Goal: Transaction & Acquisition: Download file/media

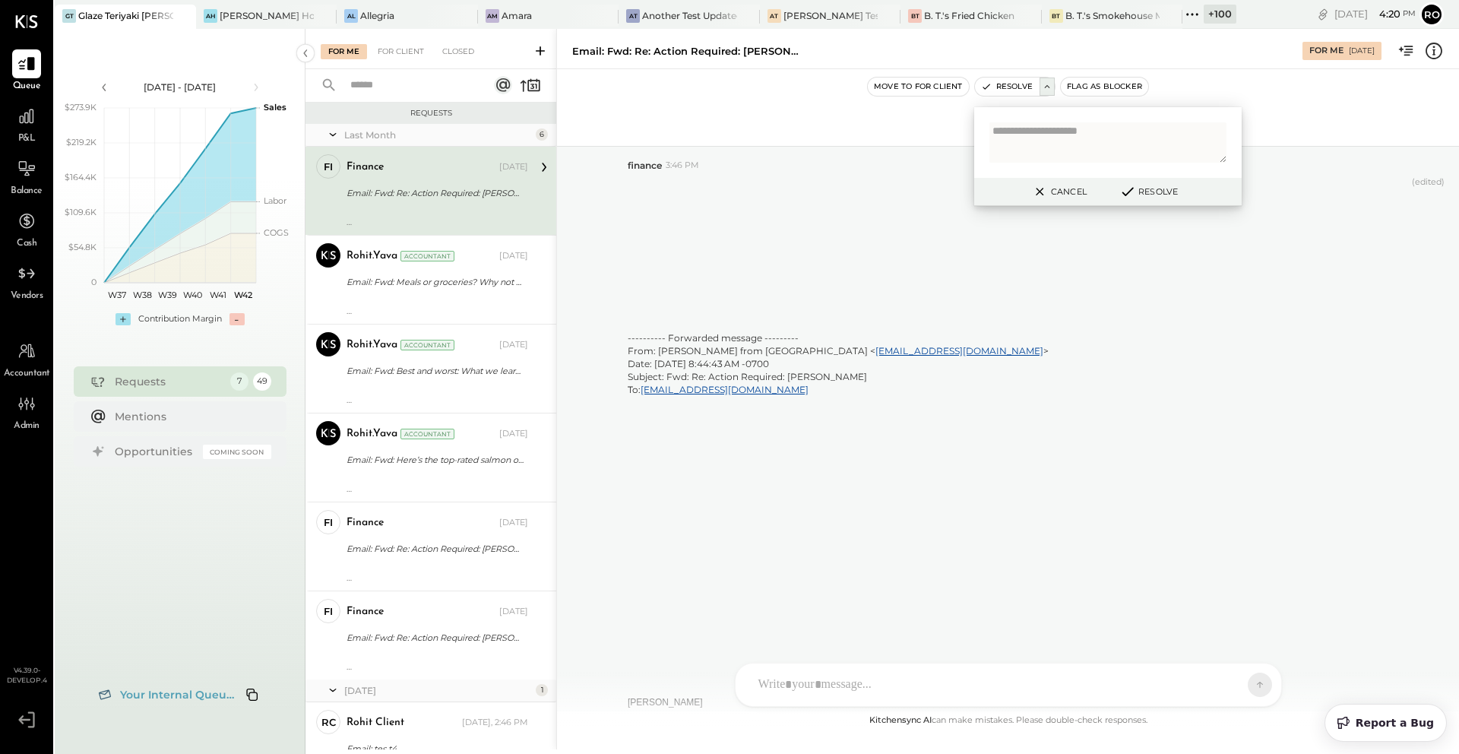
scroll to position [4855, 0]
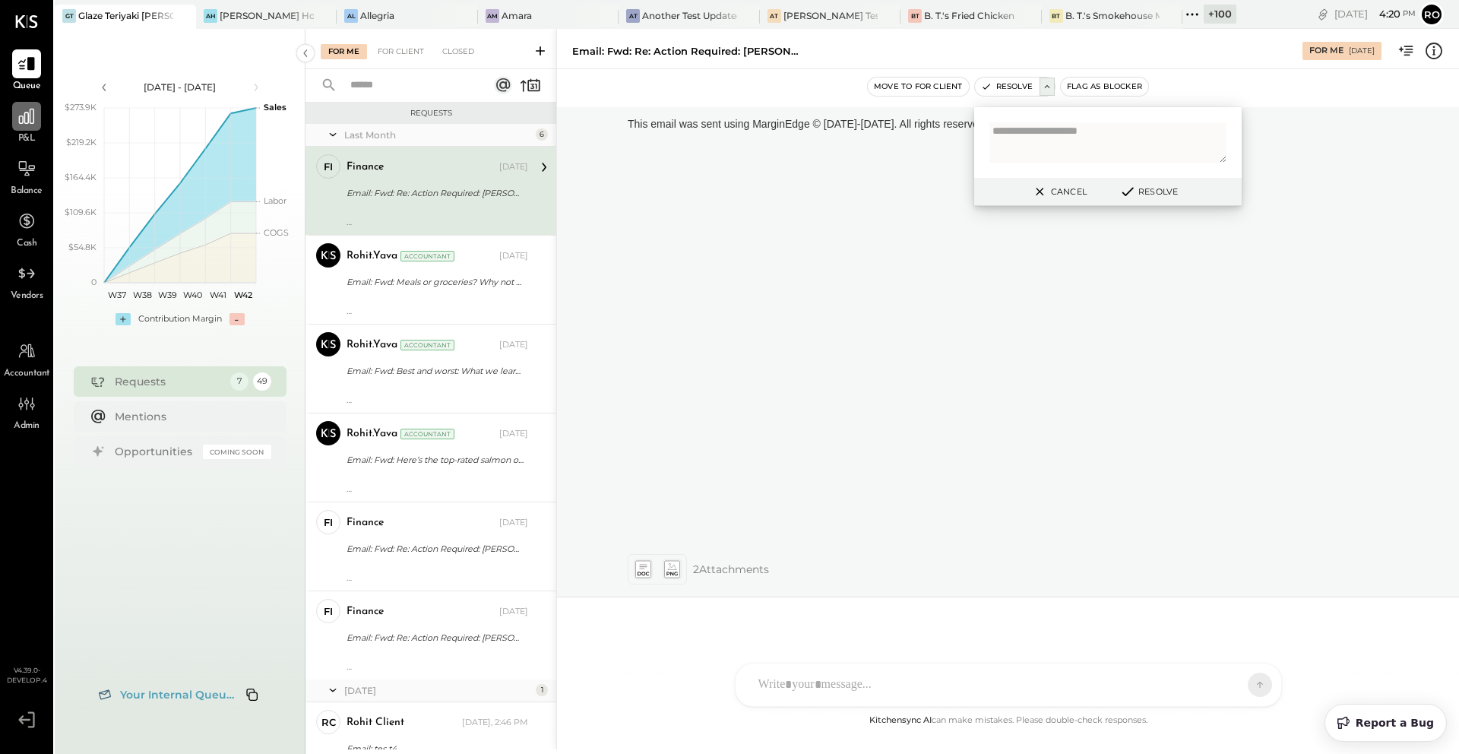
click at [37, 122] on div at bounding box center [26, 116] width 29 height 29
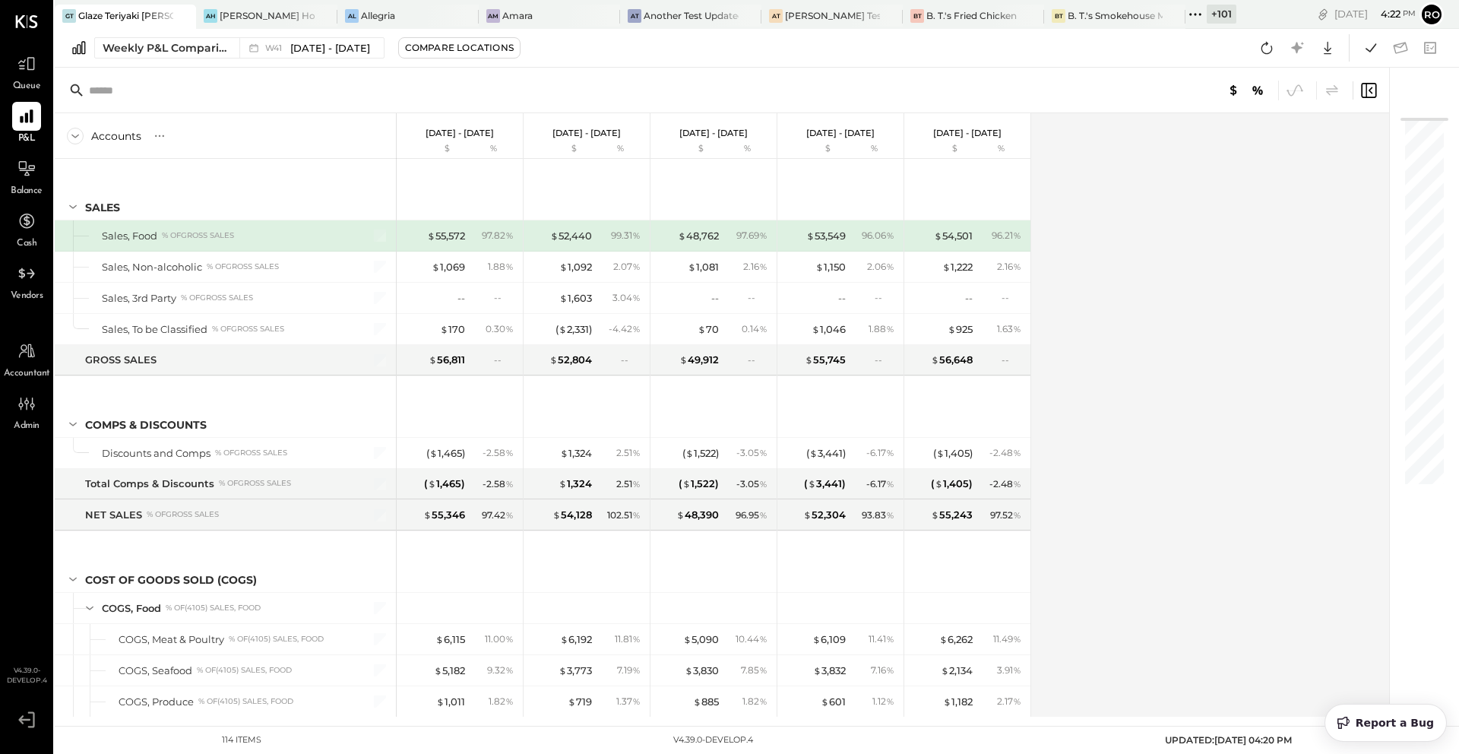
click at [248, 136] on div "Accounts S % GL" at bounding box center [226, 136] width 342 height 46
click at [198, 102] on input "text" at bounding box center [208, 90] width 239 height 27
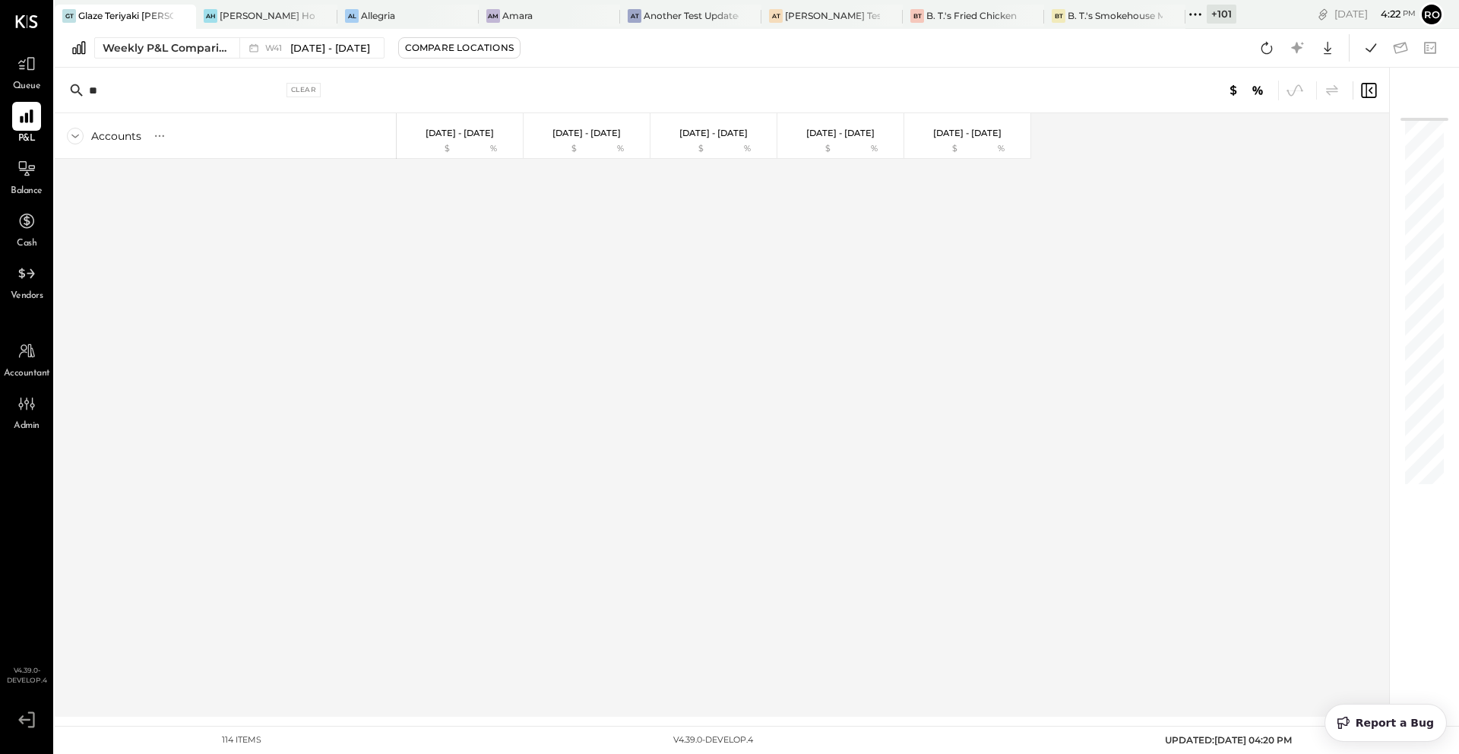
type input "*"
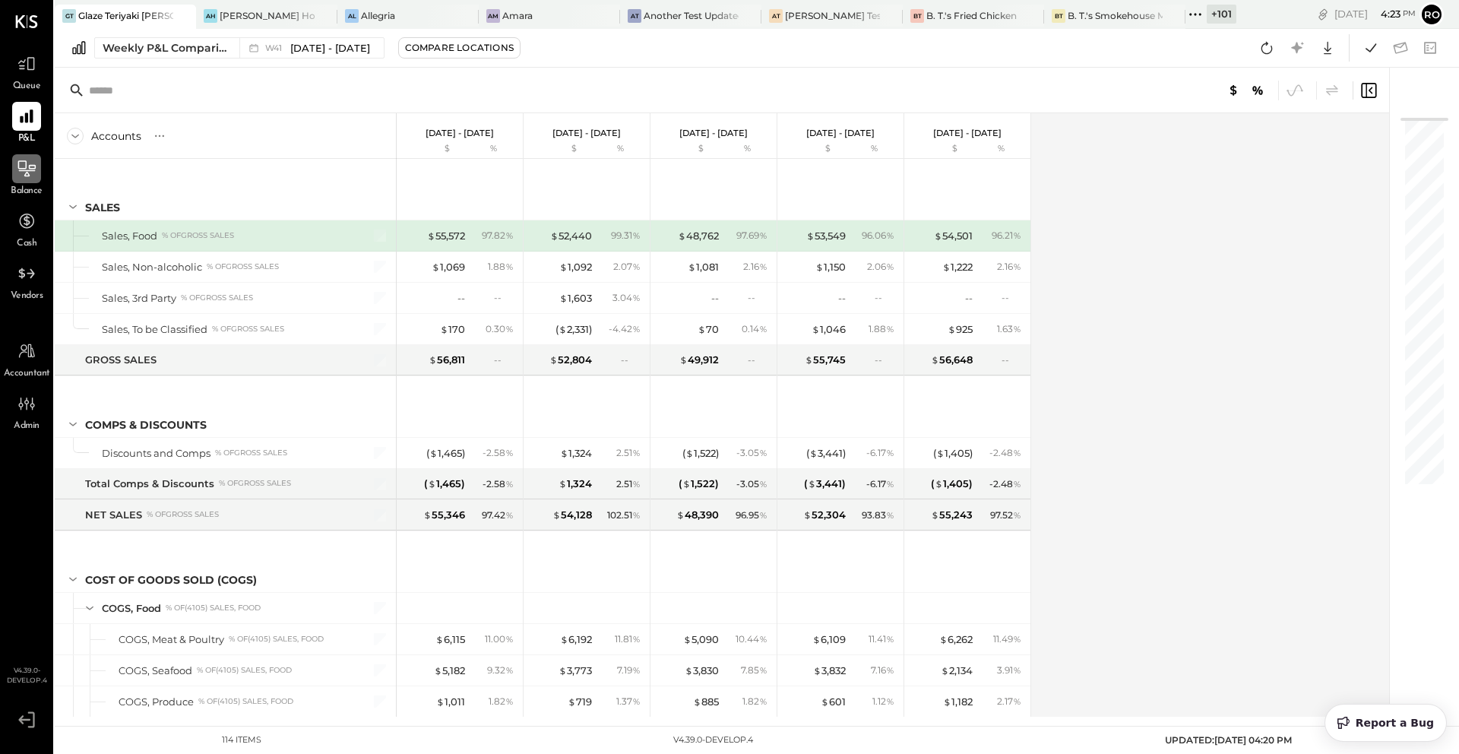
click at [23, 172] on icon at bounding box center [27, 169] width 20 height 20
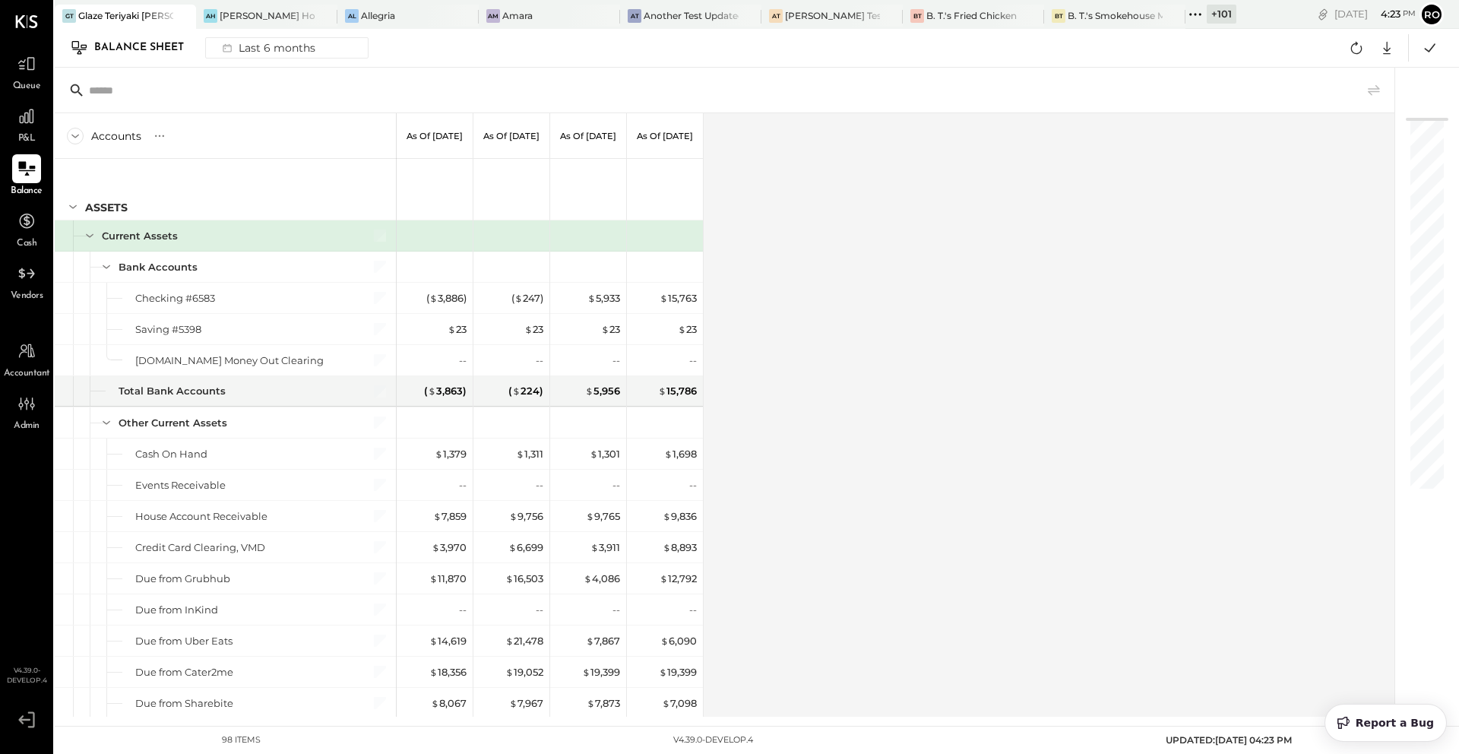
click at [193, 93] on input "text" at bounding box center [208, 90] width 239 height 27
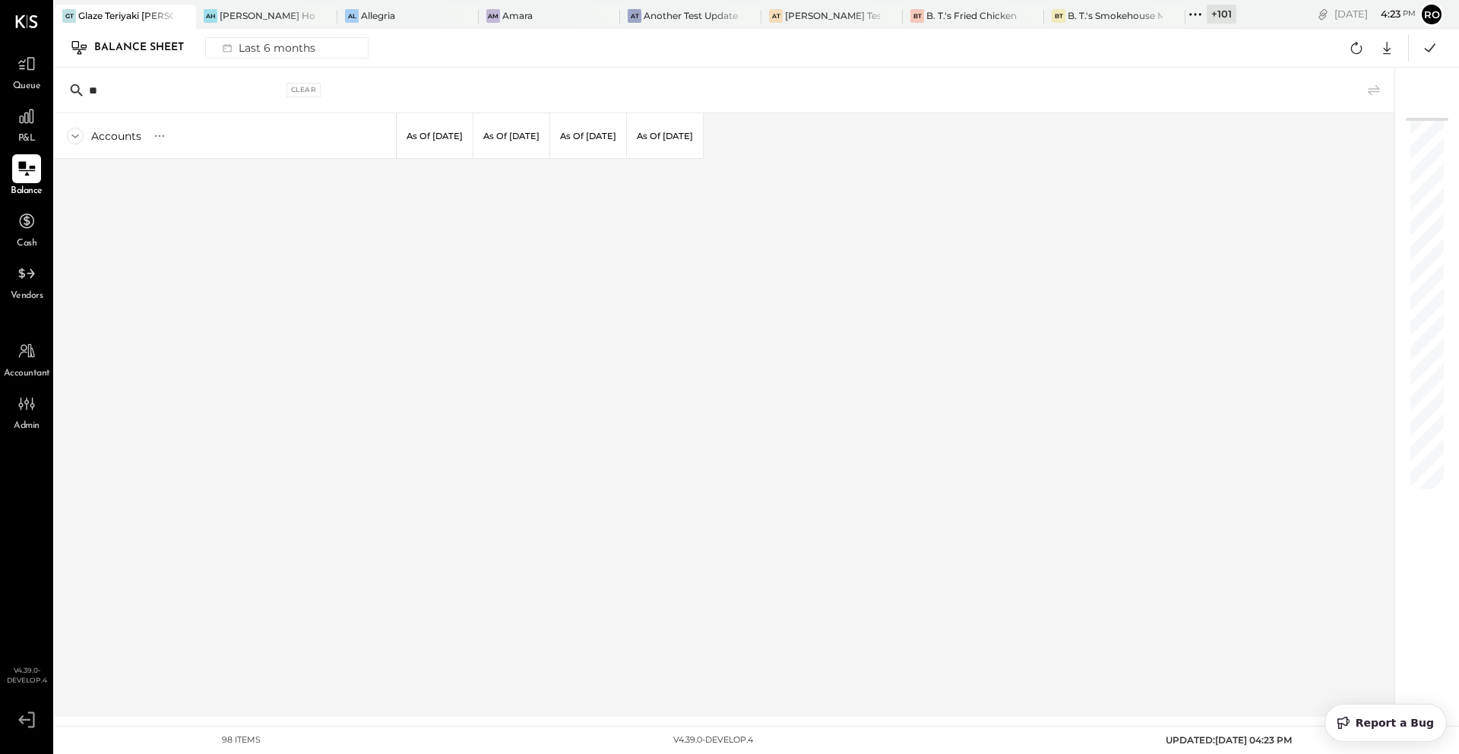
type input "*"
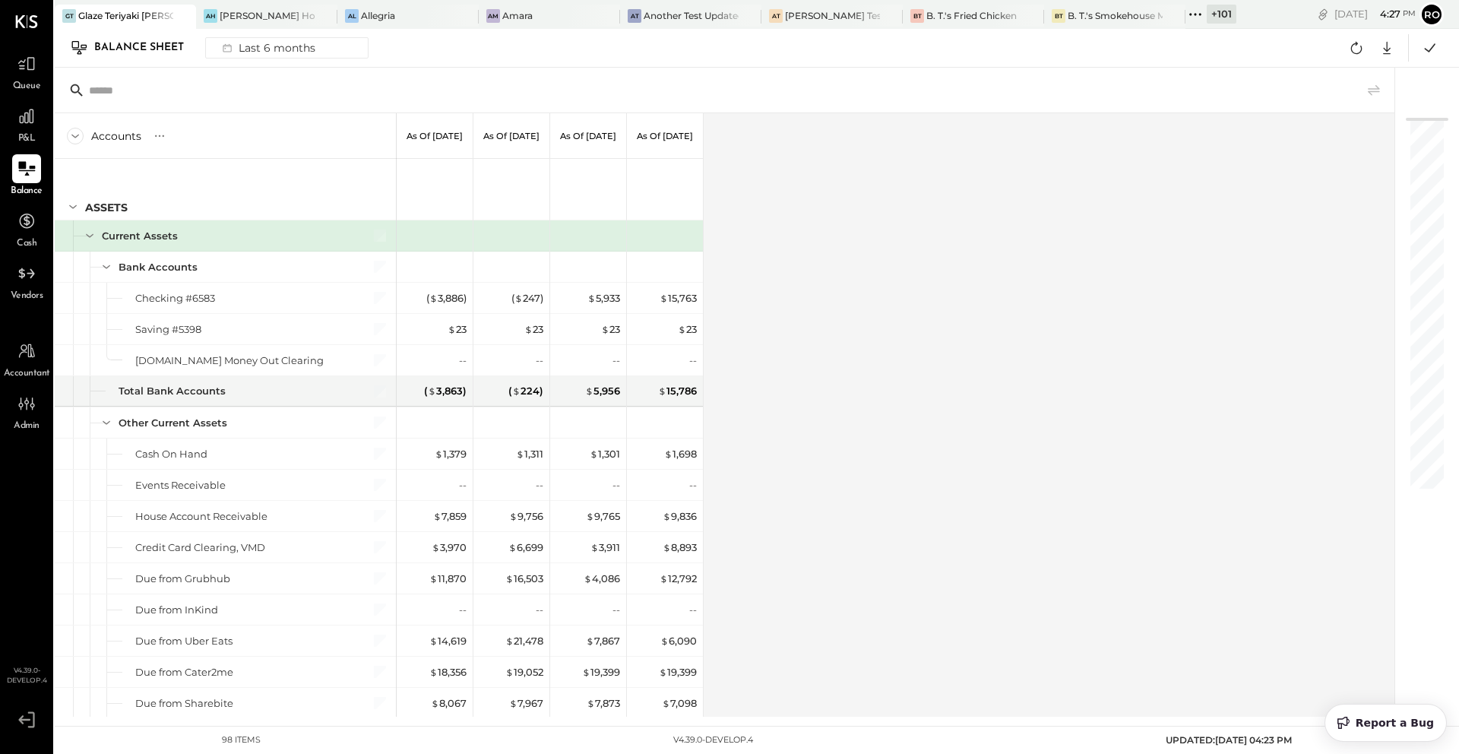
type input "*"
click at [152, 134] on icon at bounding box center [159, 135] width 15 height 15
click at [172, 136] on div "GL" at bounding box center [173, 135] width 15 height 13
click at [203, 99] on input "text" at bounding box center [208, 90] width 239 height 27
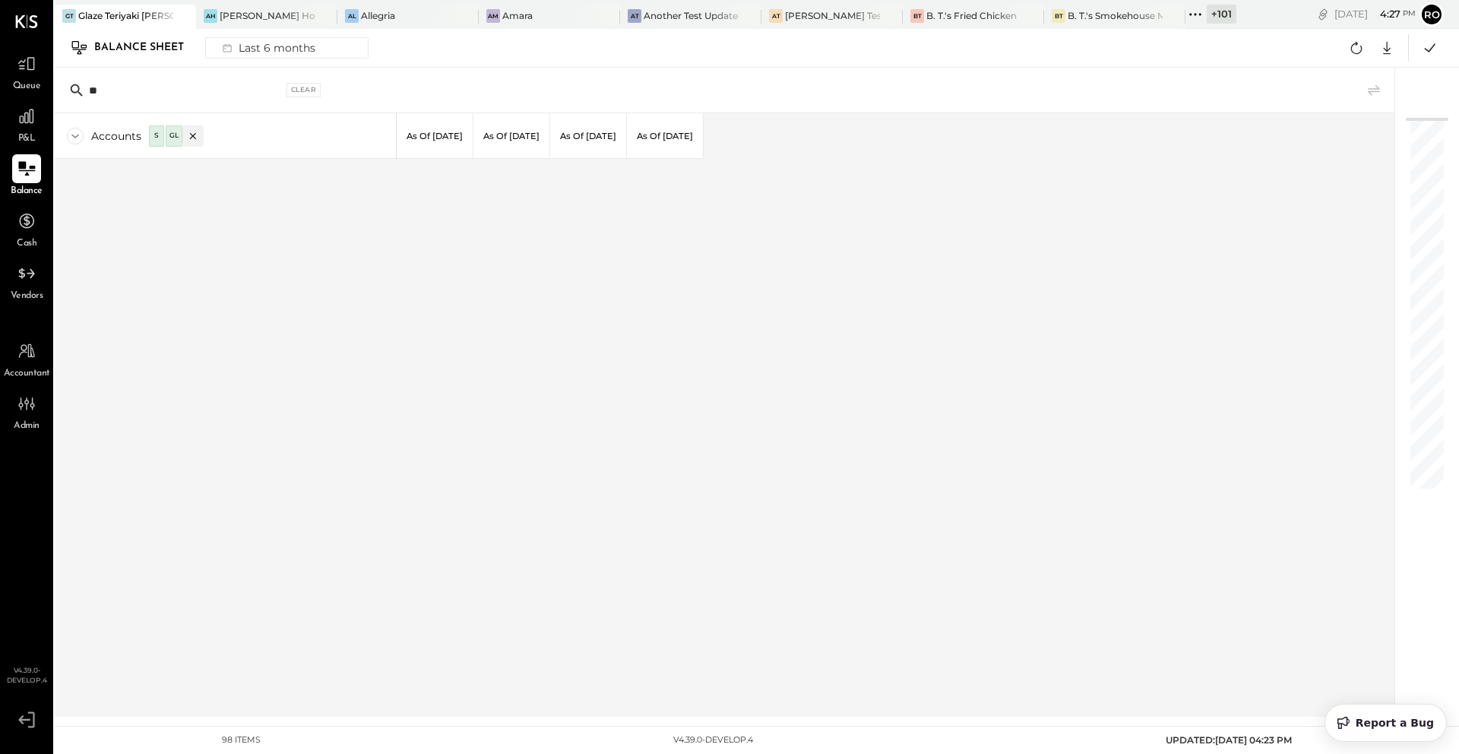
type input "*"
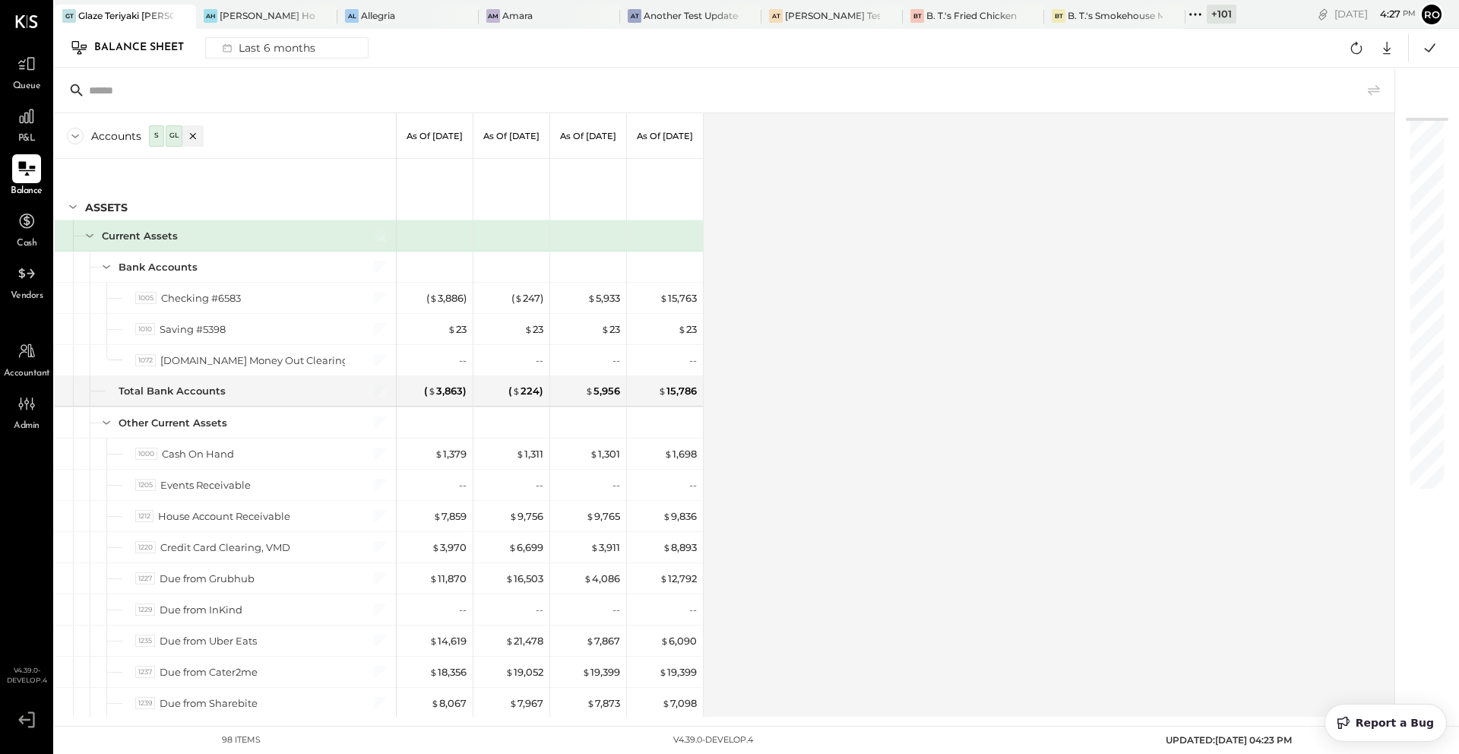
click at [255, 99] on input "text" at bounding box center [208, 90] width 239 height 27
drag, startPoint x: 768, startPoint y: 738, endPoint x: 662, endPoint y: 739, distance: 106.4
click at [662, 739] on div "98 items v 4.39.0-develop.4 UPDATED: 10/15/2025 04:23 PM" at bounding box center [757, 739] width 1094 height 27
click at [220, 93] on input "text" at bounding box center [208, 90] width 239 height 27
click at [815, 172] on div "Accounts S GL As of Jun 30th 2025 As of Jul 31st 2025 As of Aug 31st 2025 As of…" at bounding box center [726, 414] width 1342 height 603
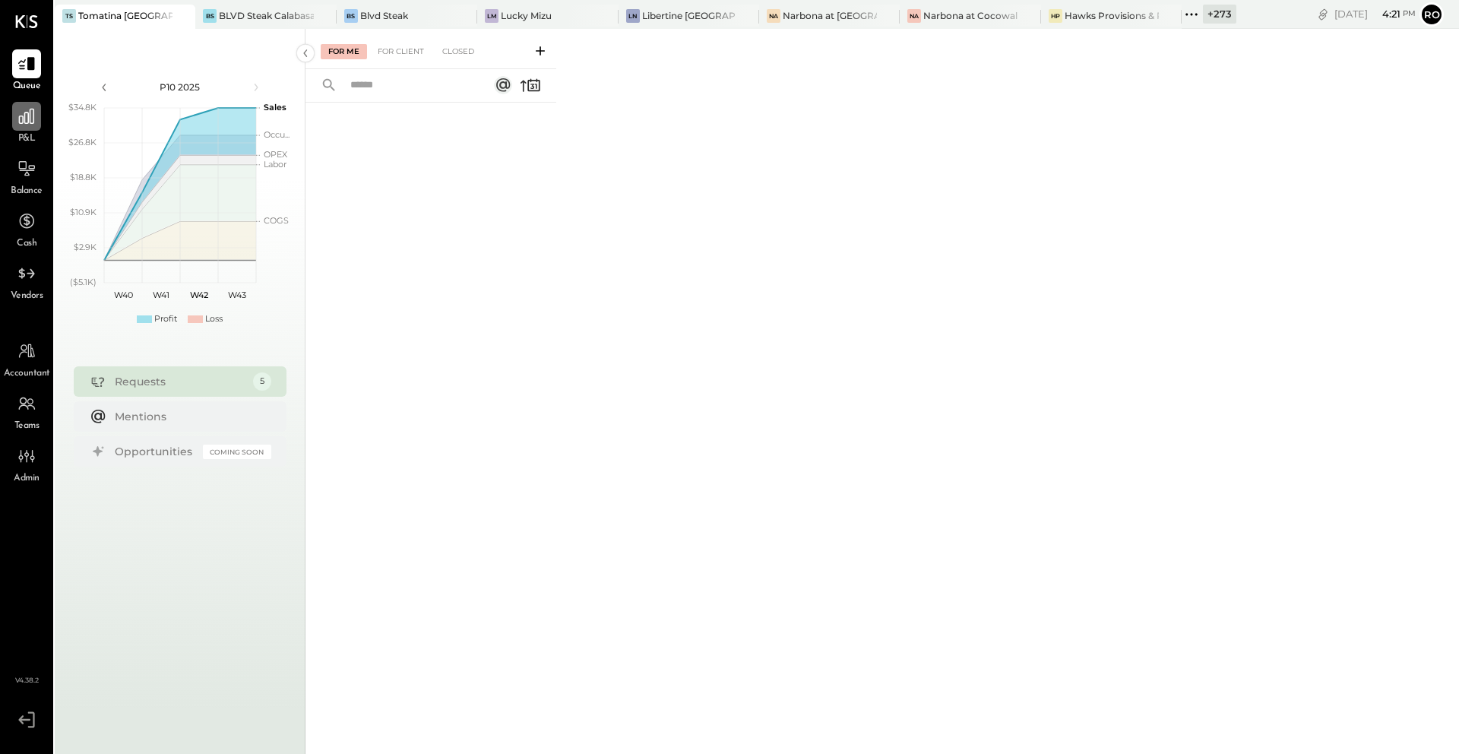
click at [29, 119] on icon at bounding box center [27, 116] width 20 height 20
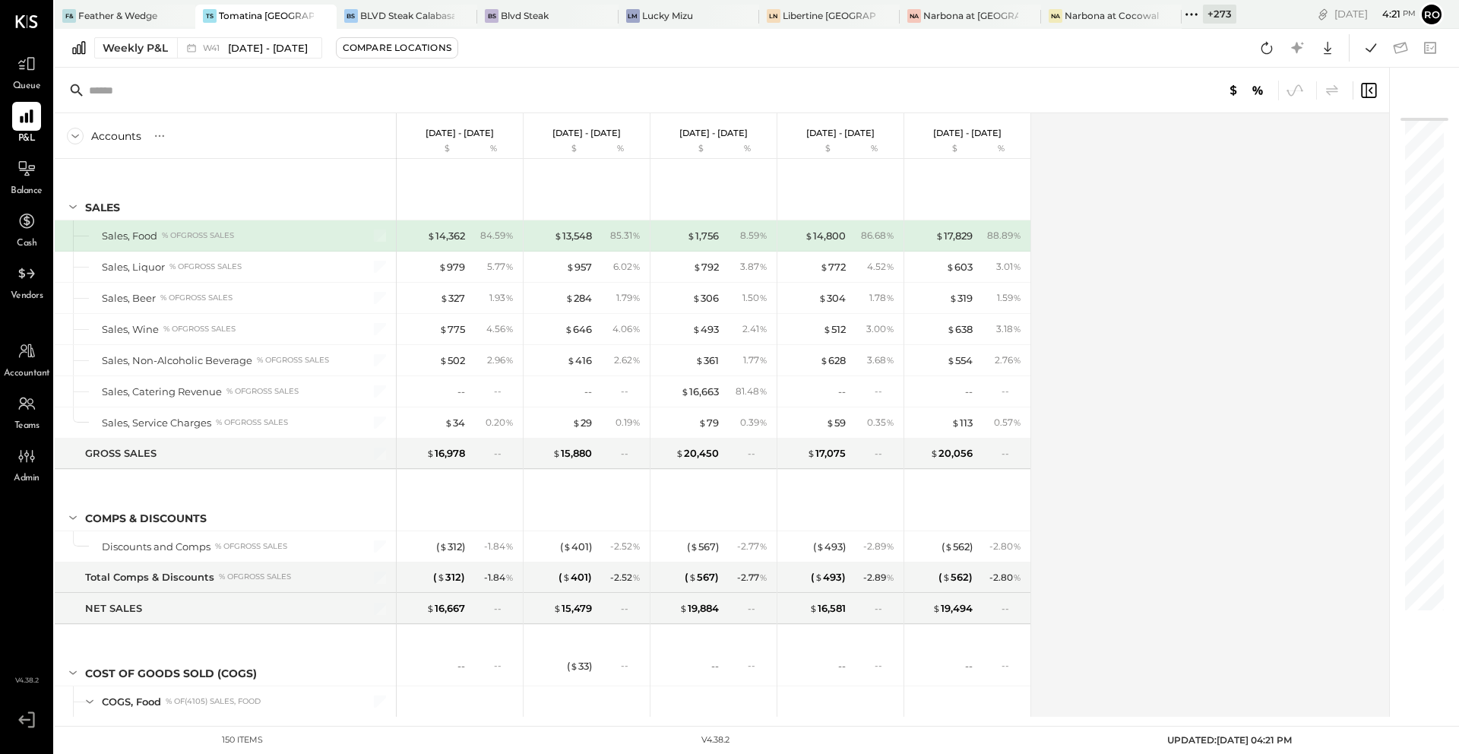
click at [162, 86] on input "text" at bounding box center [208, 90] width 239 height 27
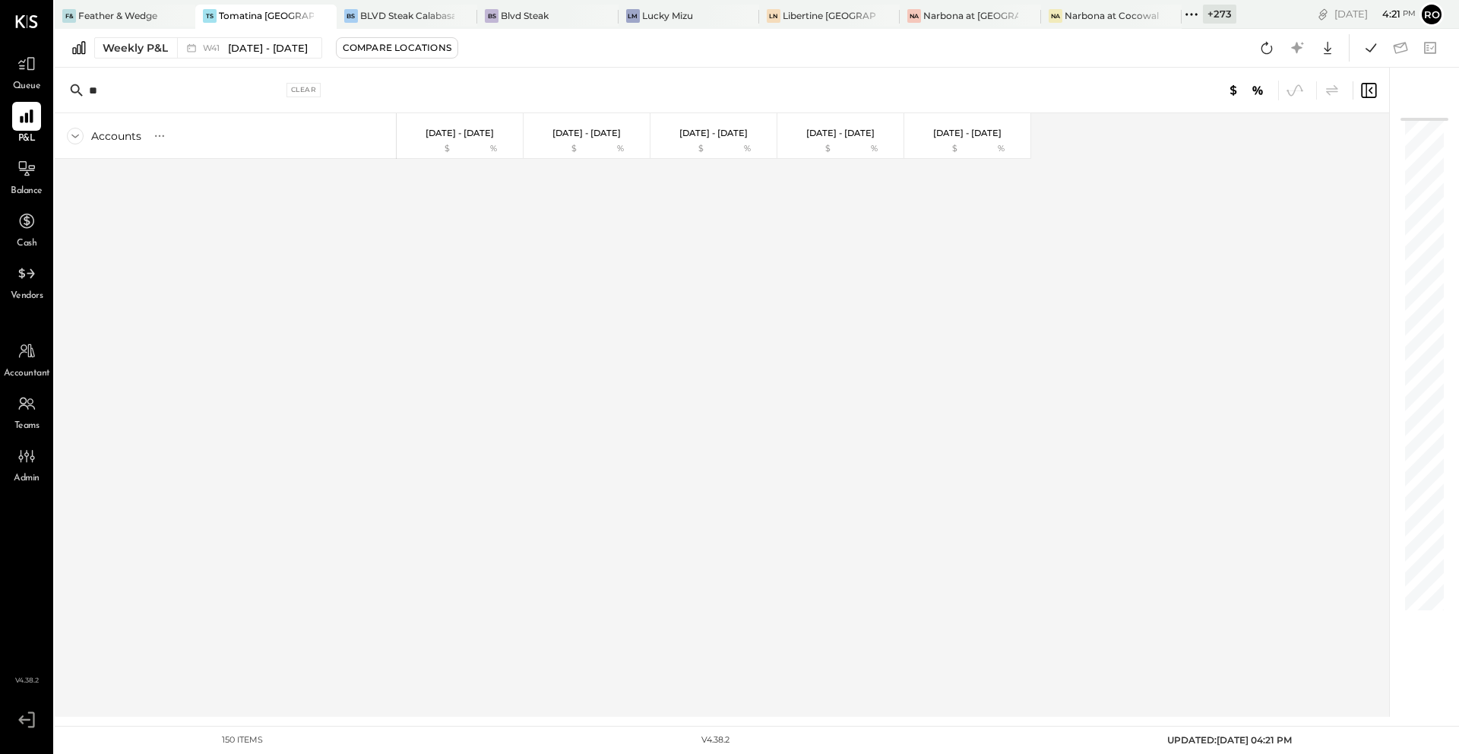
type input "*"
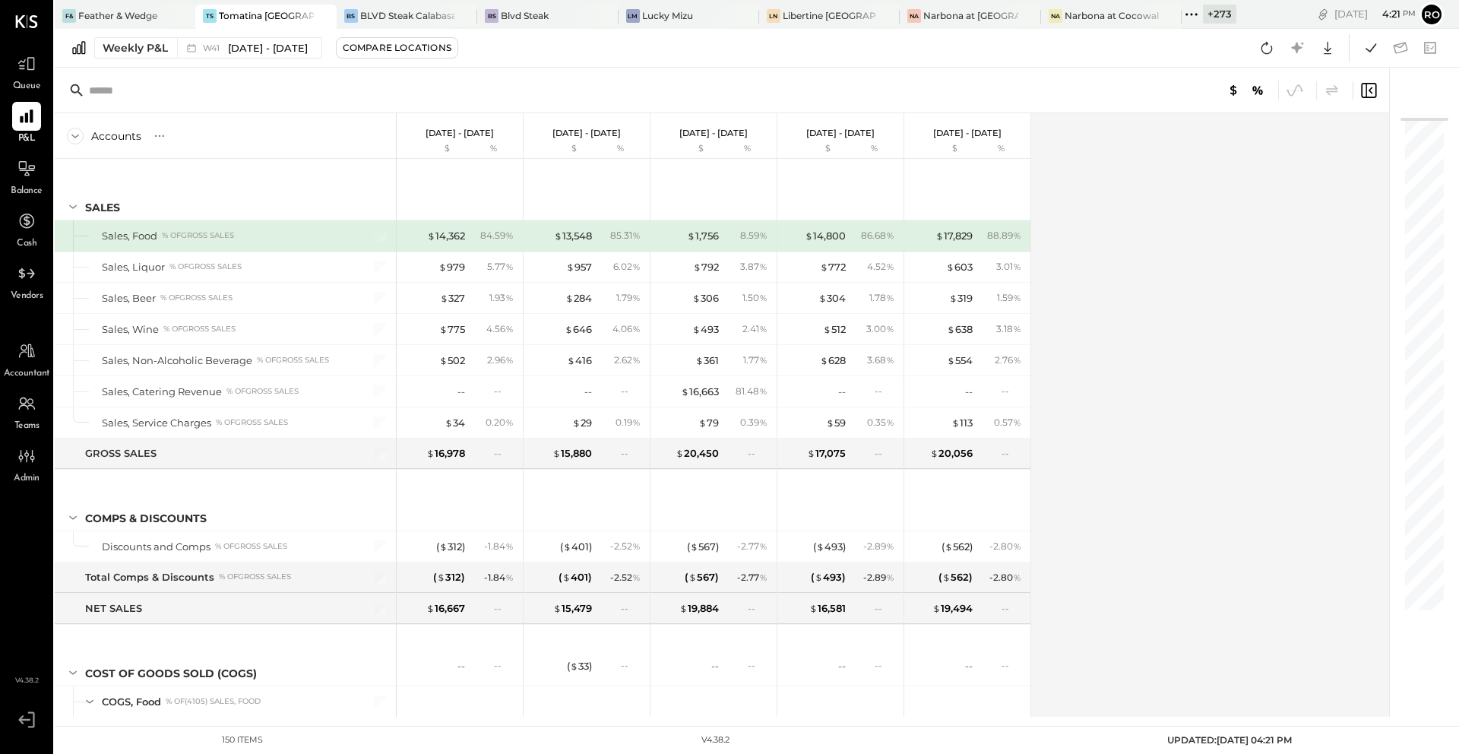
click at [128, 84] on input "text" at bounding box center [208, 90] width 239 height 27
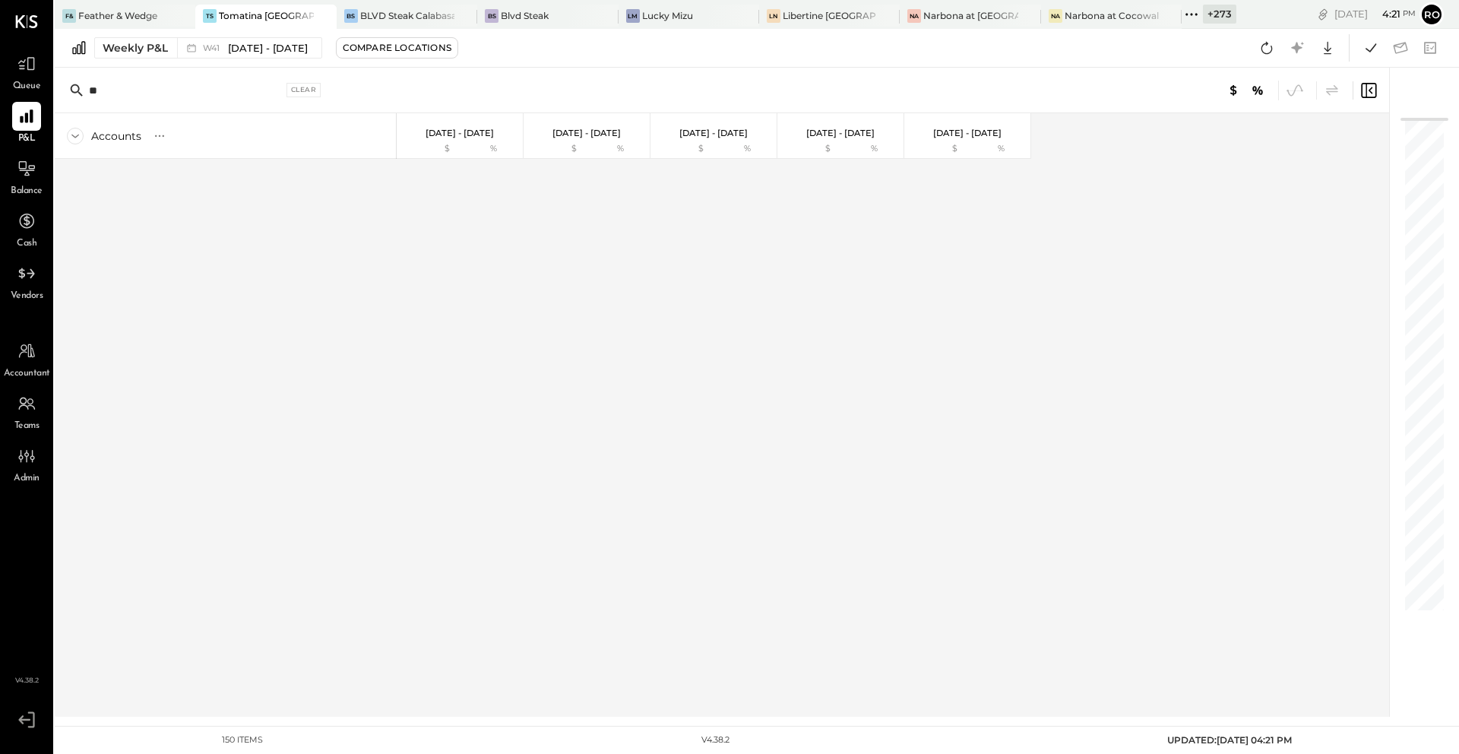
type input "*"
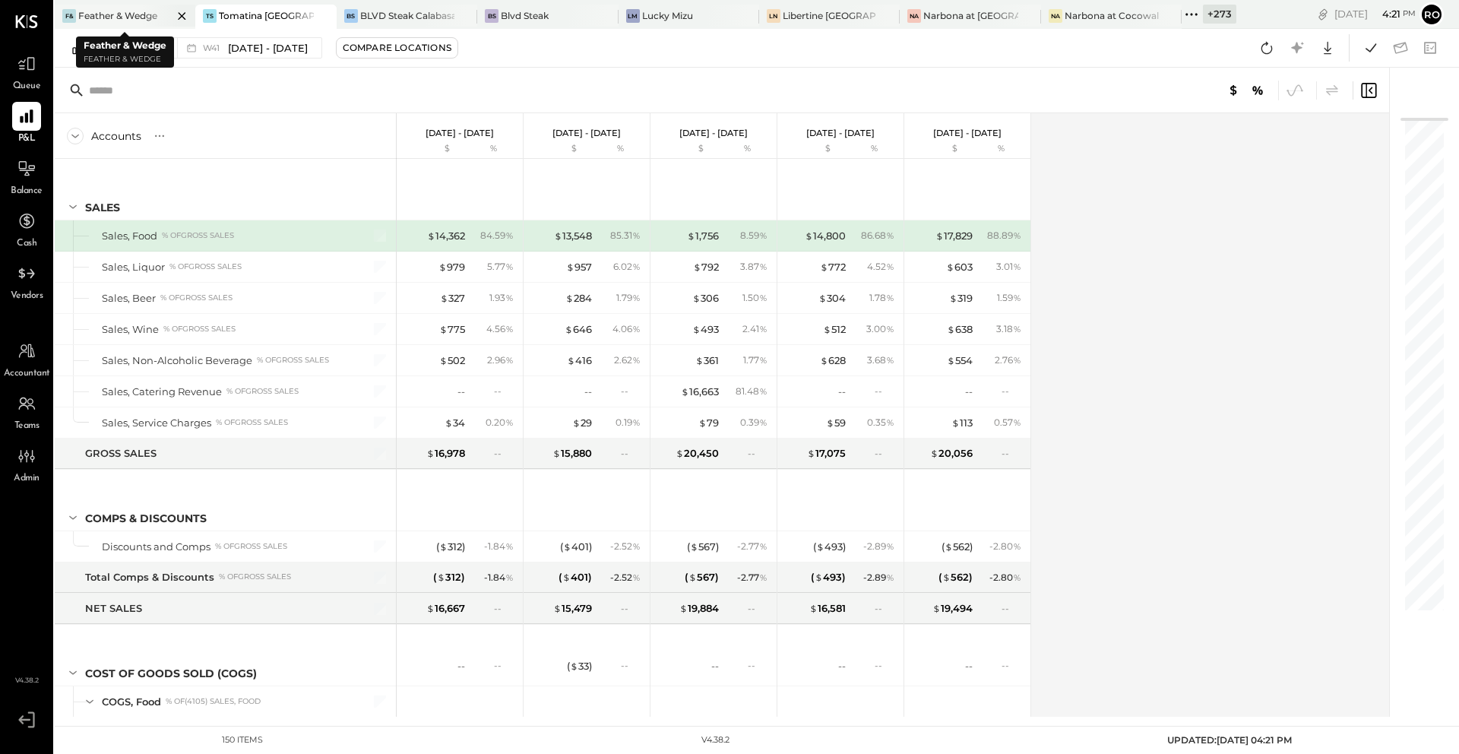
click at [132, 12] on div "Feather & Wedge" at bounding box center [117, 15] width 79 height 13
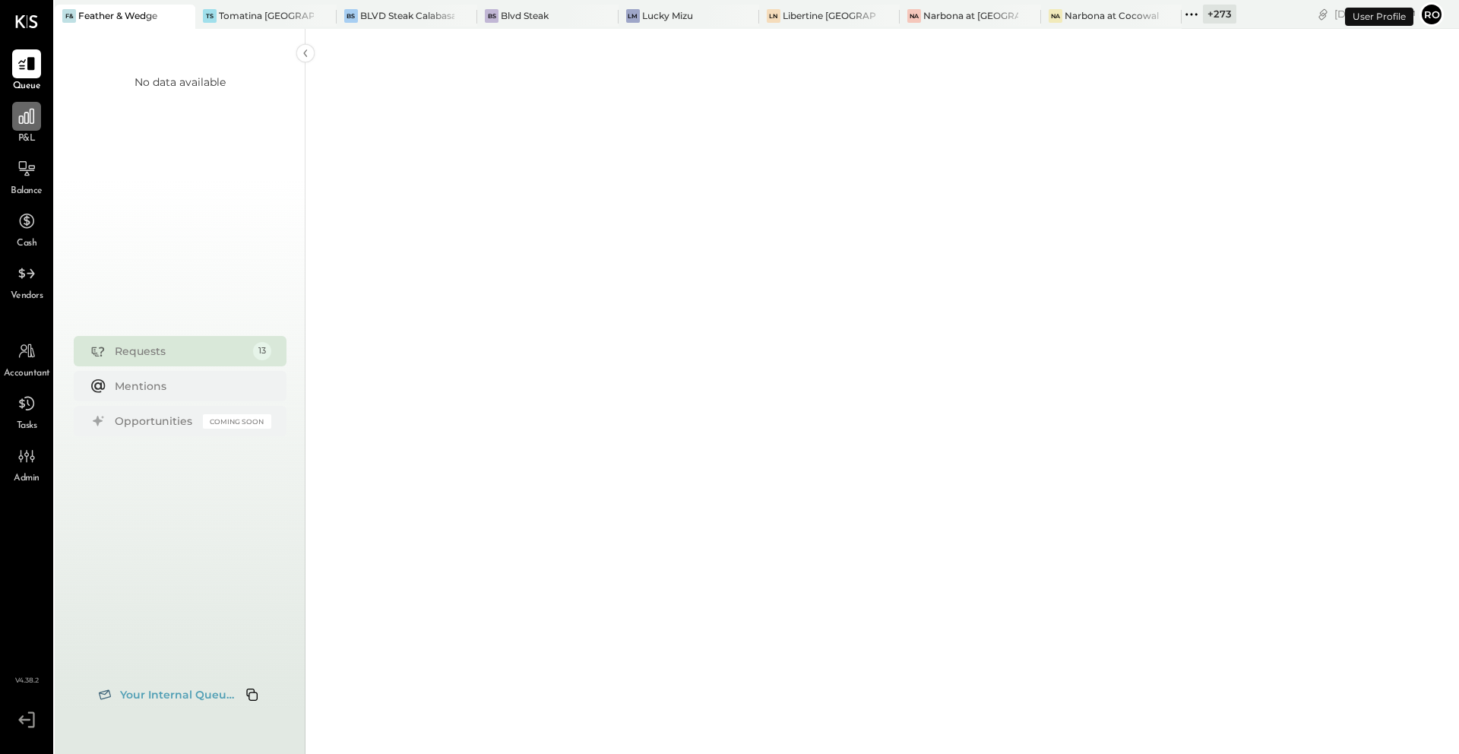
click at [20, 124] on icon at bounding box center [27, 116] width 20 height 20
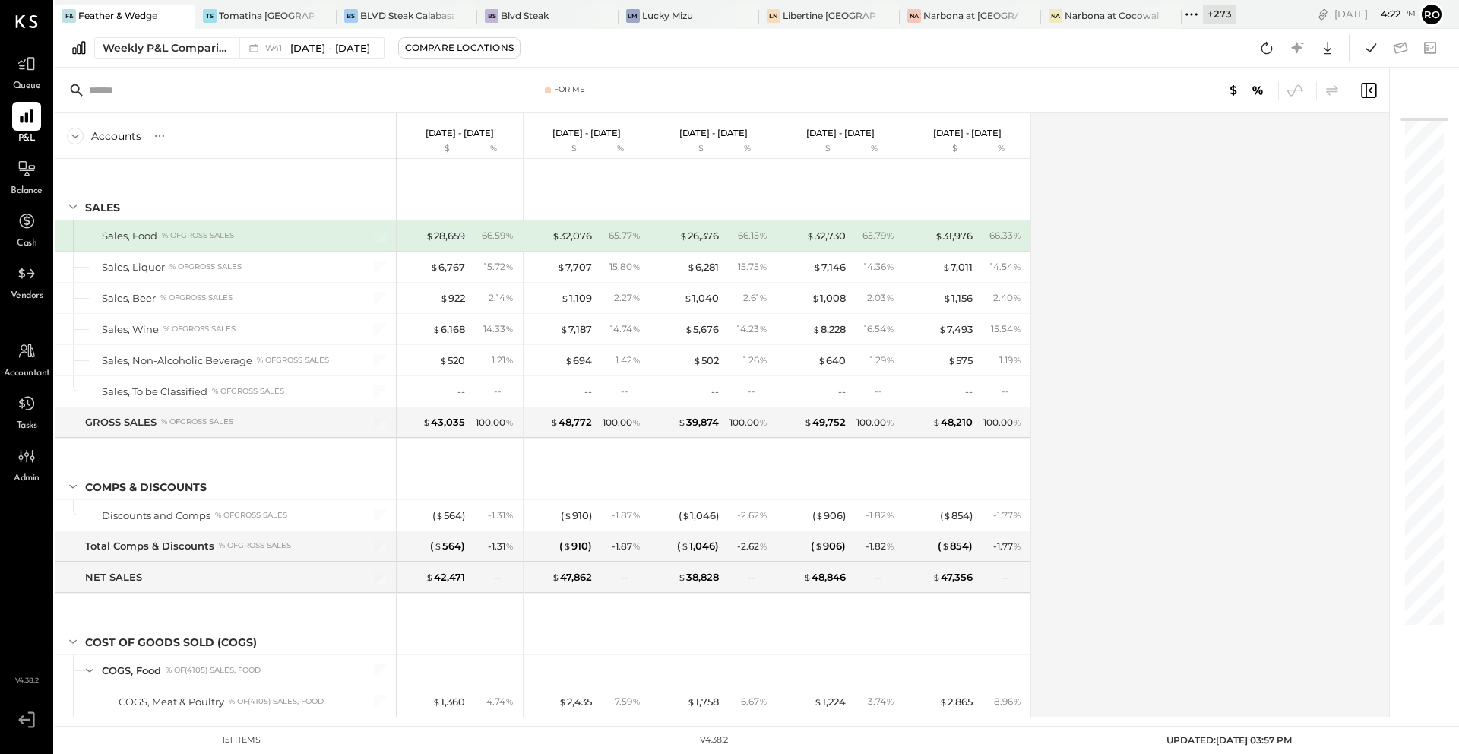
click at [165, 92] on input "text" at bounding box center [208, 90] width 239 height 27
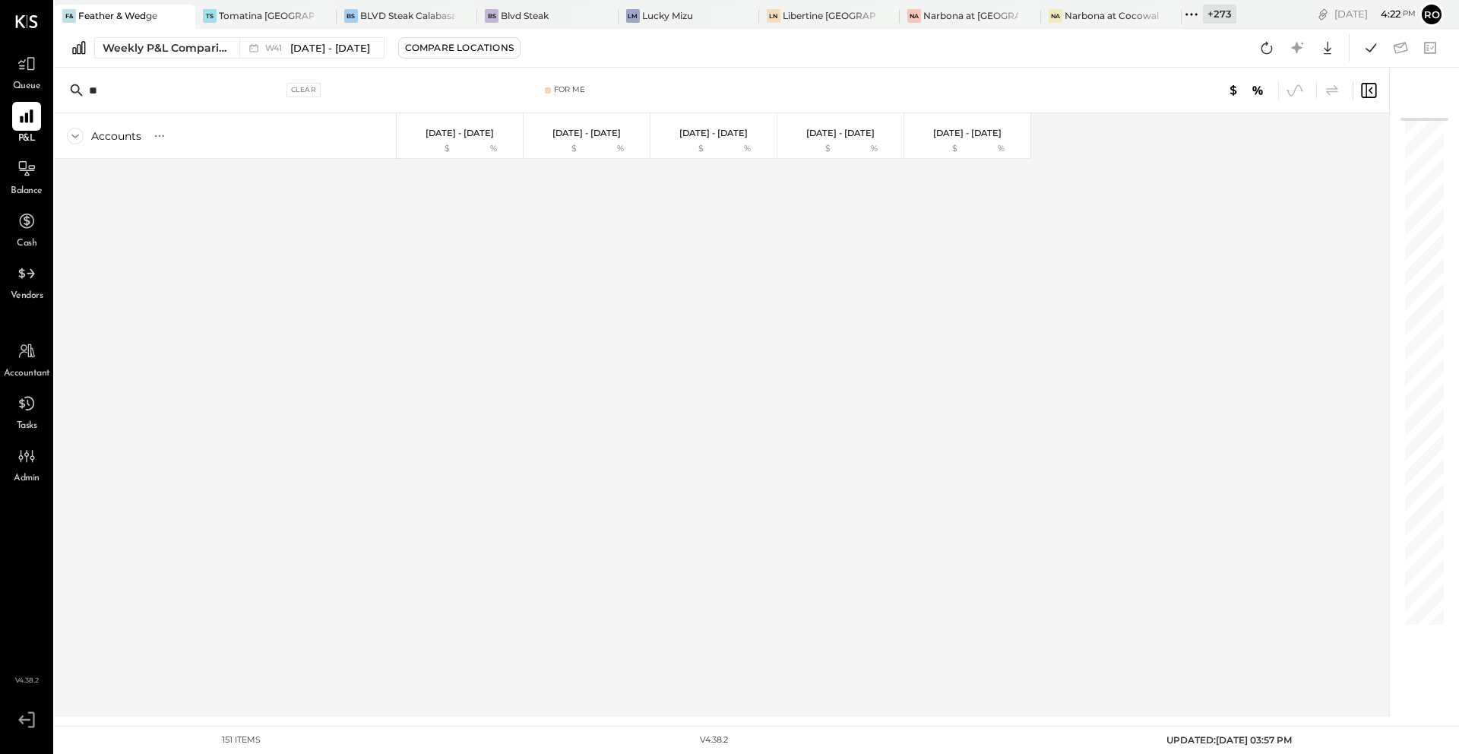
type input "*"
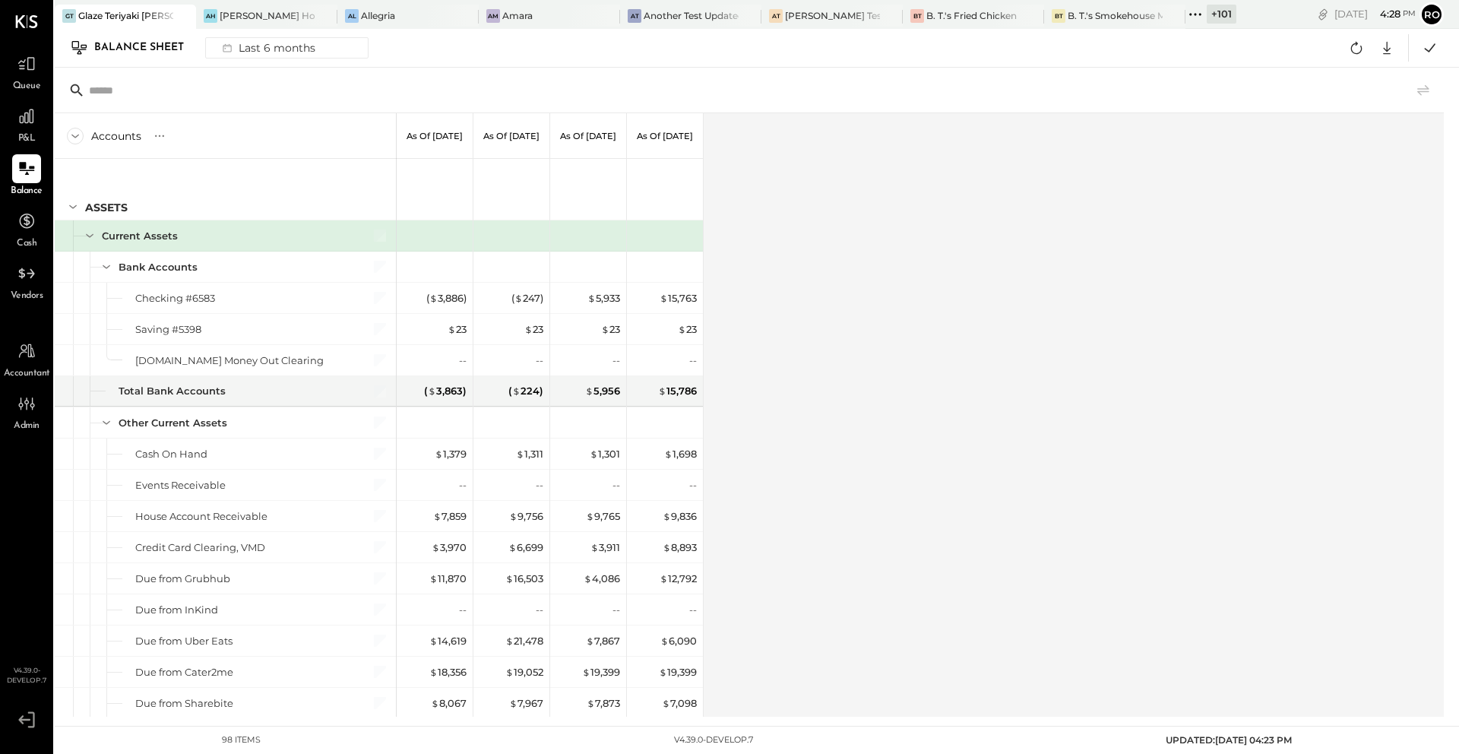
click at [131, 87] on input "text" at bounding box center [208, 90] width 239 height 27
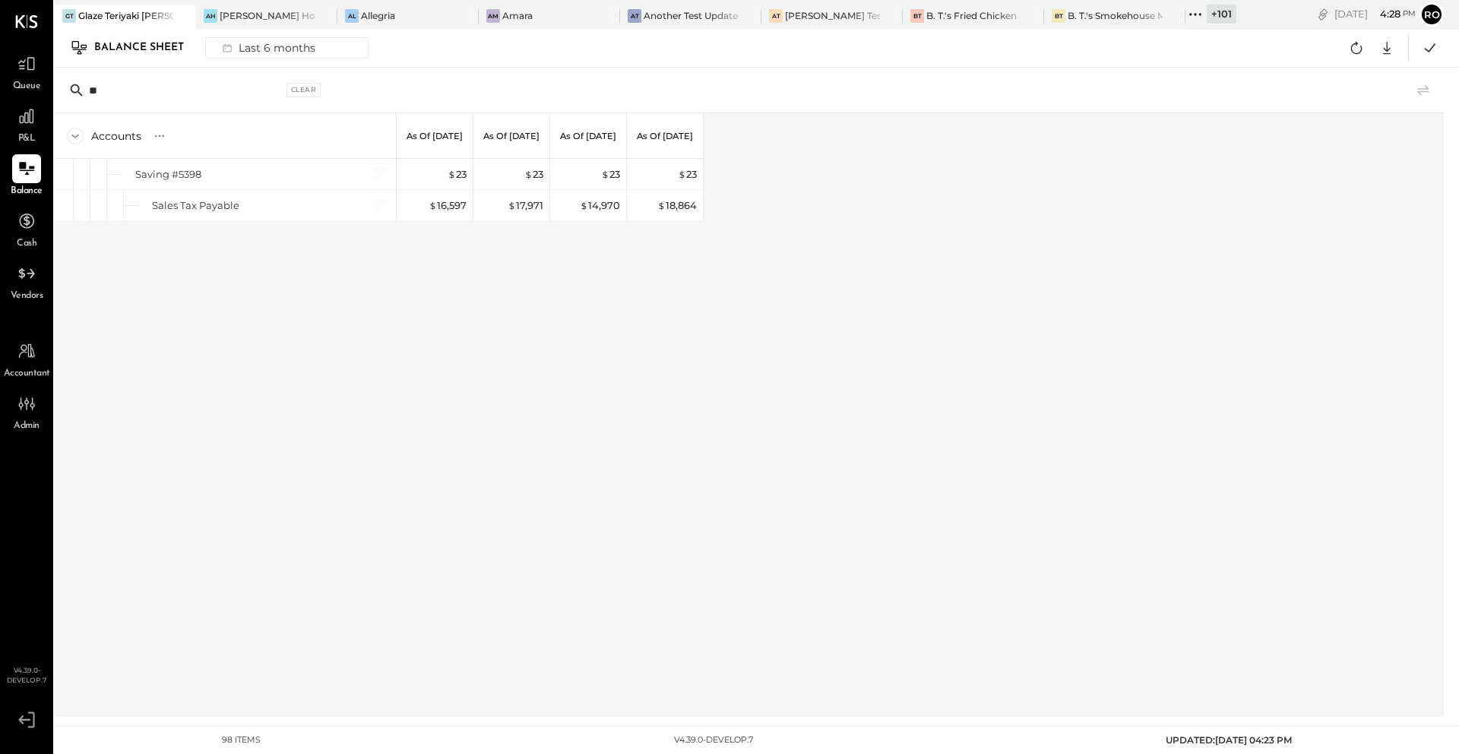
type input "*"
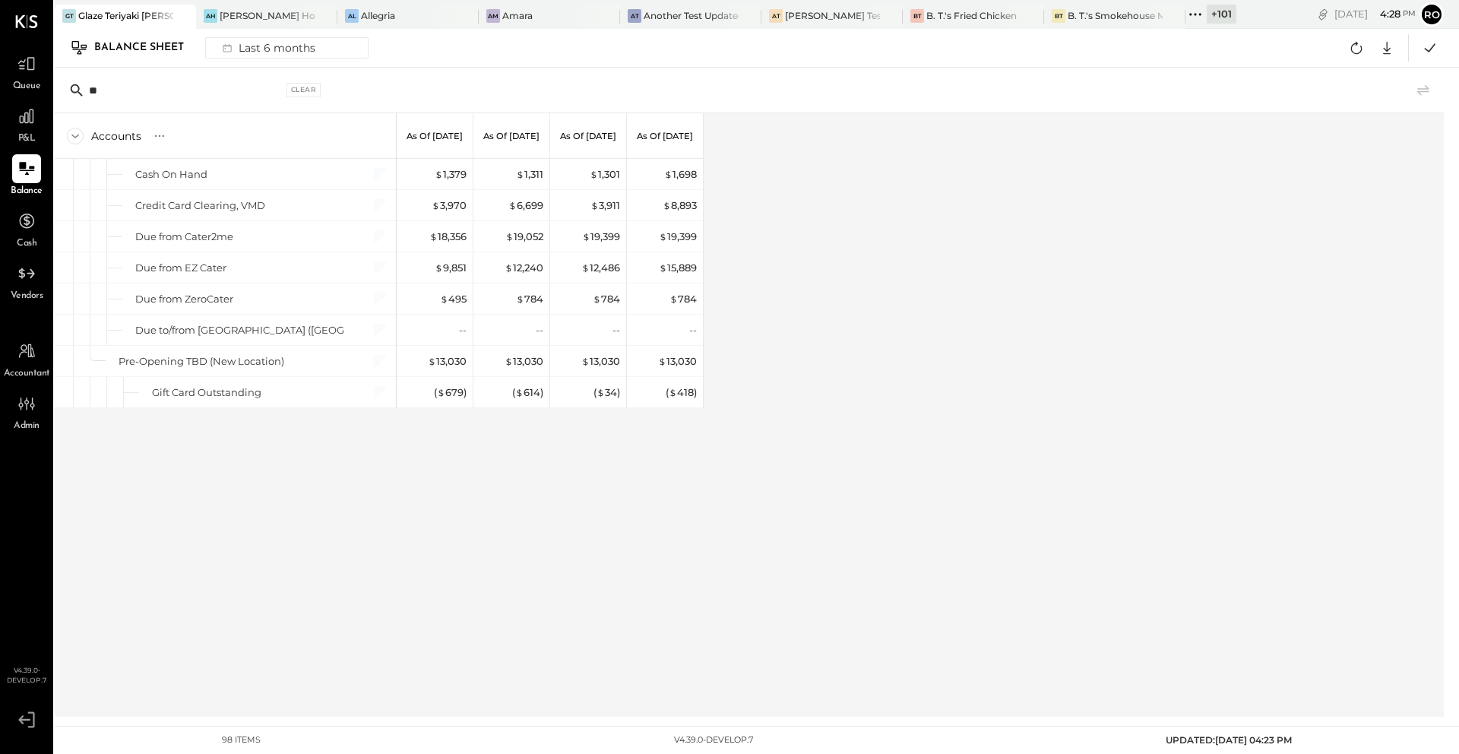
type input "*"
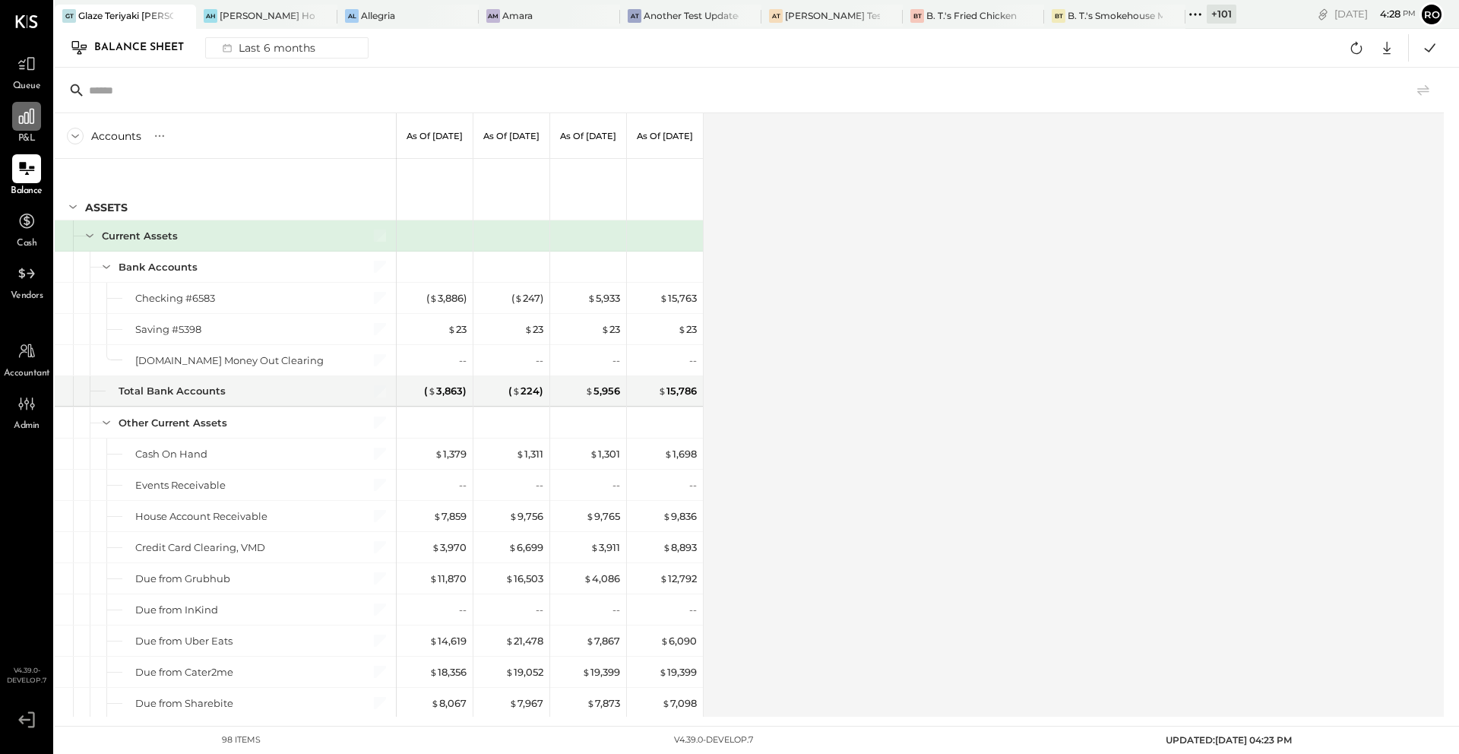
click at [23, 115] on icon at bounding box center [27, 116] width 20 height 20
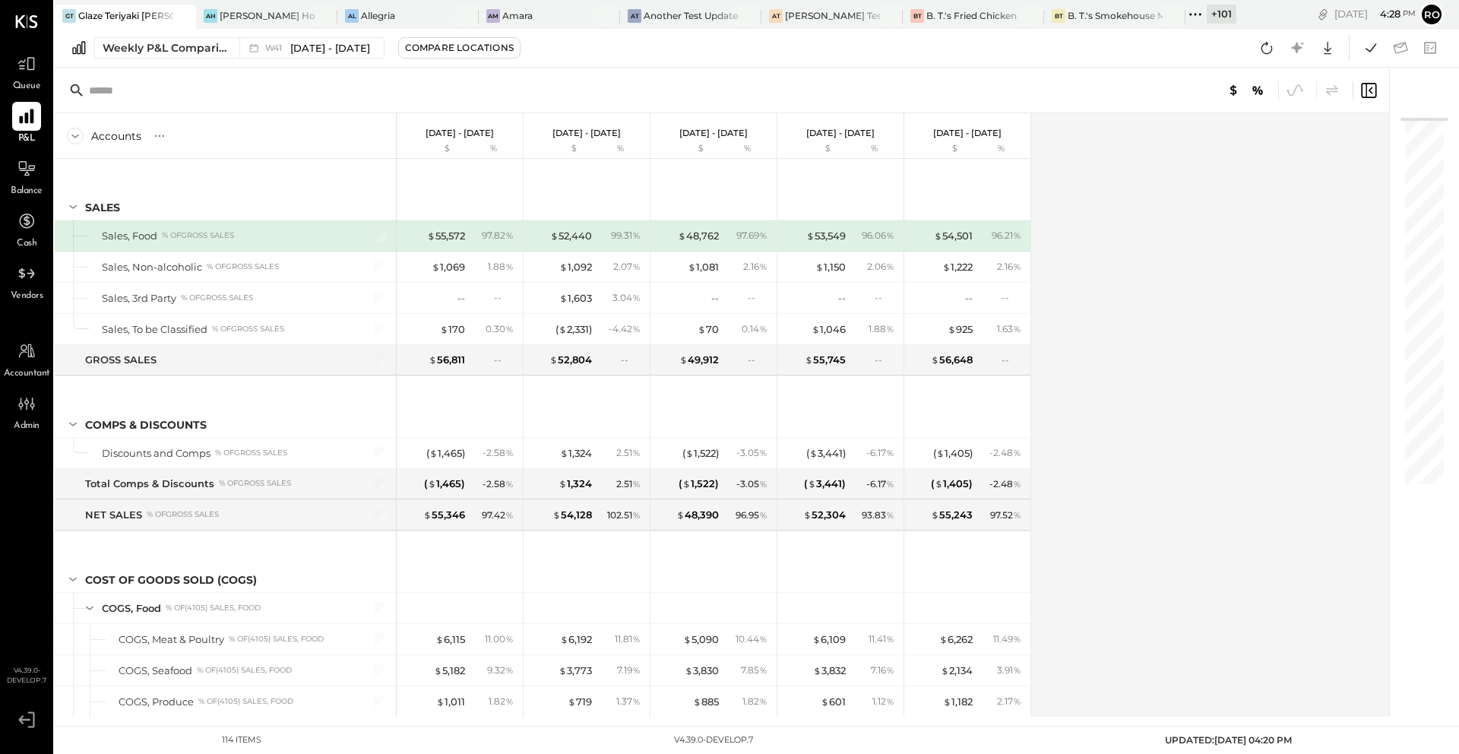
click at [236, 98] on input "text" at bounding box center [208, 90] width 239 height 27
type input "*"
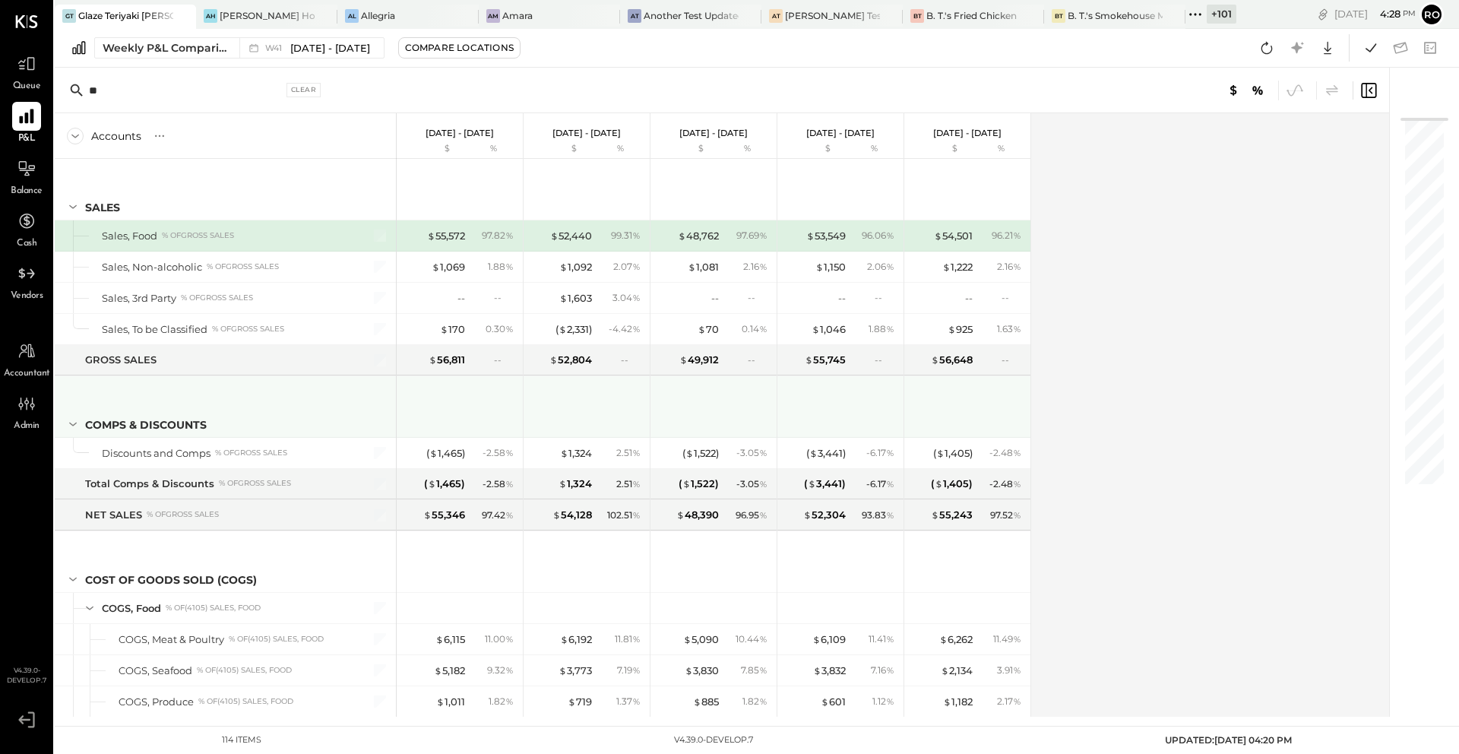
type input "*"
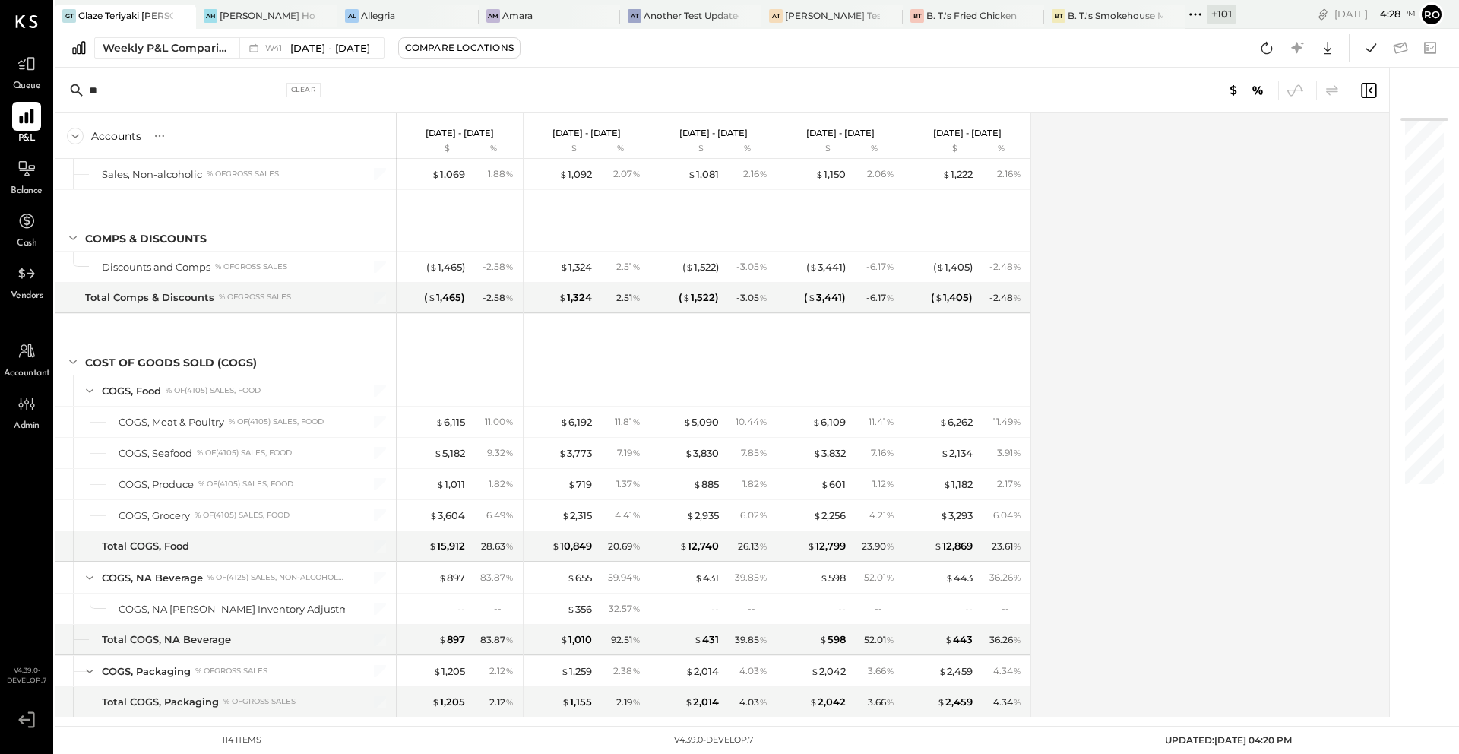
type input "*"
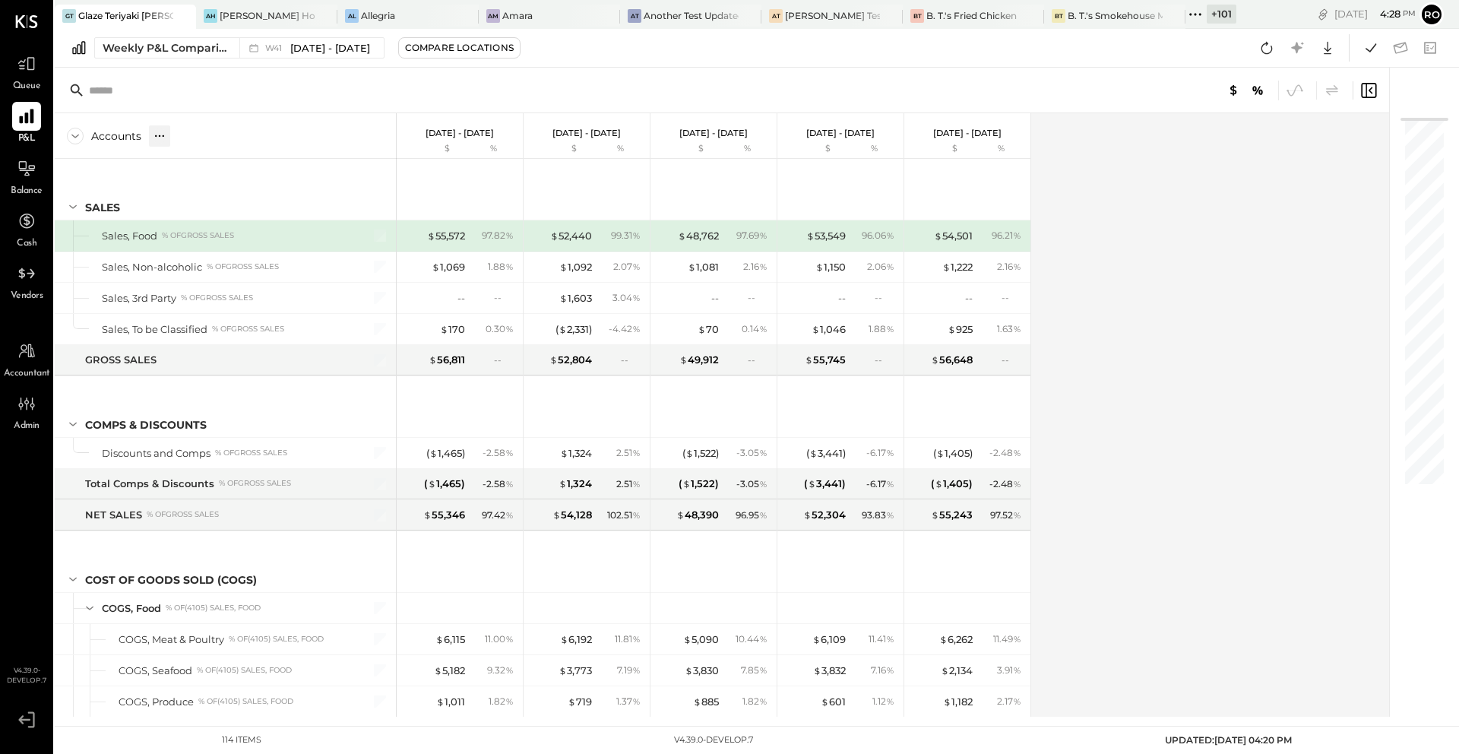
click at [157, 140] on icon at bounding box center [159, 135] width 15 height 15
click at [195, 139] on div "GL" at bounding box center [190, 135] width 15 height 13
click at [173, 92] on input "text" at bounding box center [208, 90] width 239 height 27
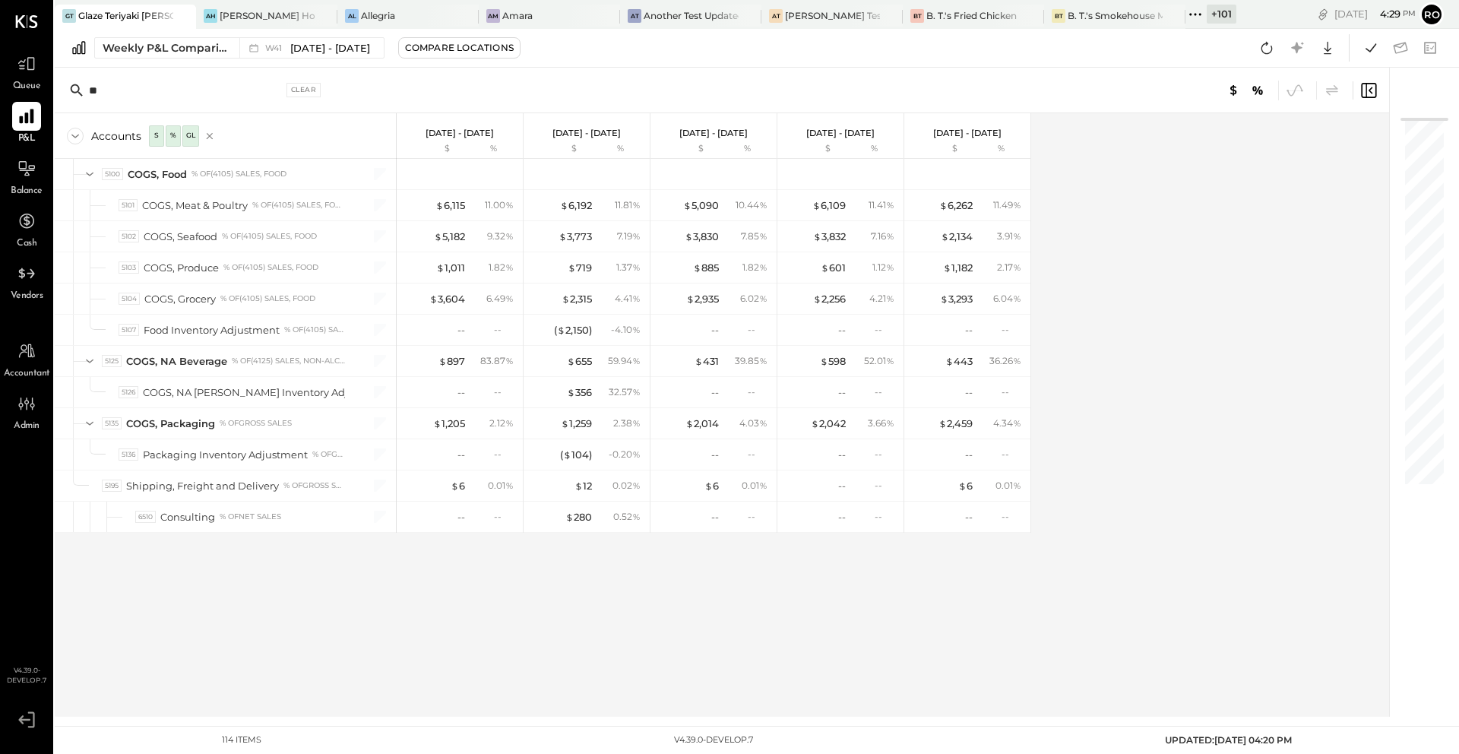
type input "*"
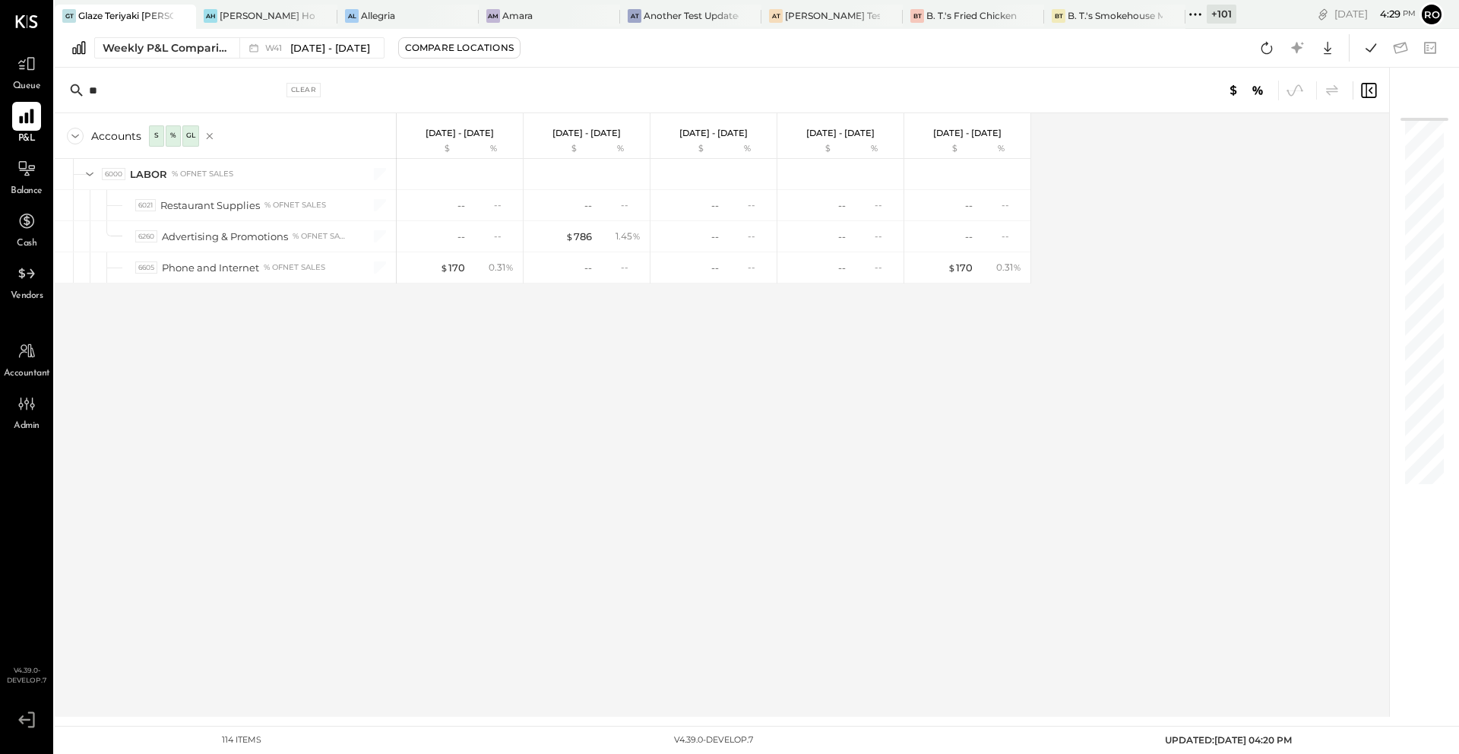
type input "*"
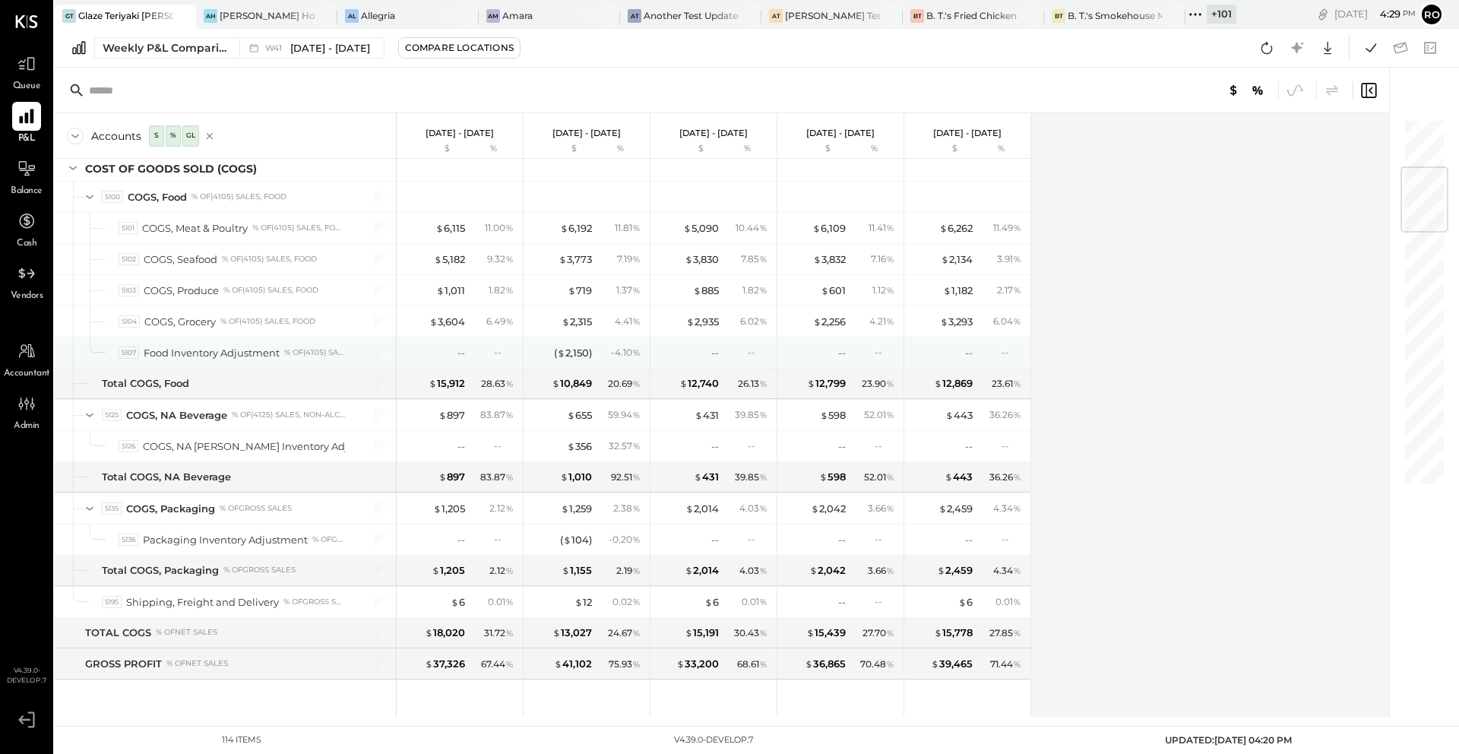
scroll to position [410, 0]
click at [248, 74] on div at bounding box center [722, 91] width 1334 height 46
click at [231, 102] on input "text" at bounding box center [208, 90] width 239 height 27
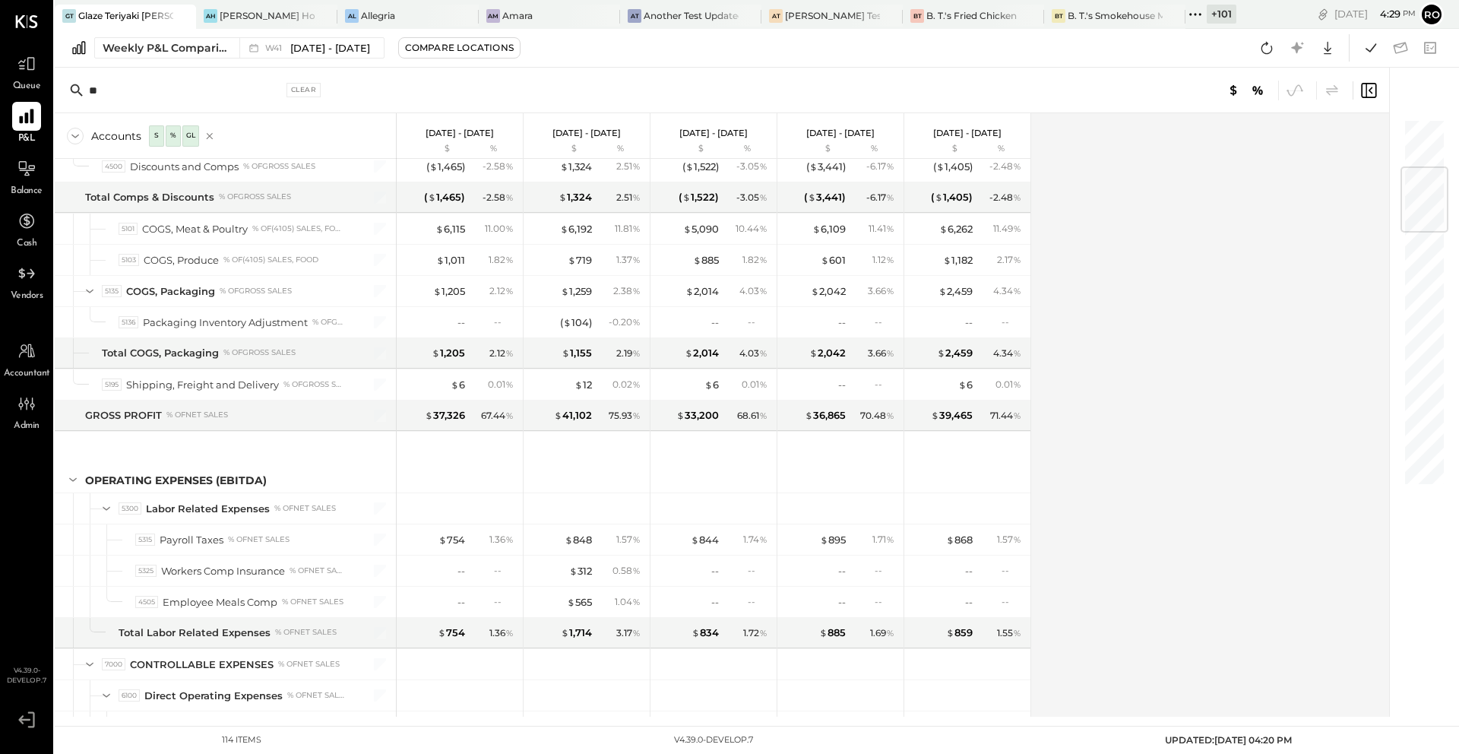
scroll to position [0, 0]
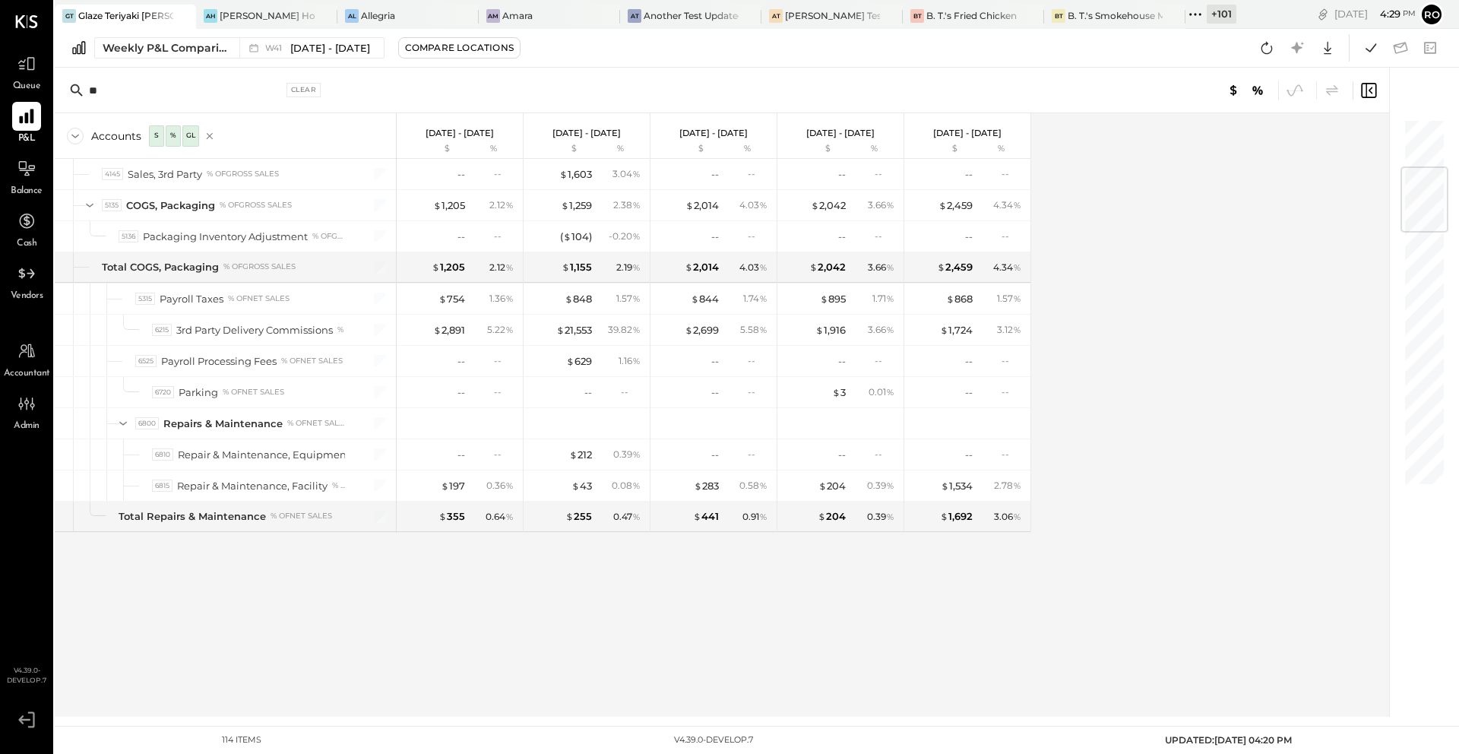
type input "*"
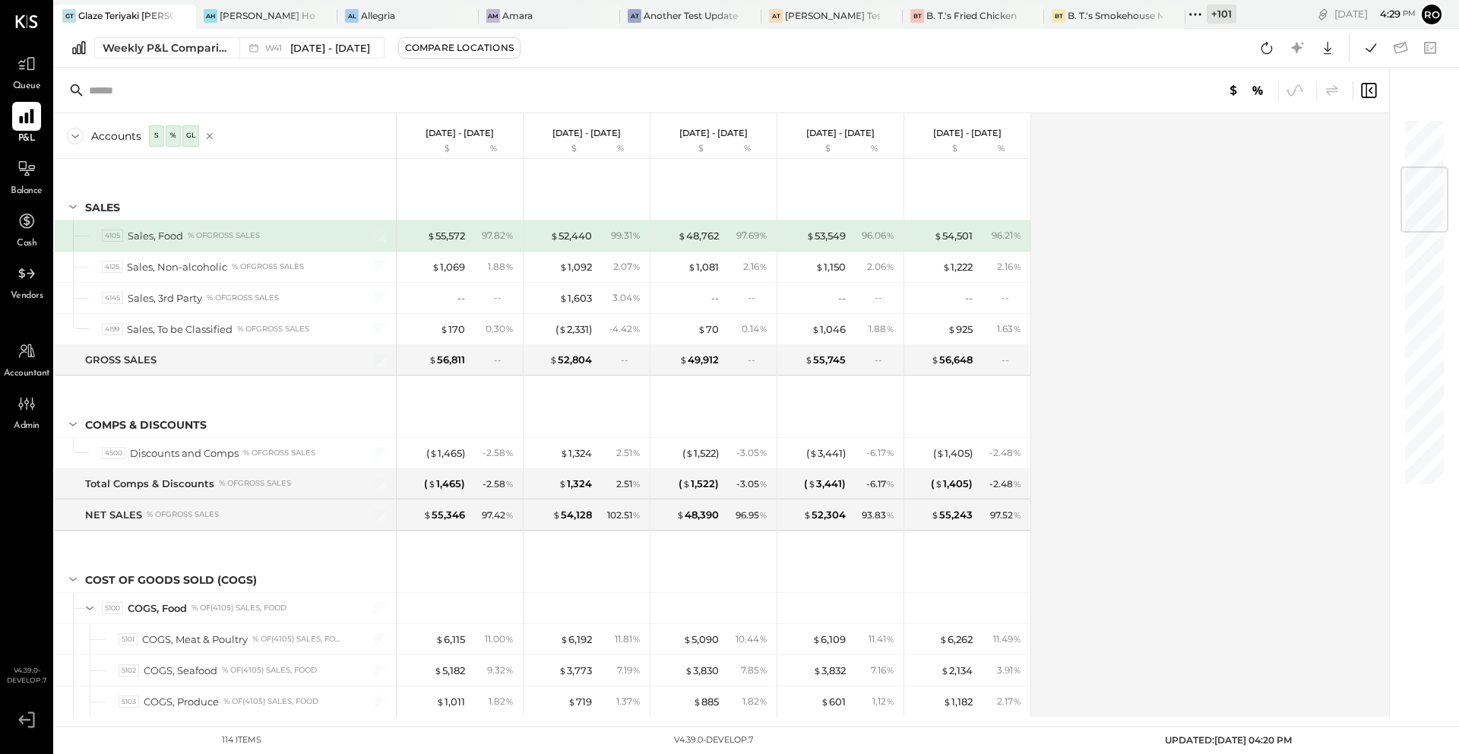
click at [1167, 300] on div "Accounts S % GL [DATE] - [DATE] $ % [DATE] - [DATE] $ % [DATE] - [DATE] $ % [DA…" at bounding box center [723, 414] width 1336 height 603
click at [1290, 334] on div "Accounts S % GL [DATE] - [DATE] $ % [DATE] - [DATE] $ % [DATE] - [DATE] $ % [DA…" at bounding box center [723, 414] width 1336 height 603
click at [1237, 280] on div "Accounts S % GL [DATE] - [DATE] $ % [DATE] - [DATE] $ % [DATE] - [DATE] $ % [DA…" at bounding box center [723, 414] width 1336 height 603
click at [412, 50] on div "Compare Locations" at bounding box center [459, 47] width 109 height 13
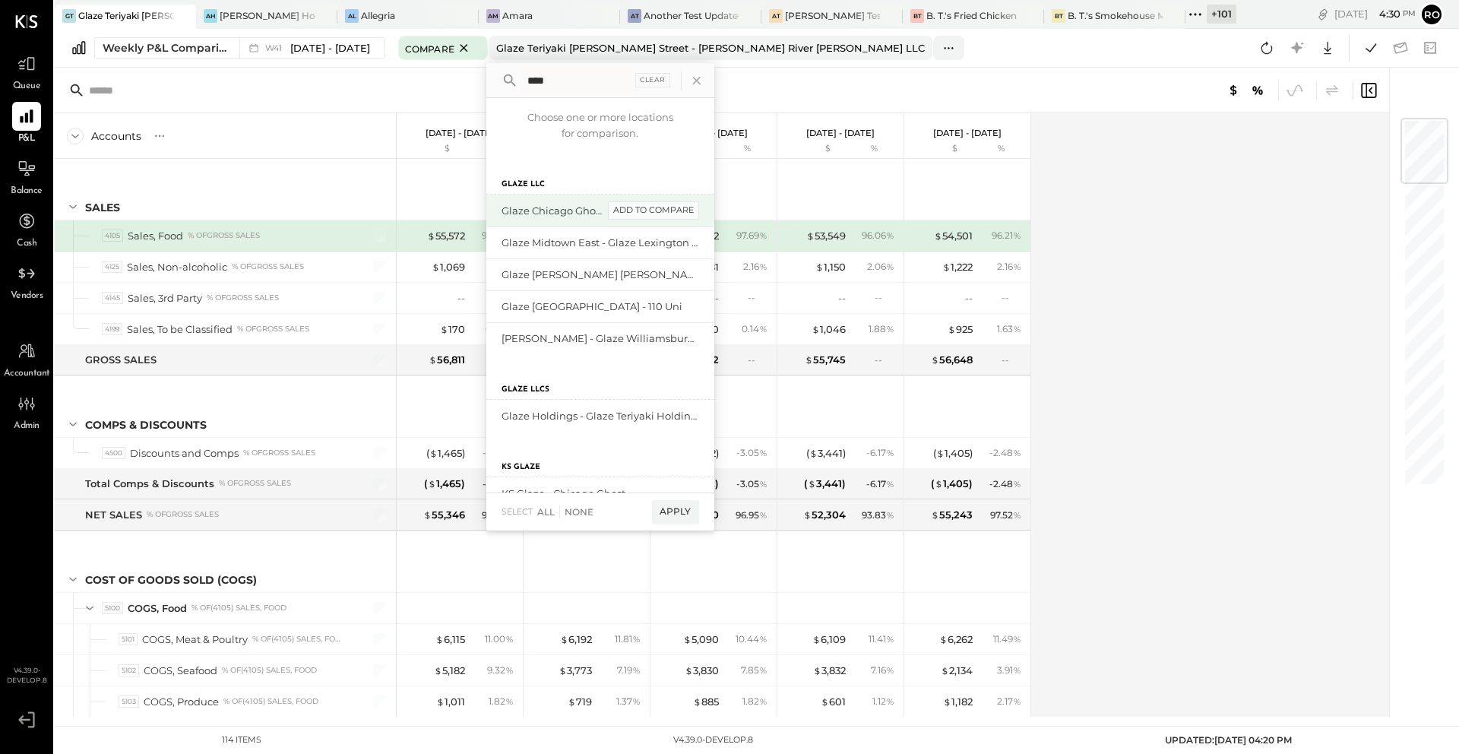
type input "****"
click at [678, 207] on div "add to compare" at bounding box center [653, 210] width 91 height 18
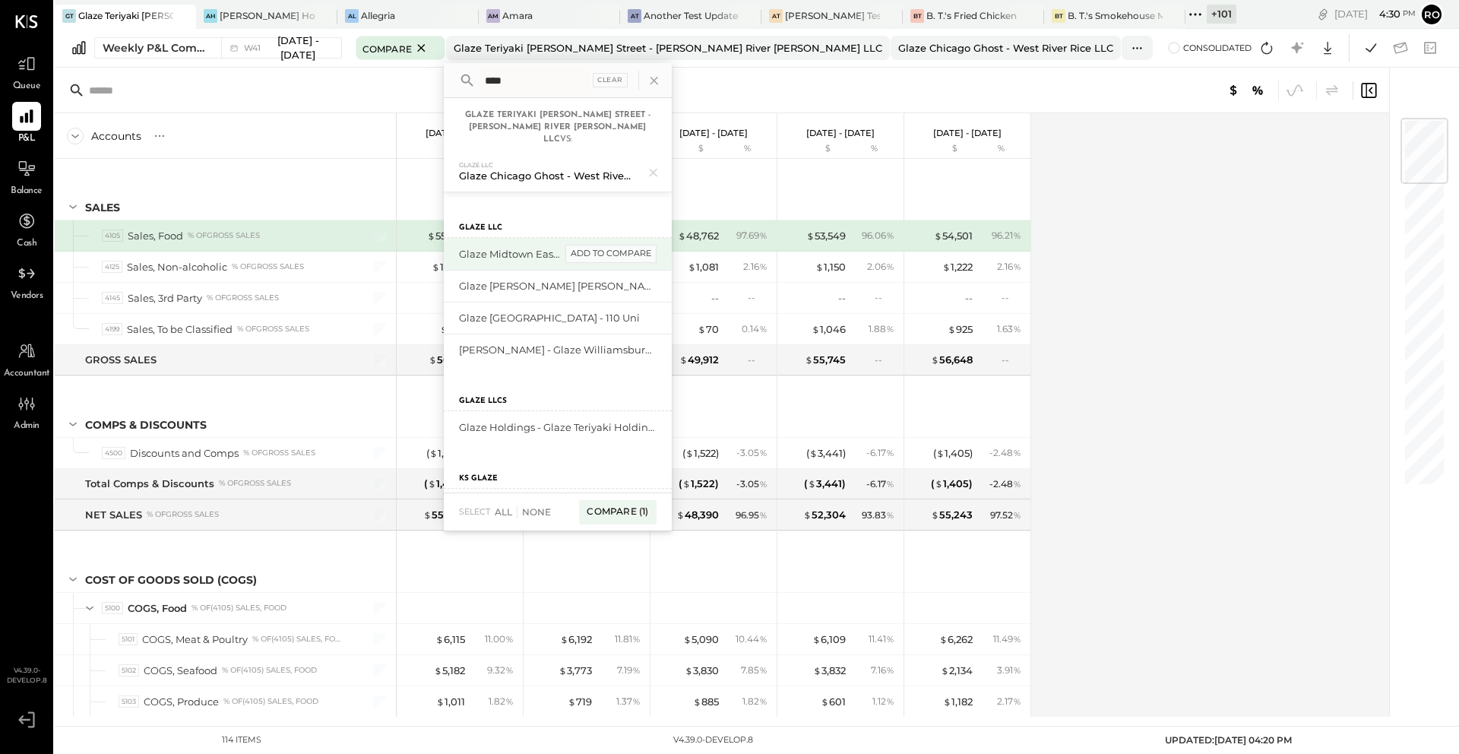
click at [656, 245] on div "add to compare" at bounding box center [610, 254] width 91 height 18
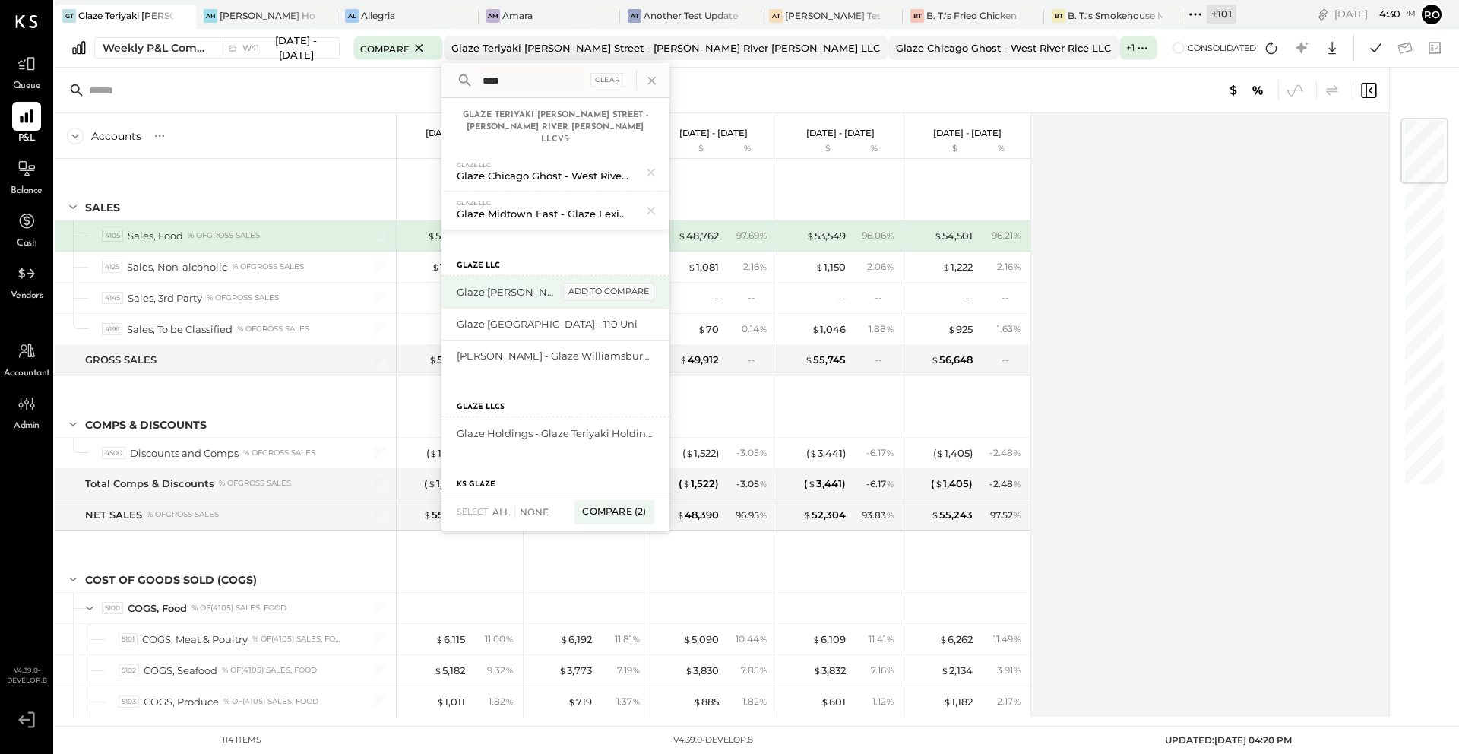
click at [654, 283] on div "add to compare" at bounding box center [608, 292] width 91 height 18
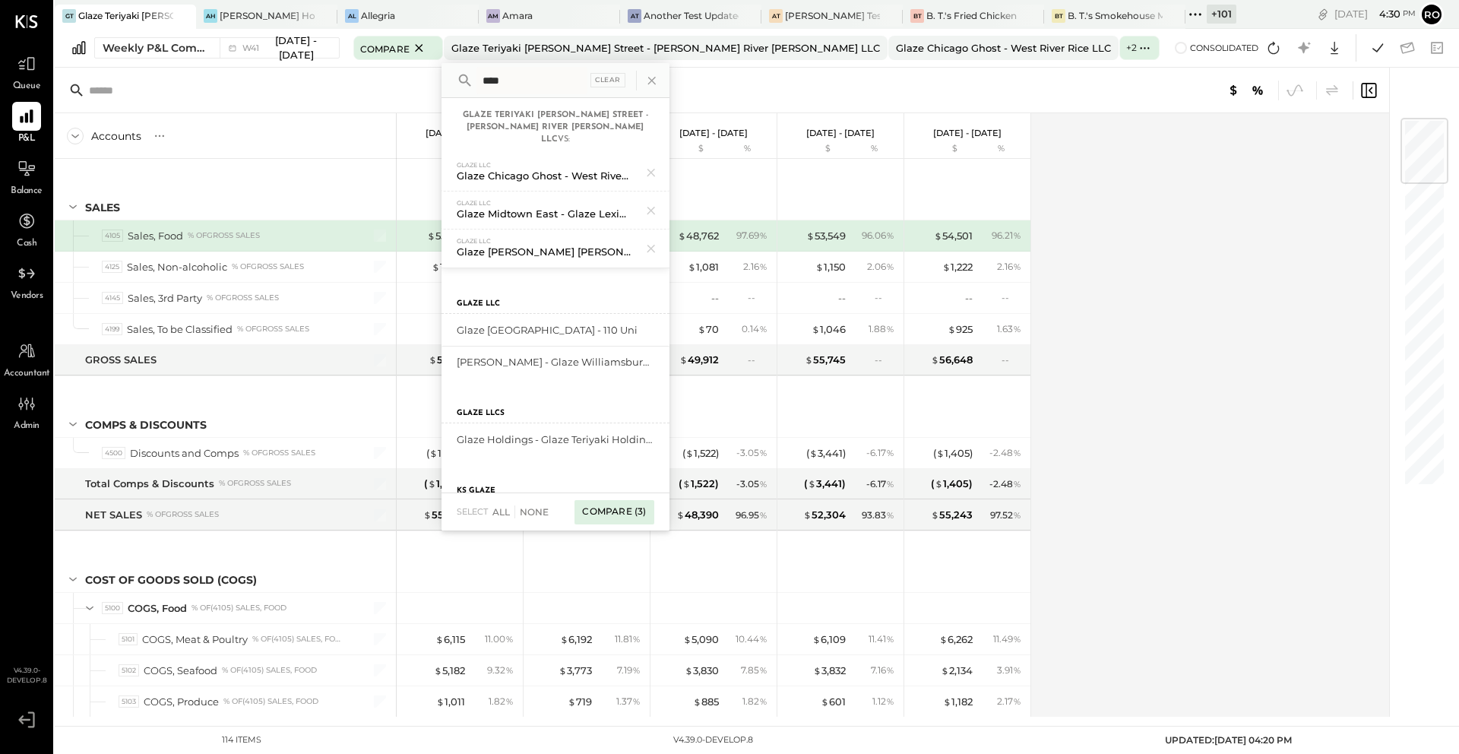
click at [647, 515] on div "Compare (3)" at bounding box center [613, 512] width 79 height 24
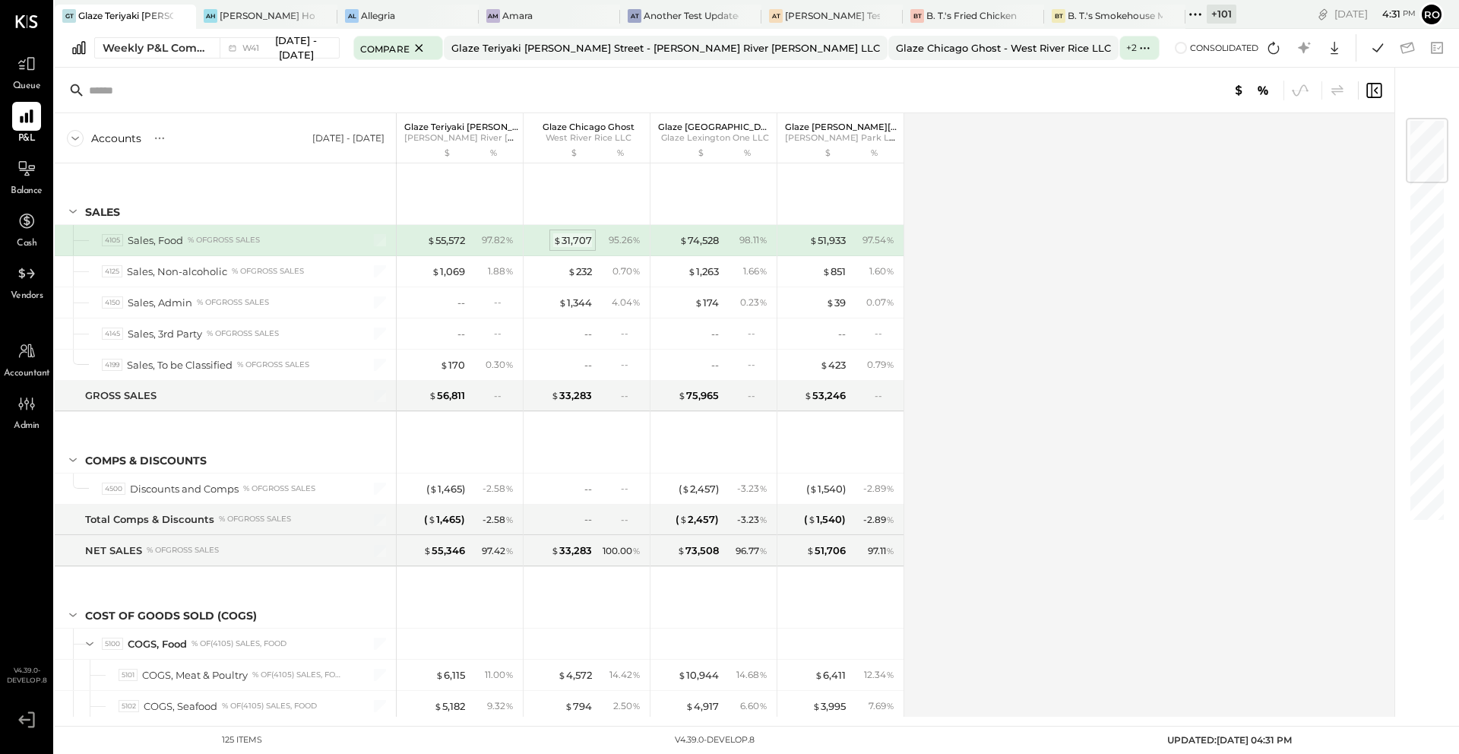
click at [573, 243] on div "$ 31,707" at bounding box center [572, 240] width 39 height 14
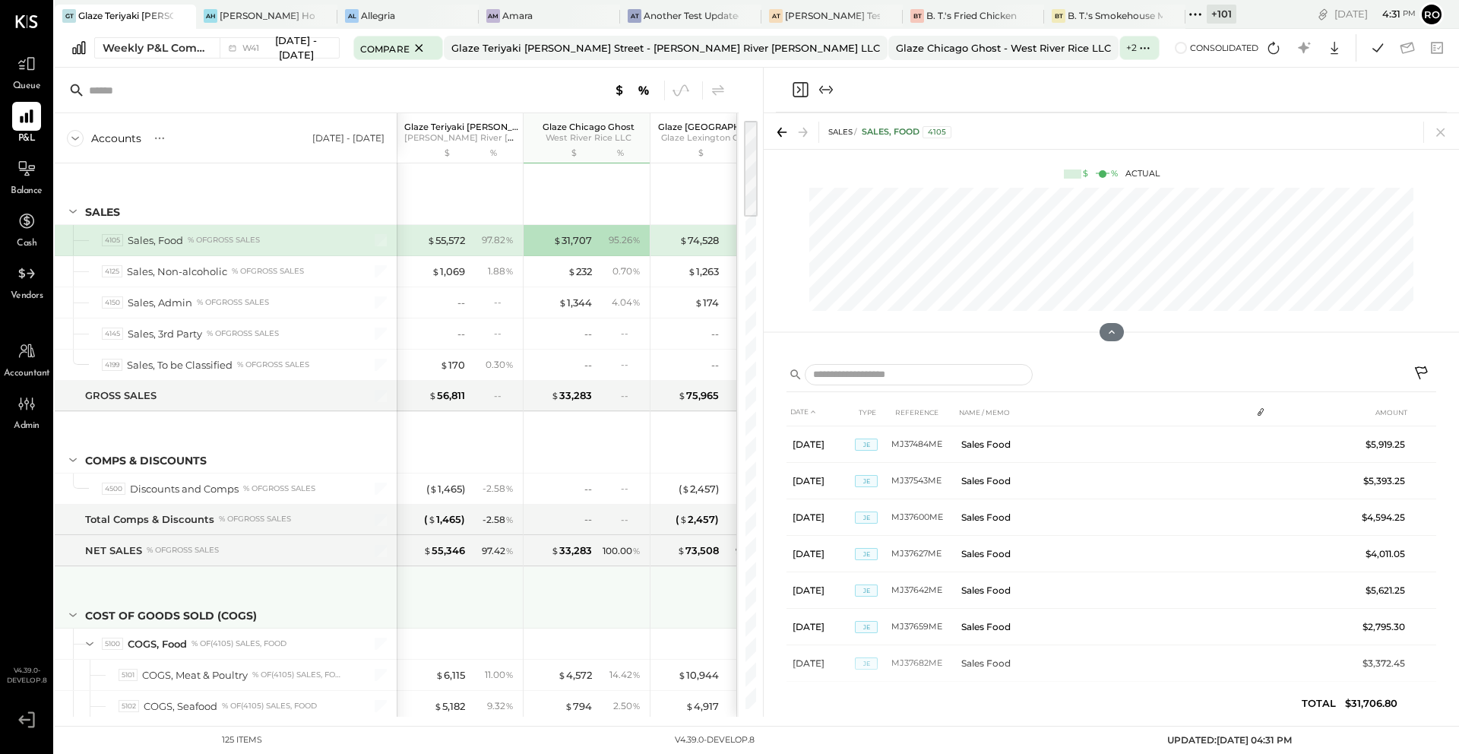
scroll to position [341, 0]
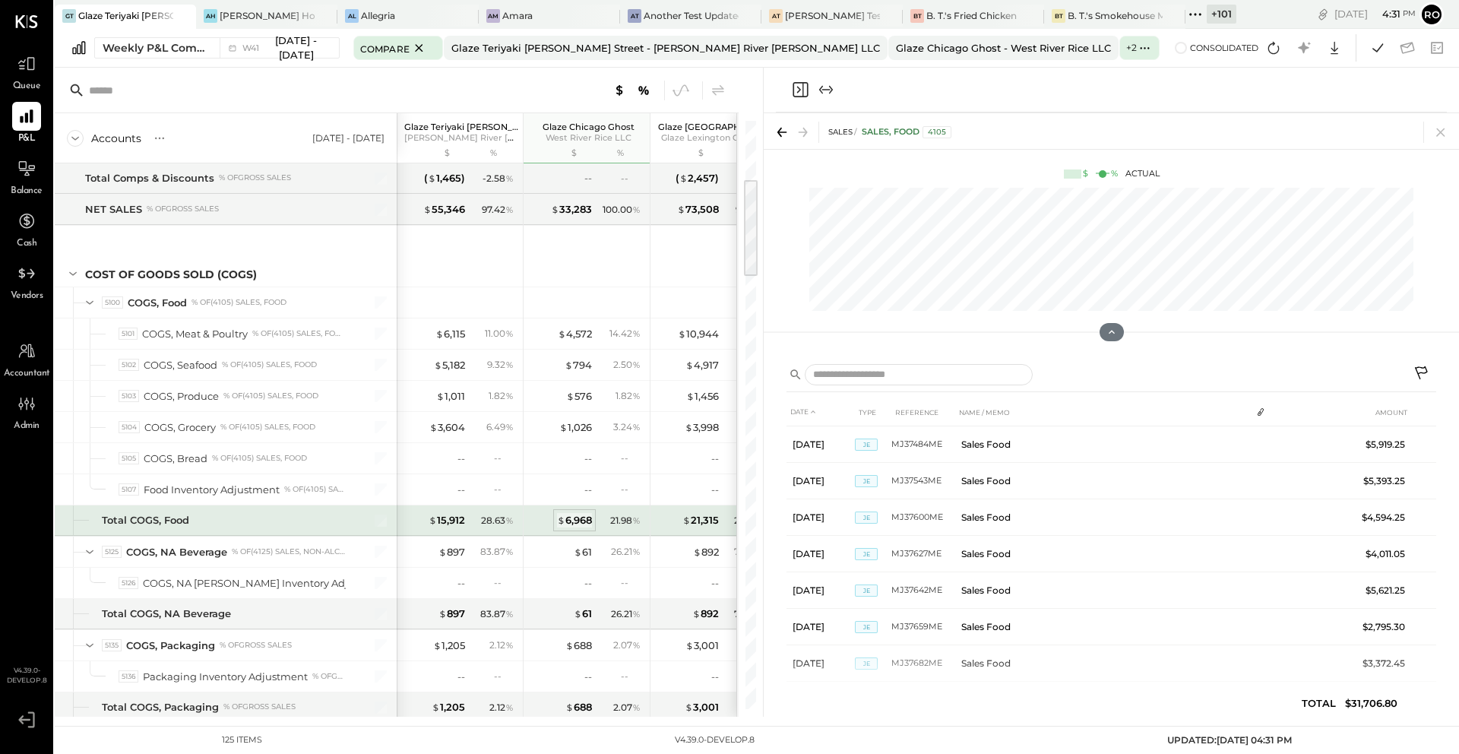
click at [565, 522] on div "$ 6,968" at bounding box center [574, 520] width 35 height 14
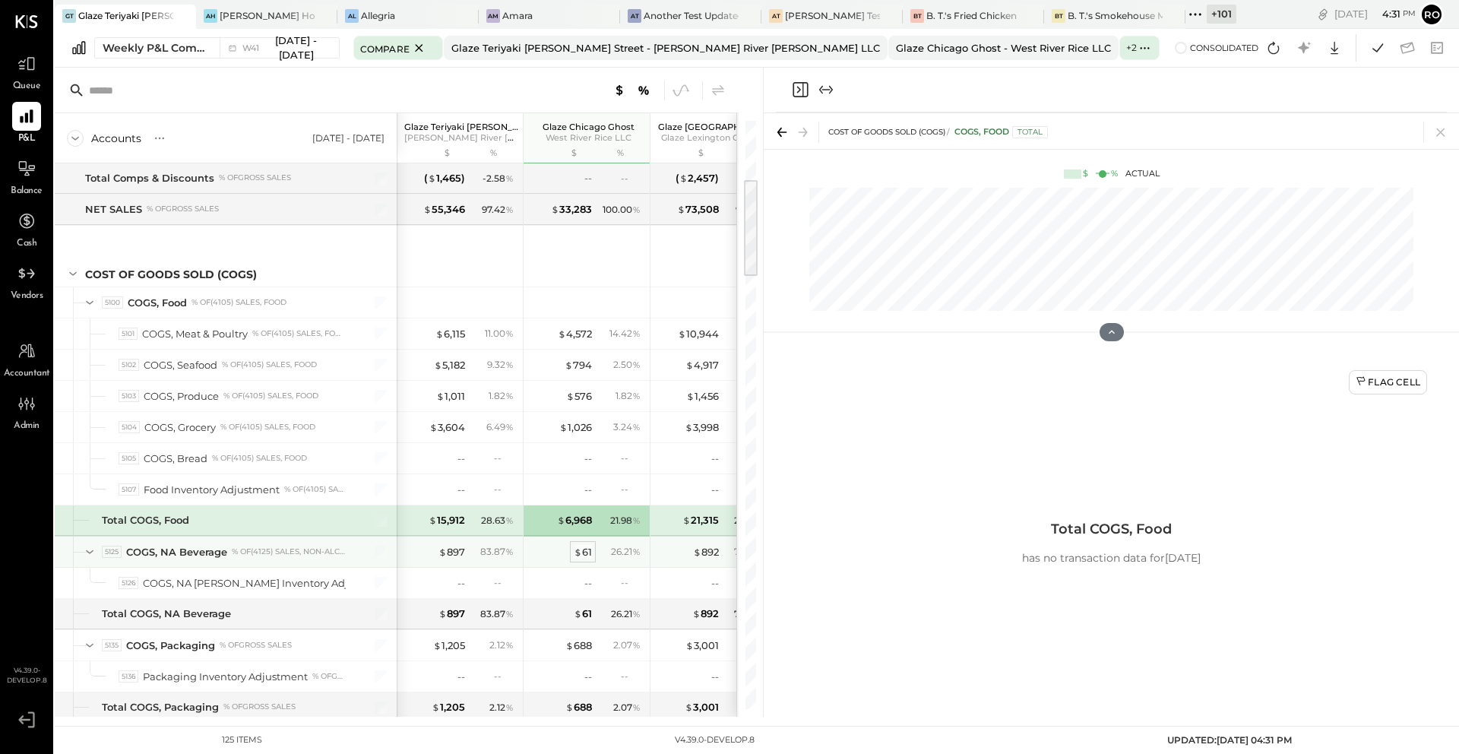
click at [581, 555] on div "$ 61" at bounding box center [583, 552] width 18 height 14
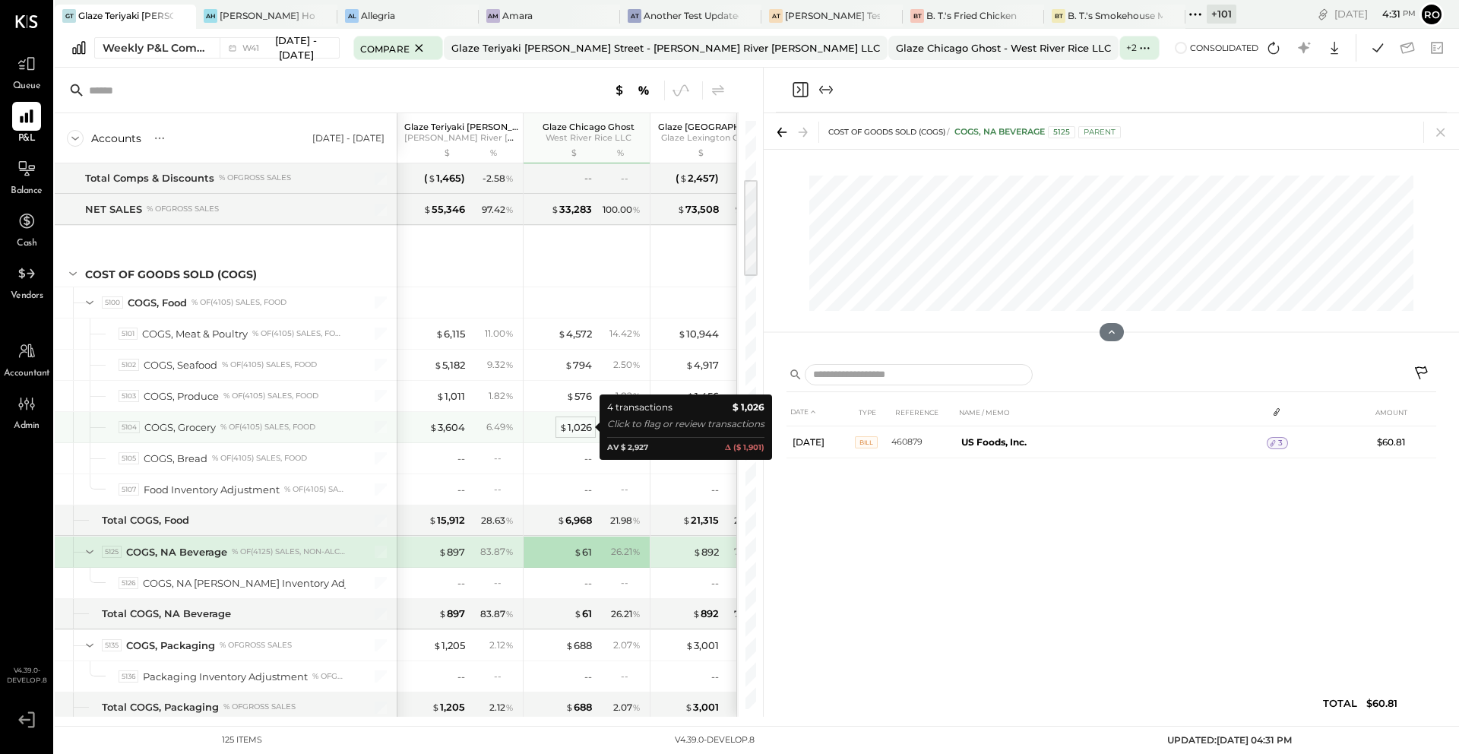
click at [579, 424] on div "$ 1,026" at bounding box center [575, 427] width 33 height 14
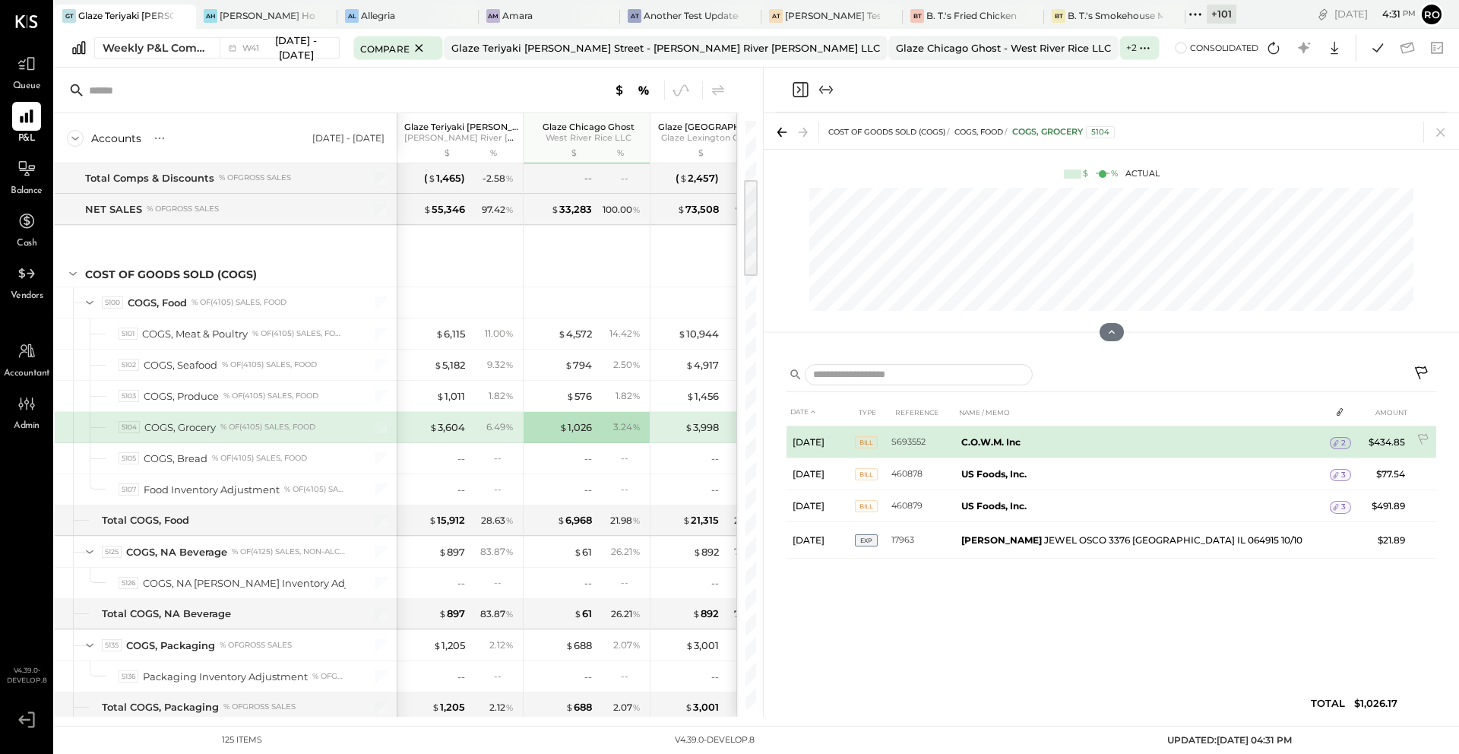
click at [1341, 444] on span "2" at bounding box center [1343, 443] width 5 height 11
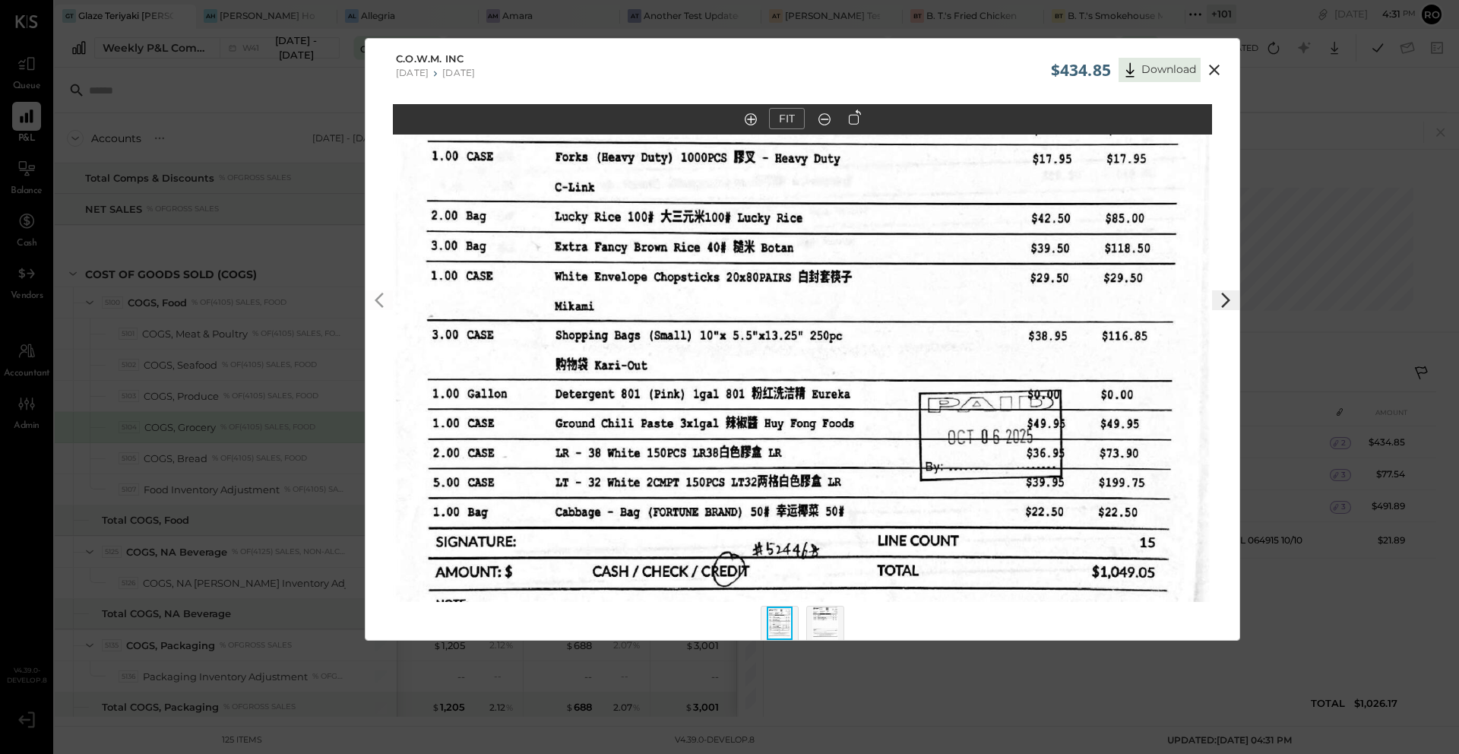
click at [1216, 65] on icon at bounding box center [1214, 70] width 11 height 11
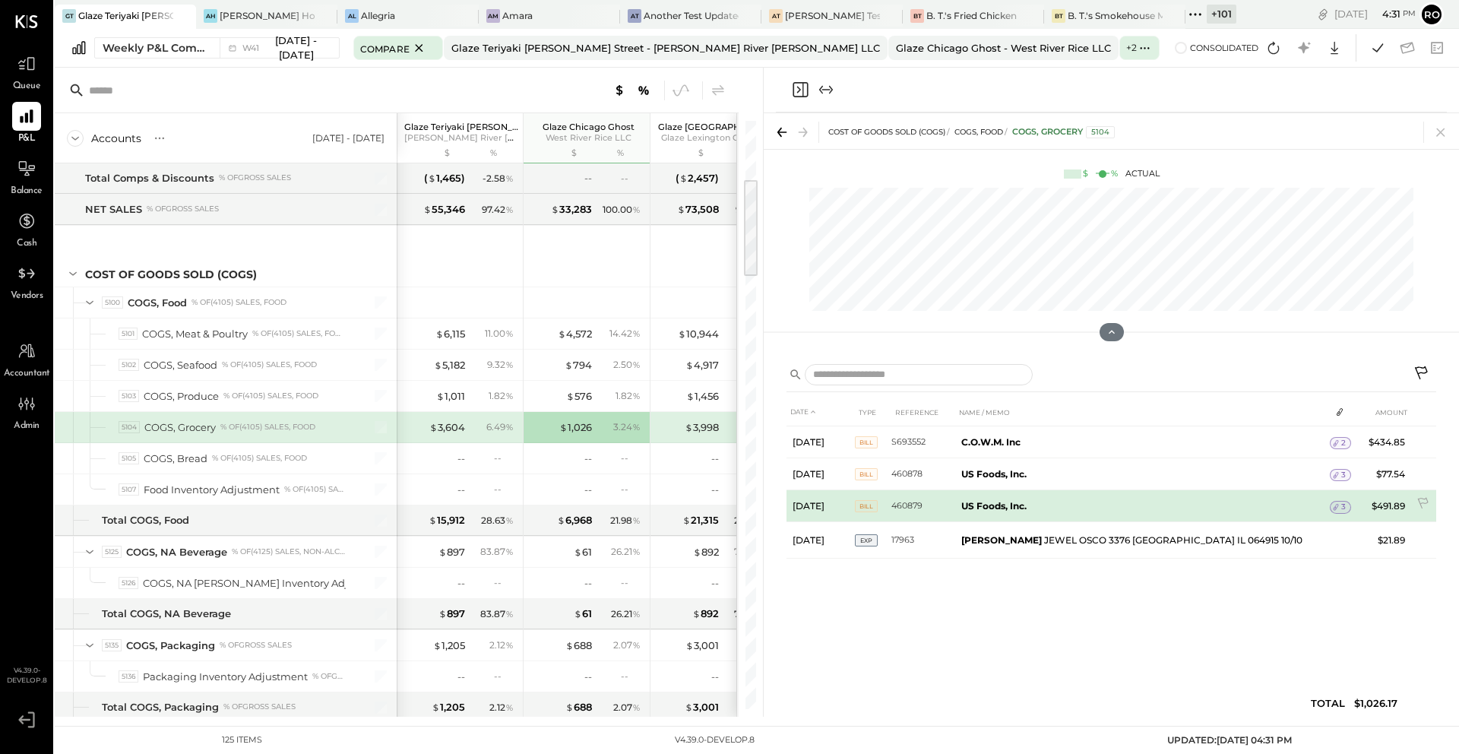
click at [1337, 501] on div "3" at bounding box center [1339, 507] width 21 height 12
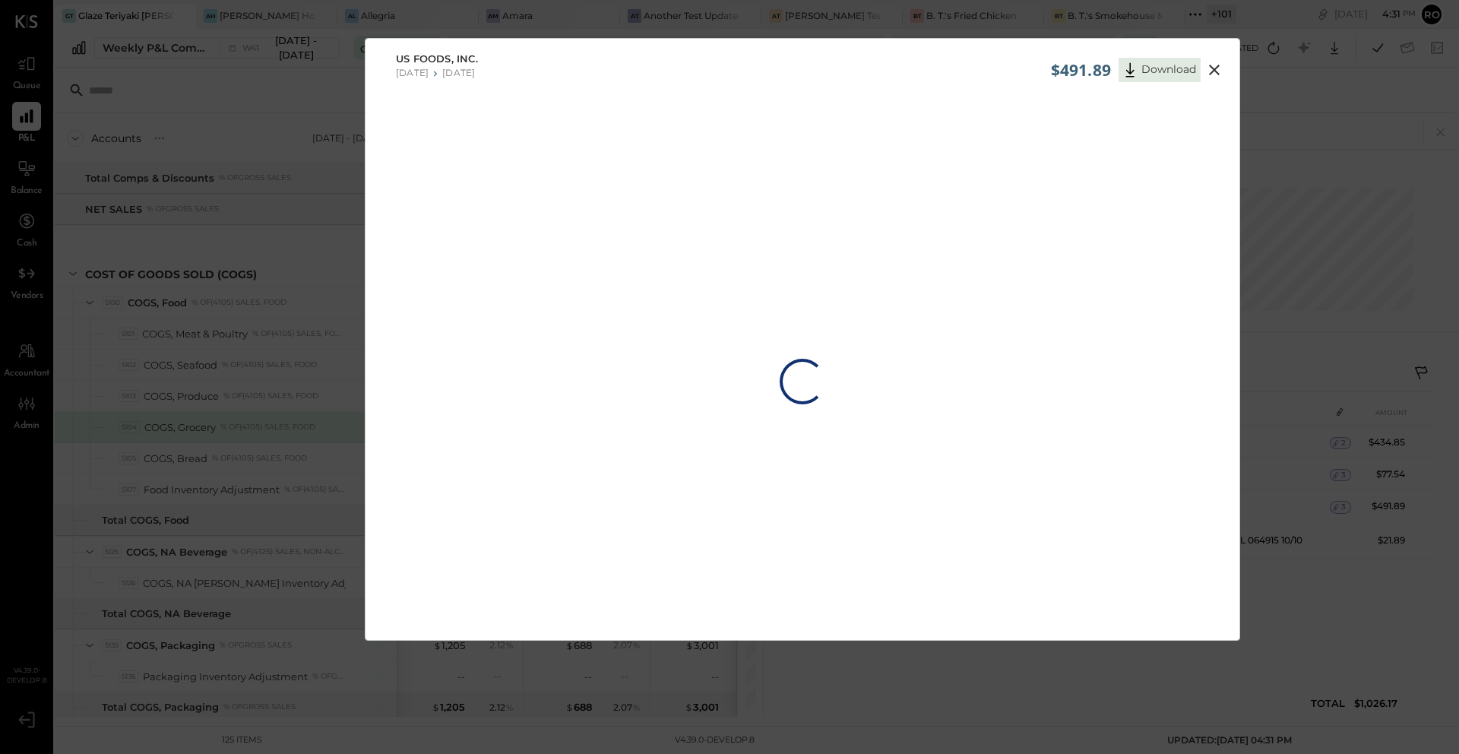
click at [1206, 73] on icon at bounding box center [1214, 70] width 18 height 18
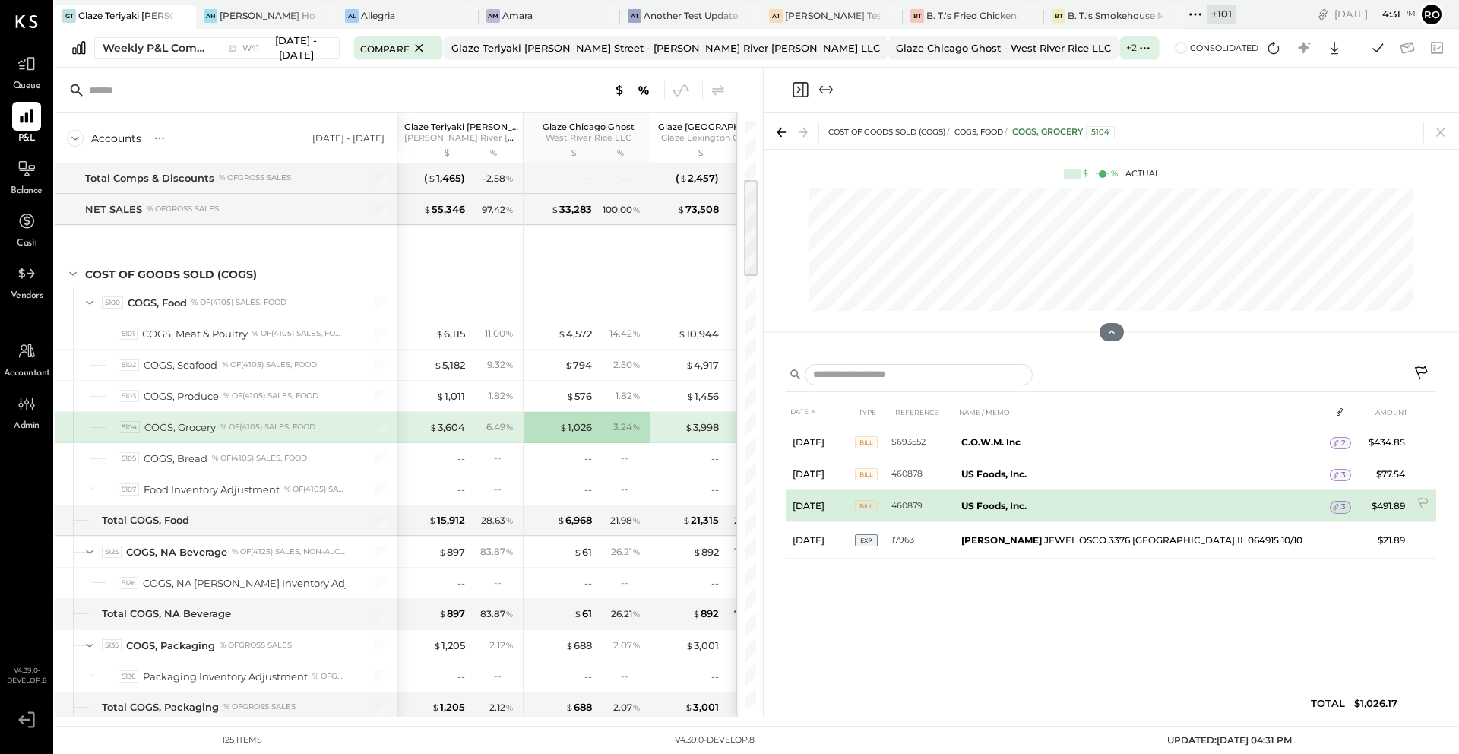
click at [1341, 505] on span "3" at bounding box center [1343, 506] width 5 height 11
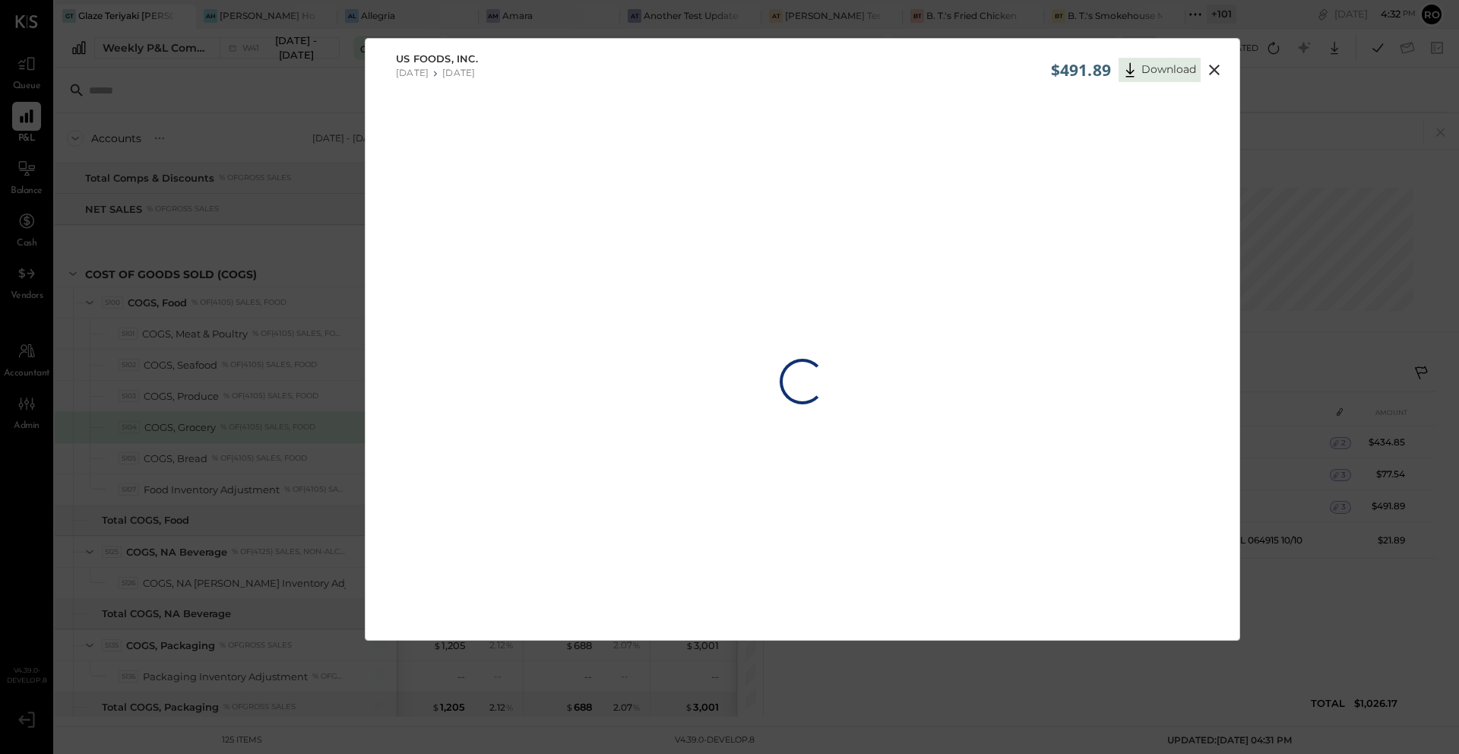
click at [678, 370] on div "Loading…" at bounding box center [802, 381] width 874 height 555
click at [740, 606] on div "Loading…" at bounding box center [802, 381] width 874 height 555
click at [1206, 73] on icon at bounding box center [1214, 70] width 18 height 18
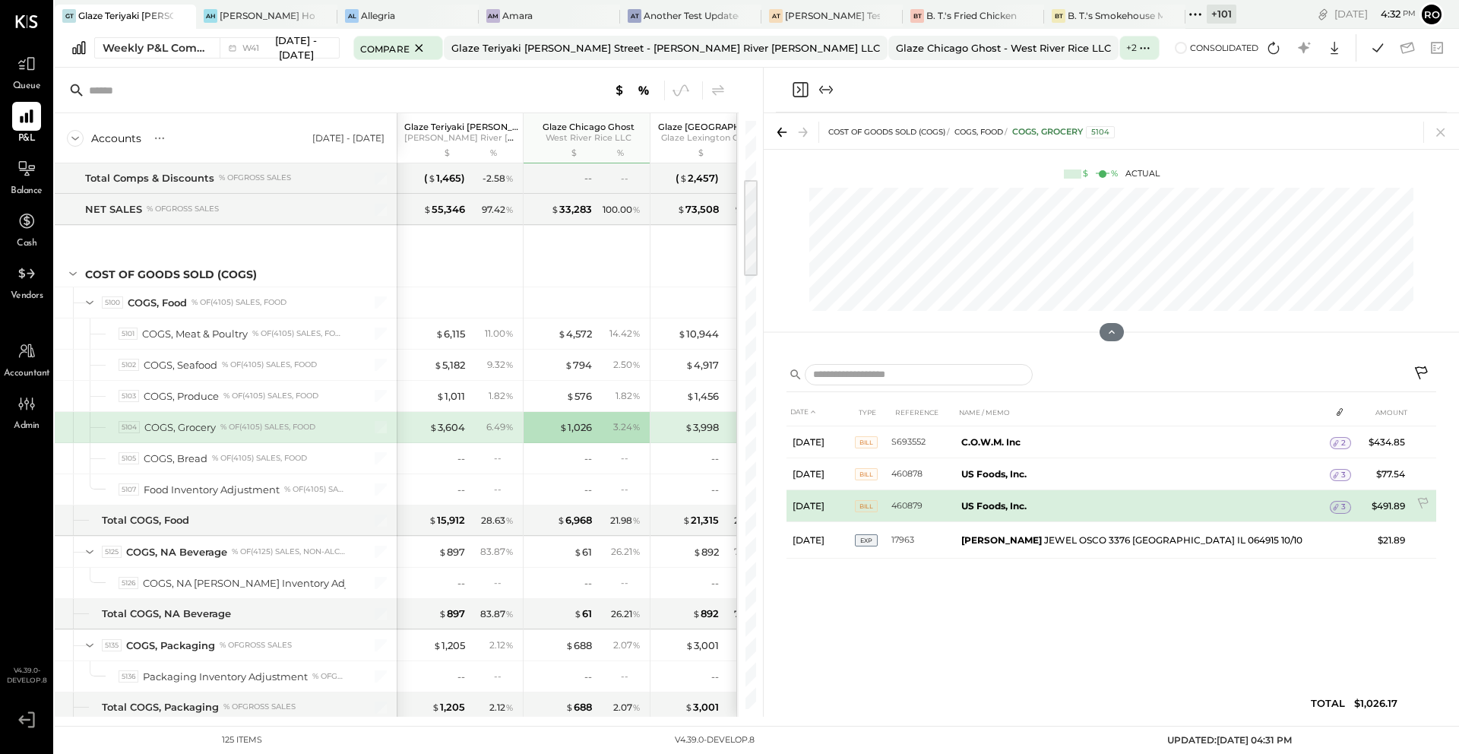
click at [1341, 507] on span "3" at bounding box center [1343, 506] width 5 height 11
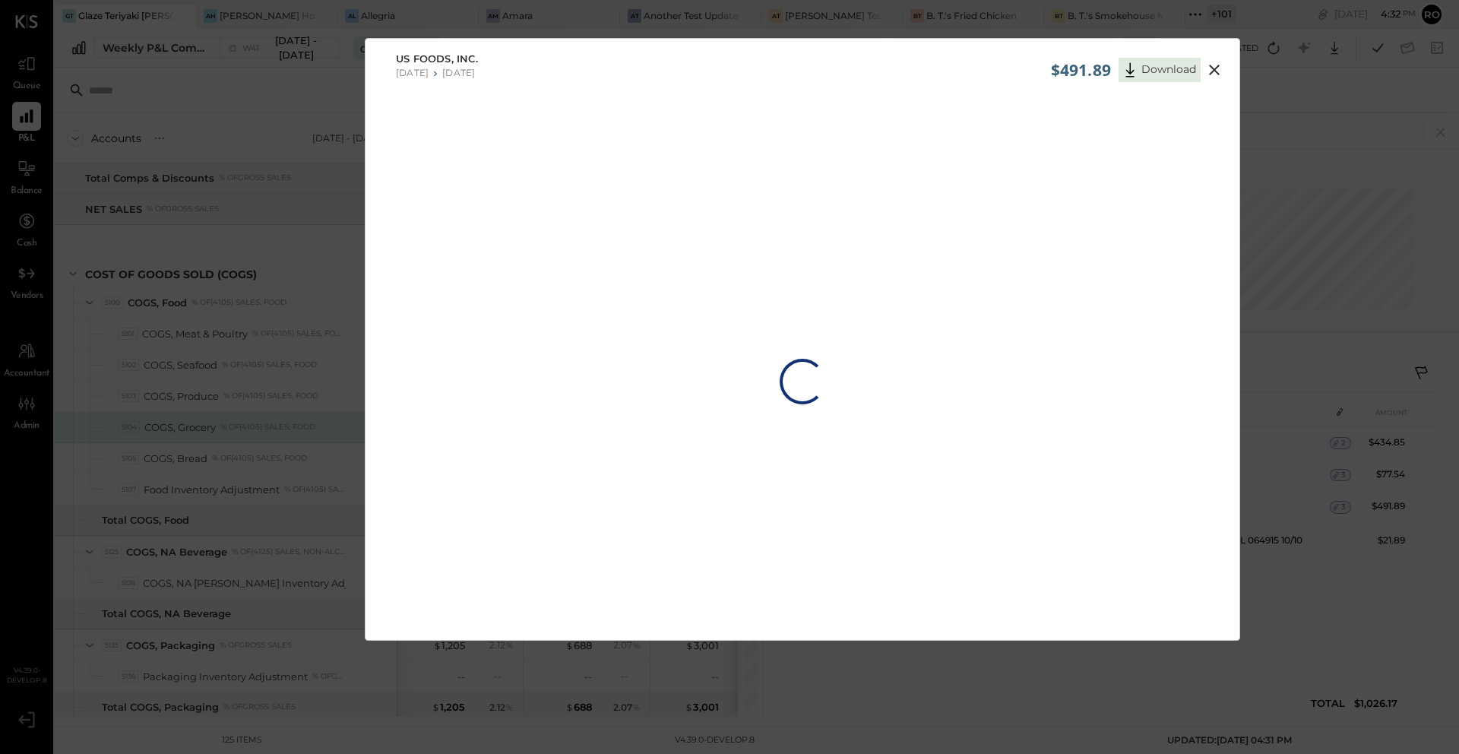
click at [1066, 678] on div "$491.89 Download US Foods, Inc. [DATE] [DATE] Loading…" at bounding box center [729, 377] width 1459 height 754
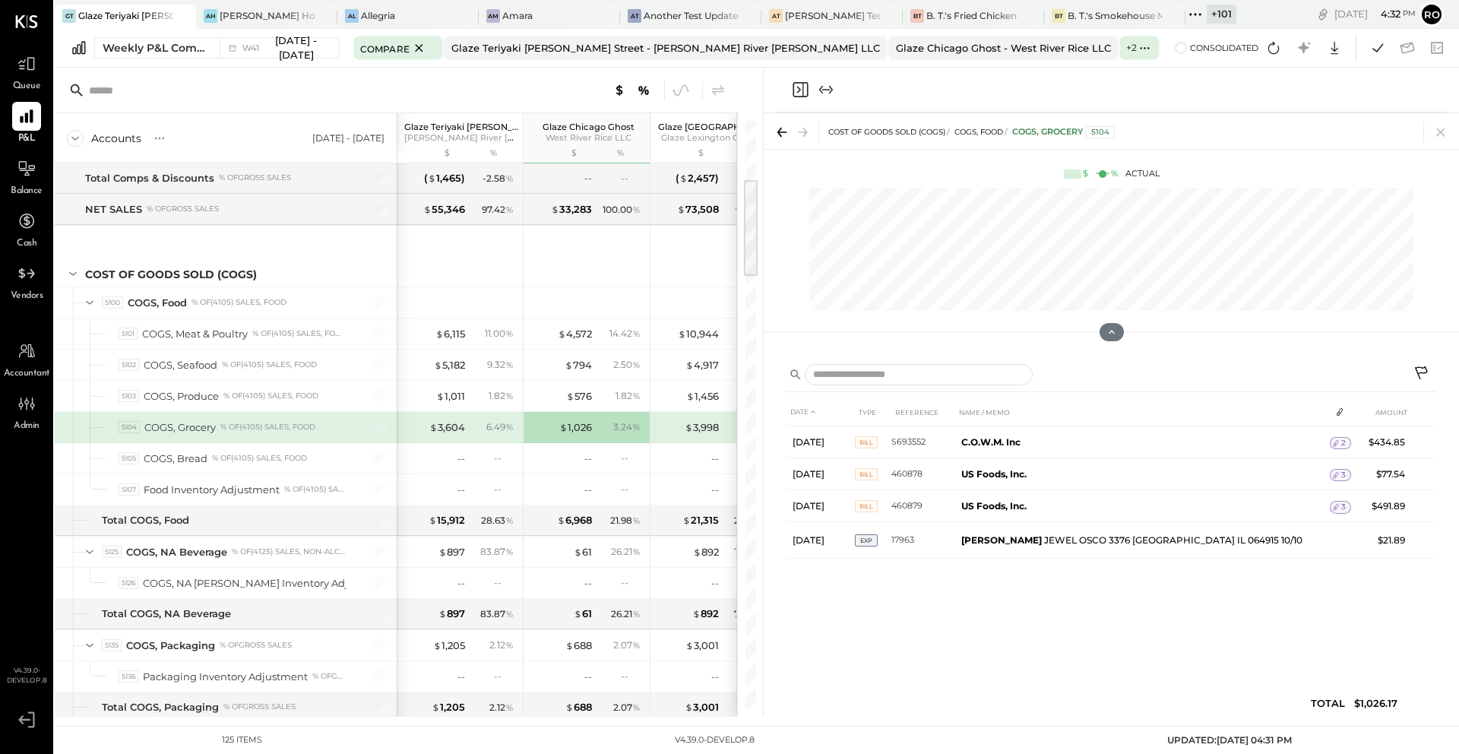
click at [432, 436] on div "$ 3,604 6.49 %" at bounding box center [461, 427] width 114 height 30
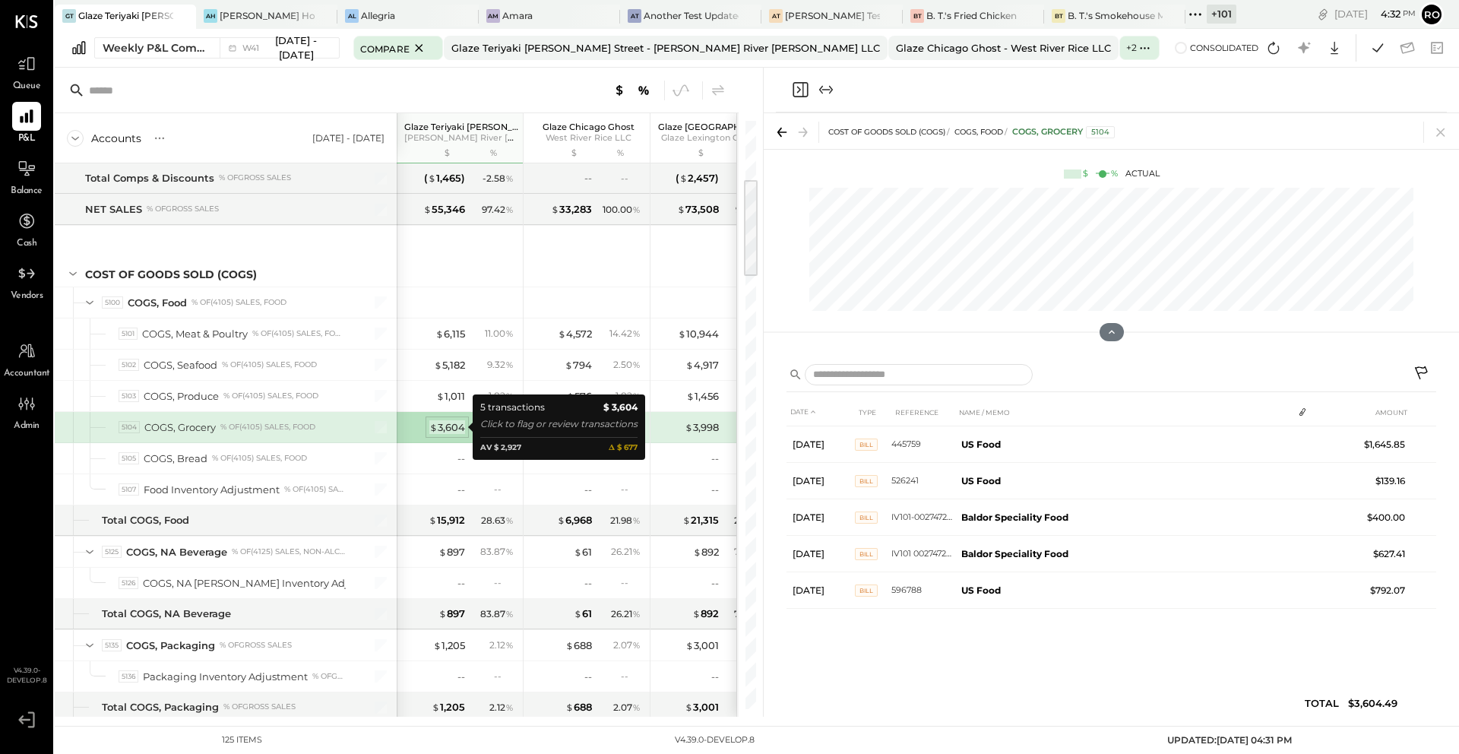
click at [443, 429] on div "$ 3,604" at bounding box center [447, 427] width 36 height 14
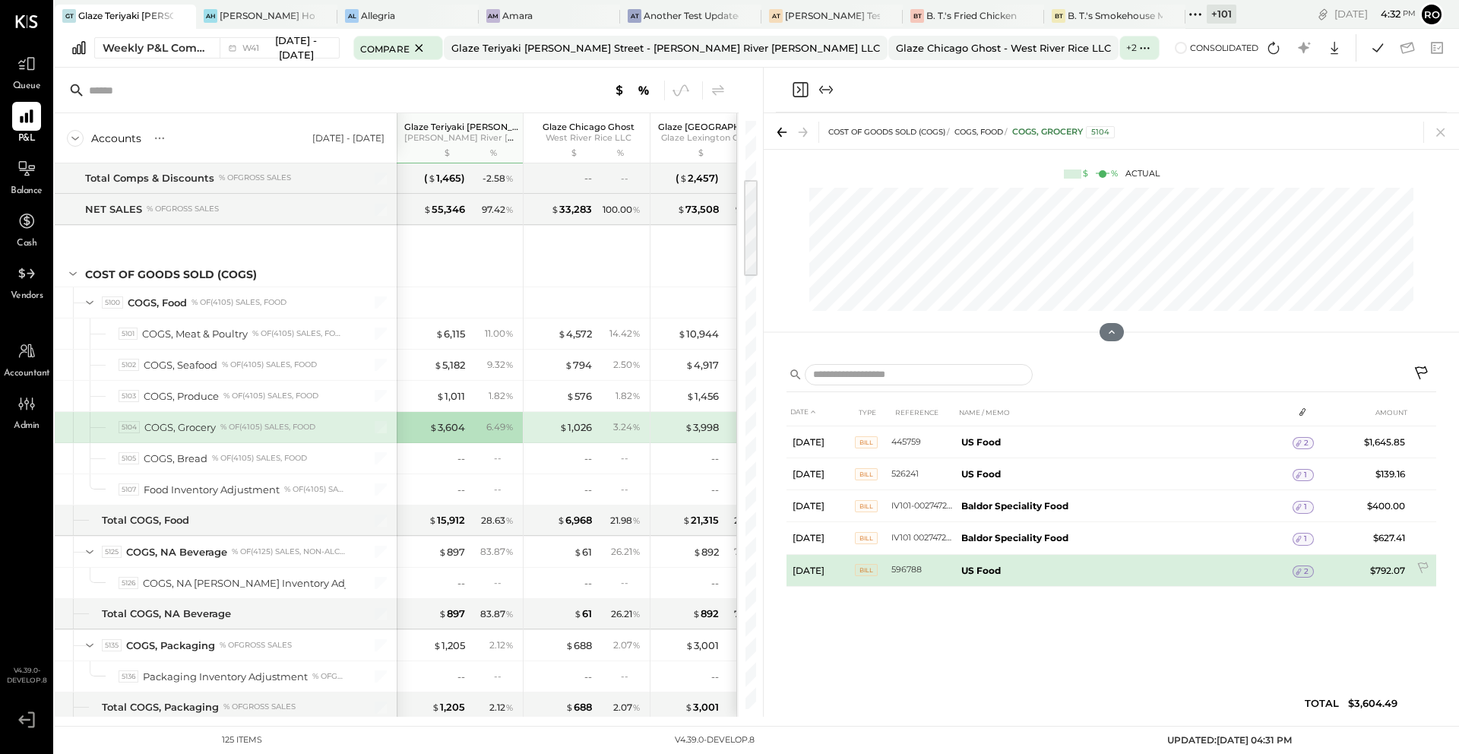
click at [1305, 571] on span "2" at bounding box center [1306, 571] width 5 height 11
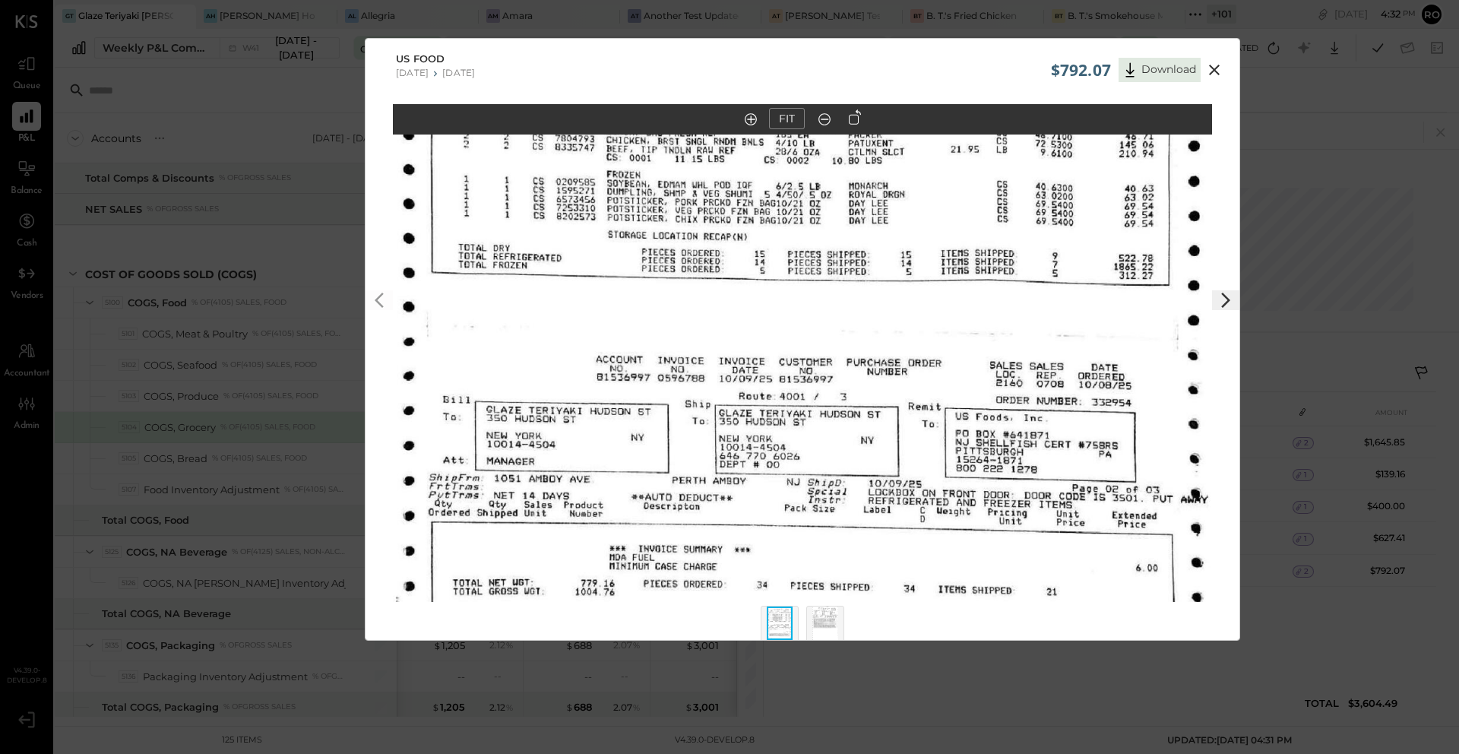
click at [1208, 71] on icon at bounding box center [1214, 70] width 18 height 18
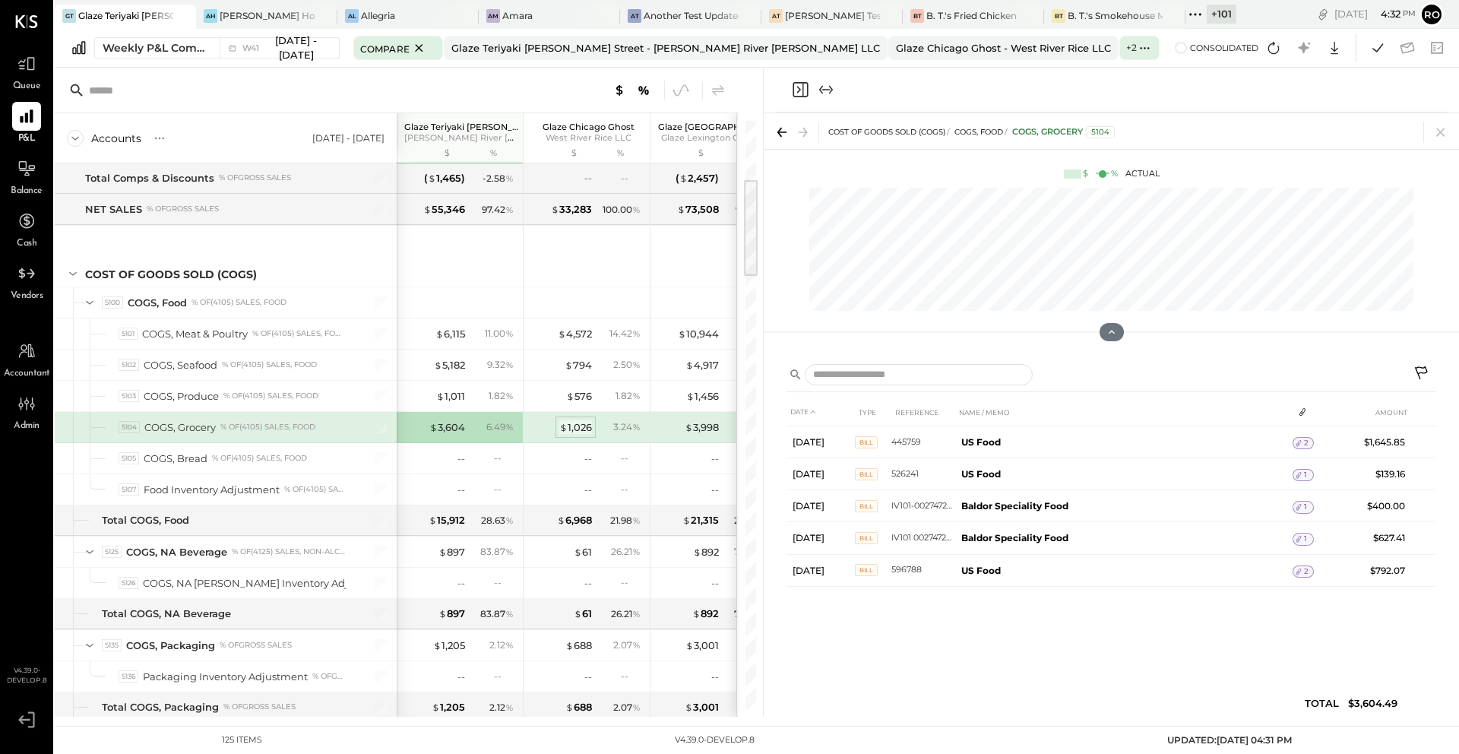
click at [583, 424] on div "$ 1,026" at bounding box center [575, 427] width 33 height 14
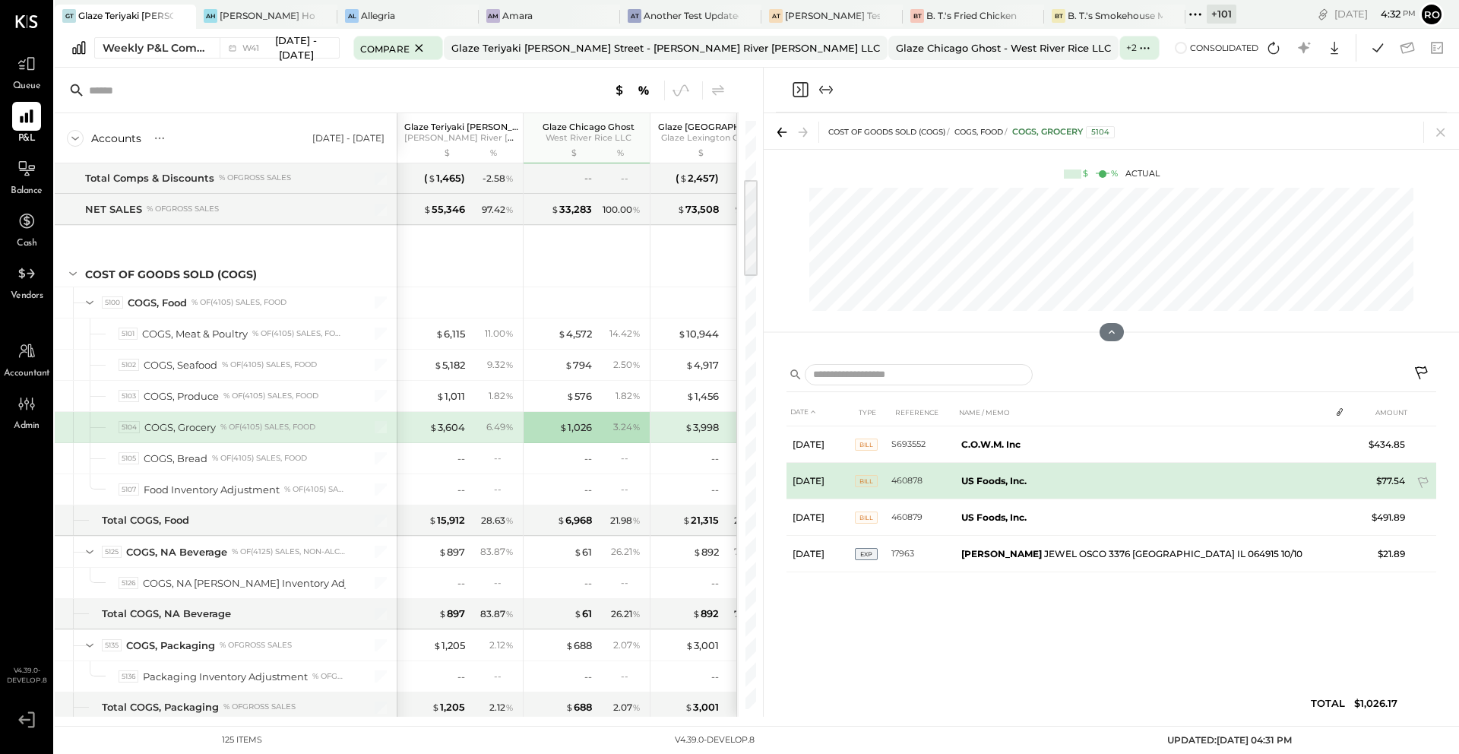
click at [1345, 481] on tr "[DATE] BILL 460878 US Foods, Inc. $77.54" at bounding box center [1111, 481] width 650 height 36
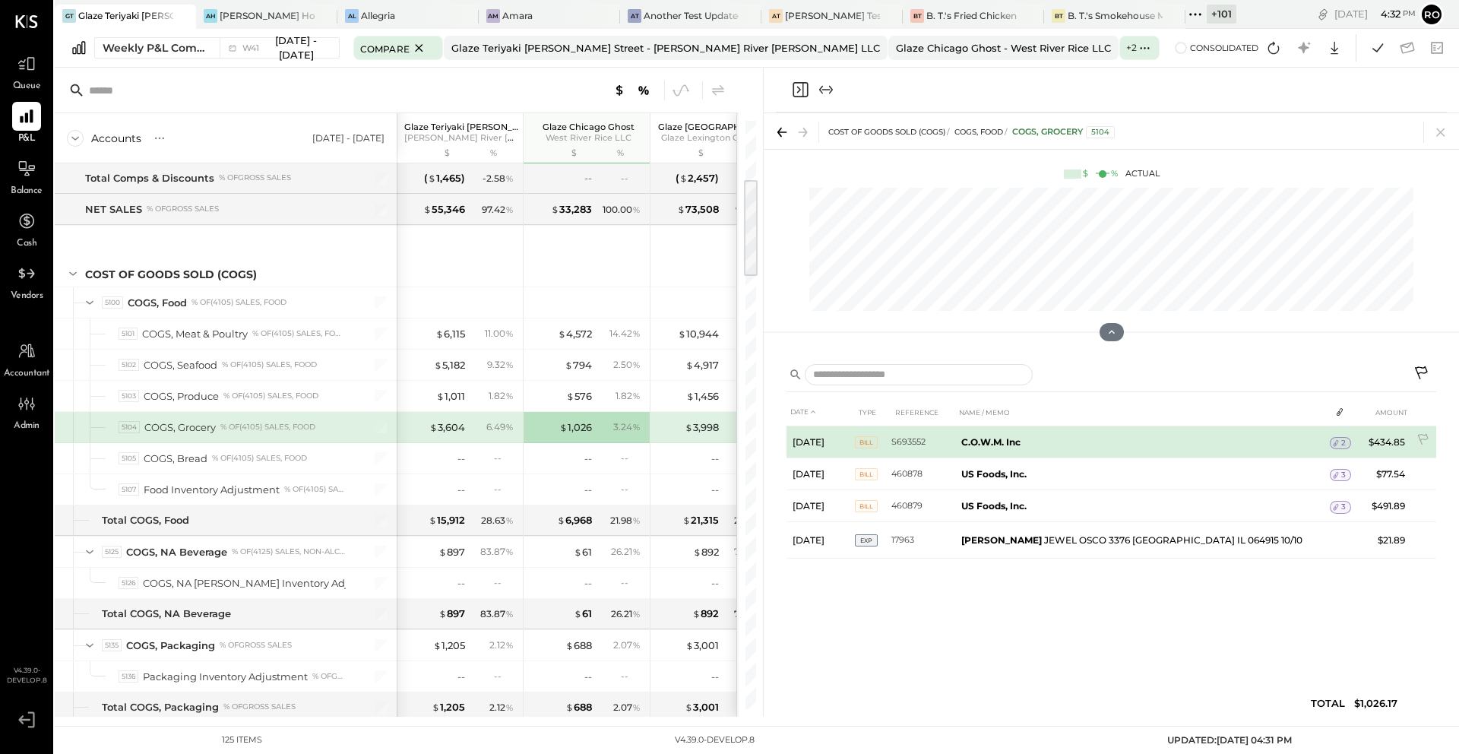
click at [1341, 444] on span "2" at bounding box center [1343, 443] width 5 height 11
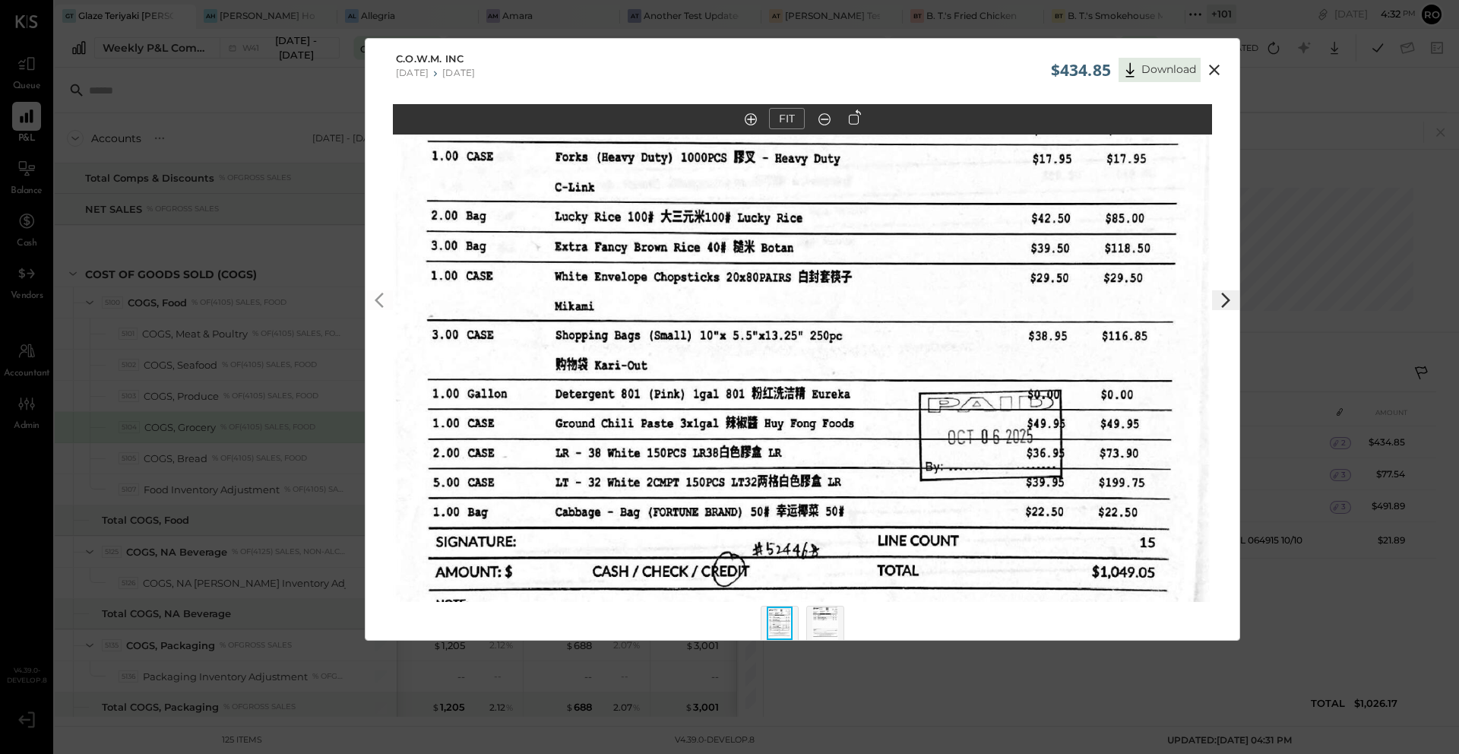
click at [1333, 483] on div "$434.85 Download C.O.W.M. Inc [DATE] [DATE] FIT" at bounding box center [729, 377] width 1459 height 754
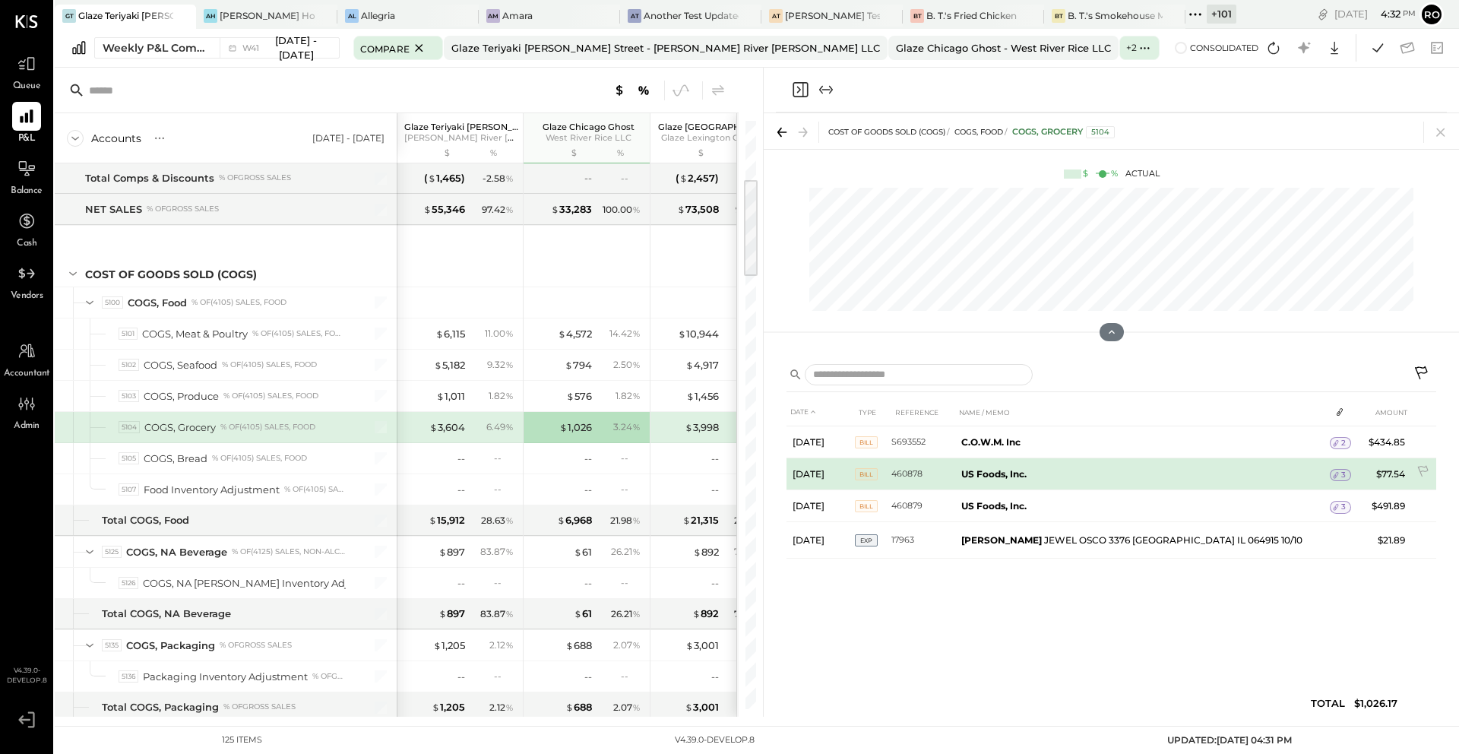
click at [1339, 476] on div "3" at bounding box center [1339, 475] width 21 height 12
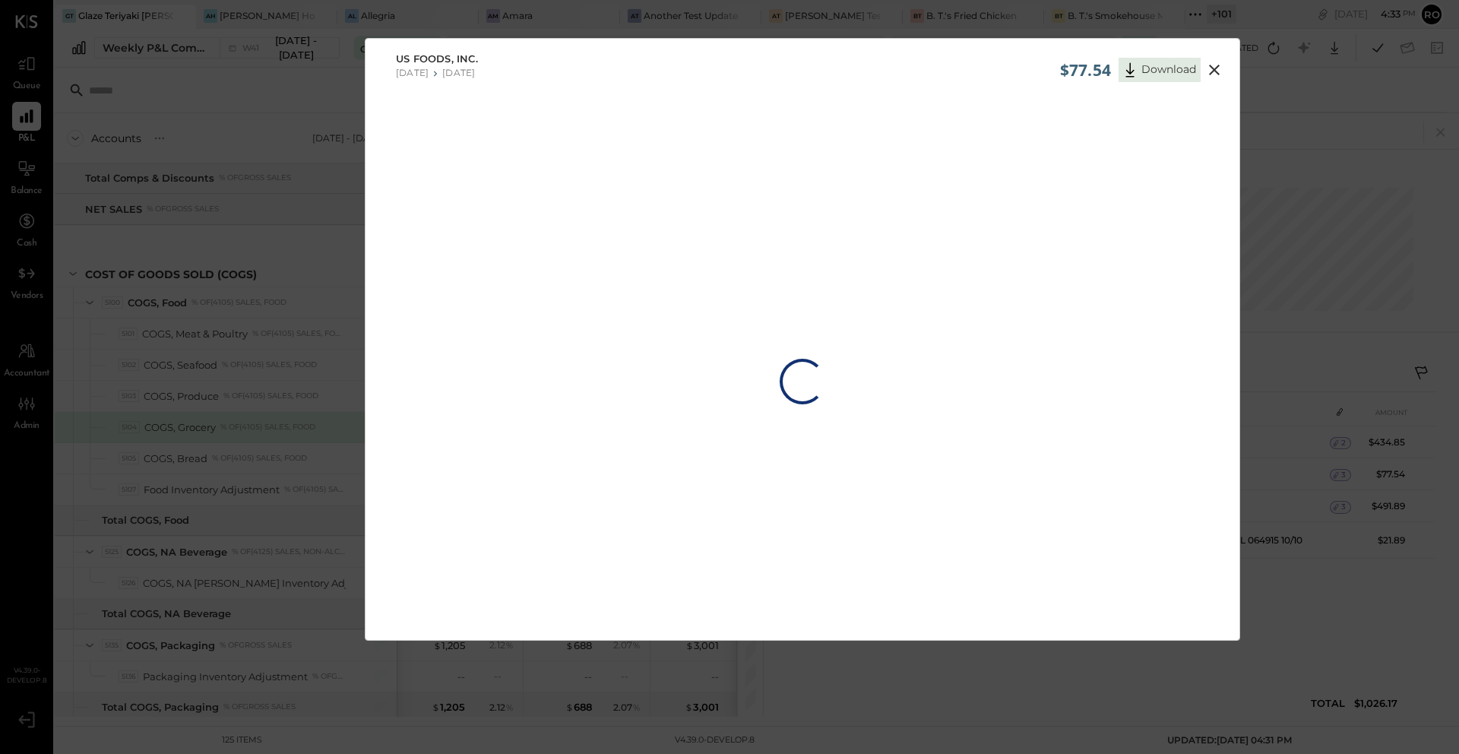
click at [1217, 68] on icon at bounding box center [1214, 70] width 18 height 18
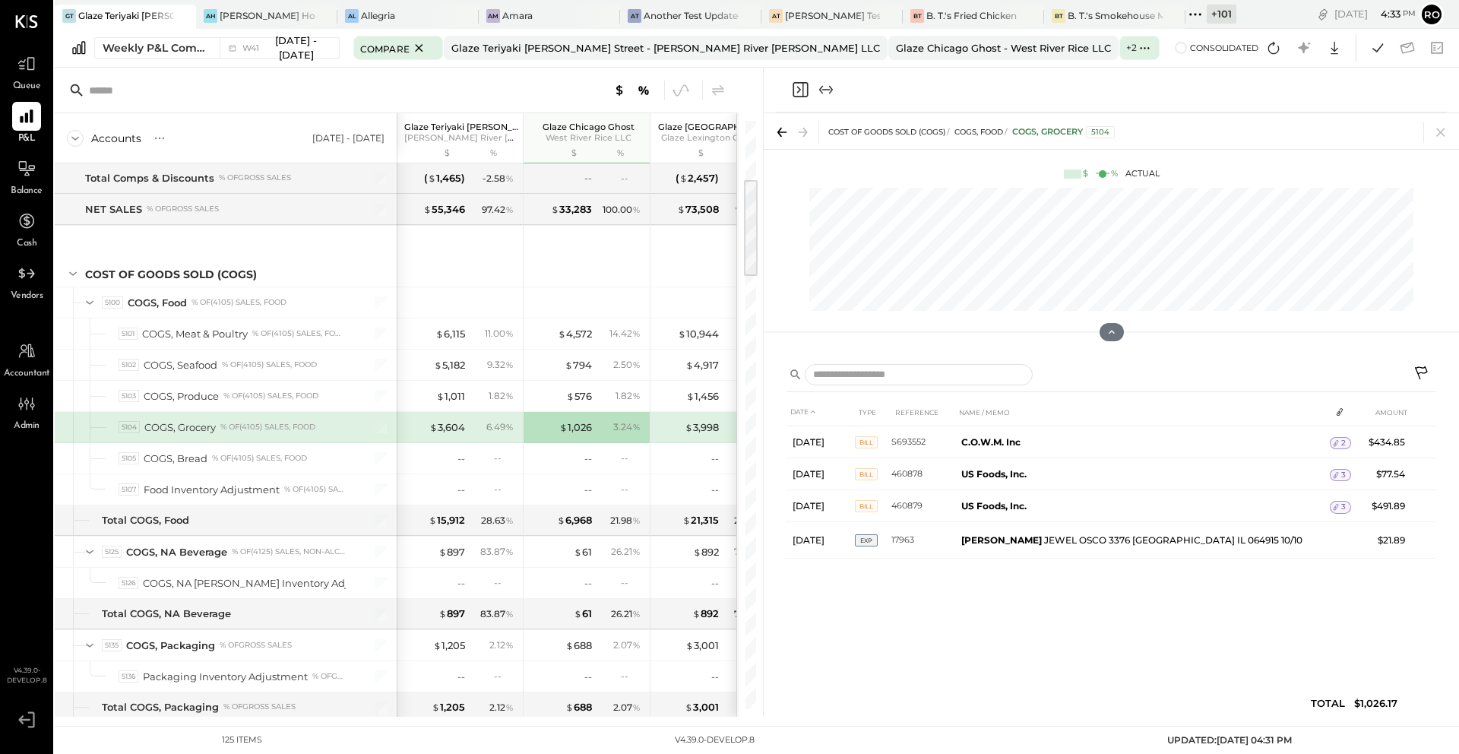
click at [1194, 584] on div "DATE TYPE REFERENCE NAME / MEMO AMOUNT [DATE] BILL S693552 C.O.W.M. Inc 2 $434.…" at bounding box center [1111, 561] width 650 height 326
click at [445, 431] on div "$ 3,604" at bounding box center [447, 427] width 36 height 14
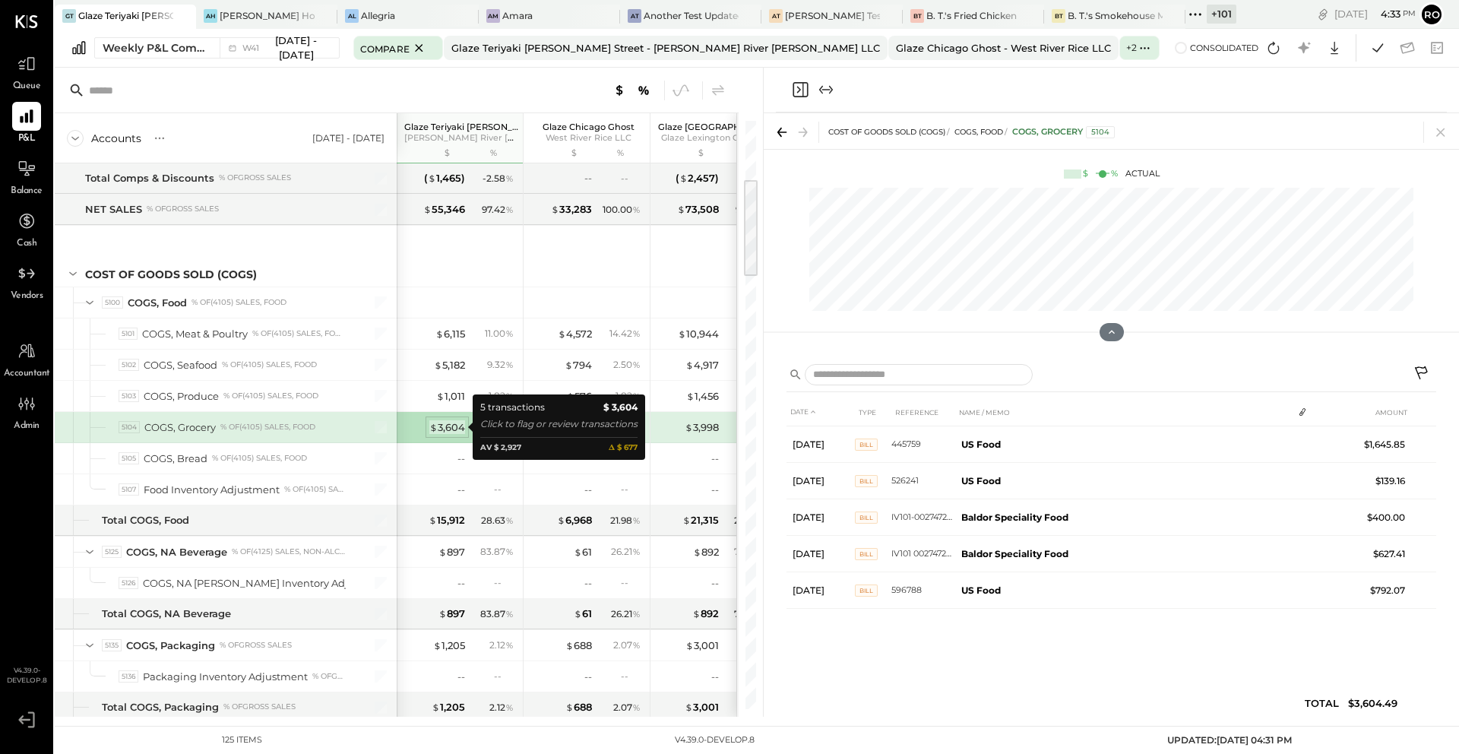
click at [444, 425] on div "$ 3,604" at bounding box center [447, 427] width 36 height 14
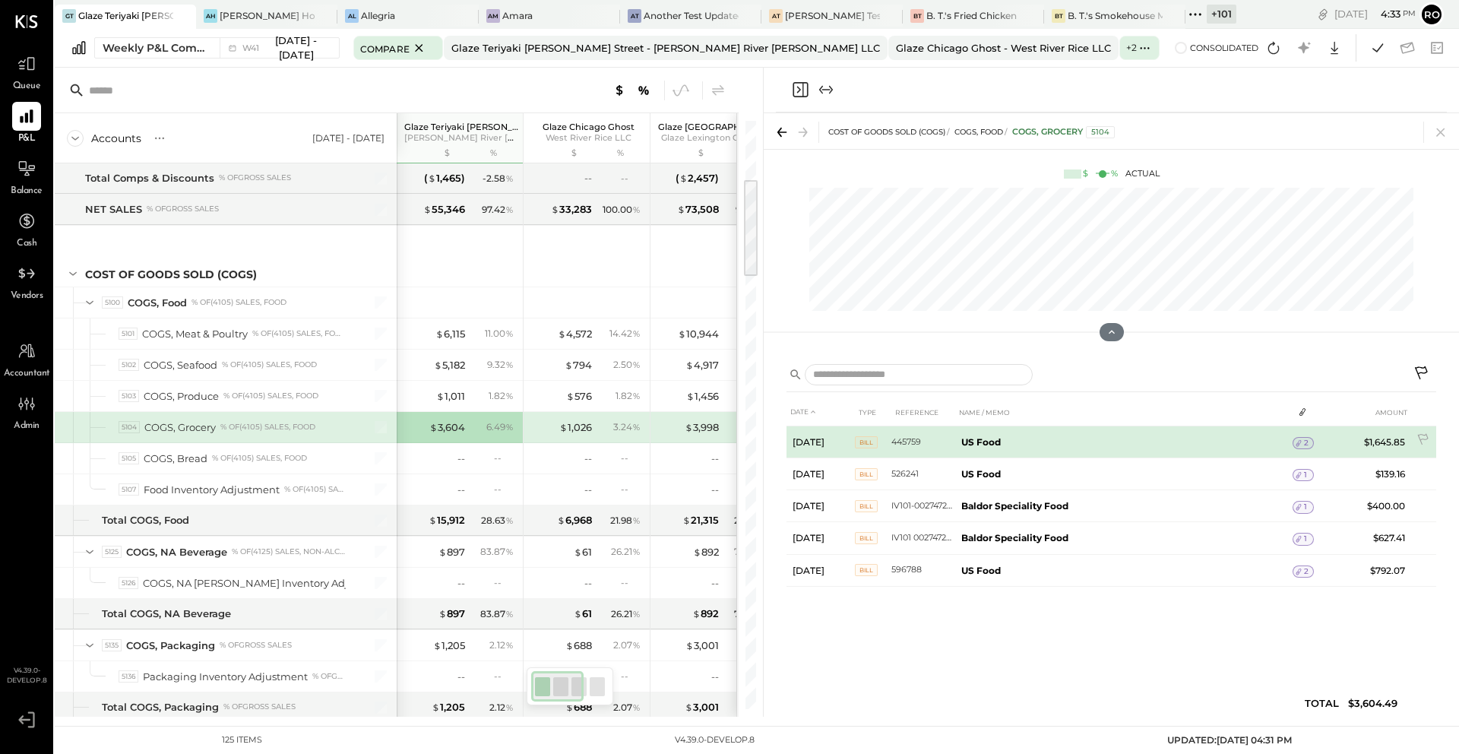
click at [1306, 438] on span "2" at bounding box center [1306, 443] width 5 height 11
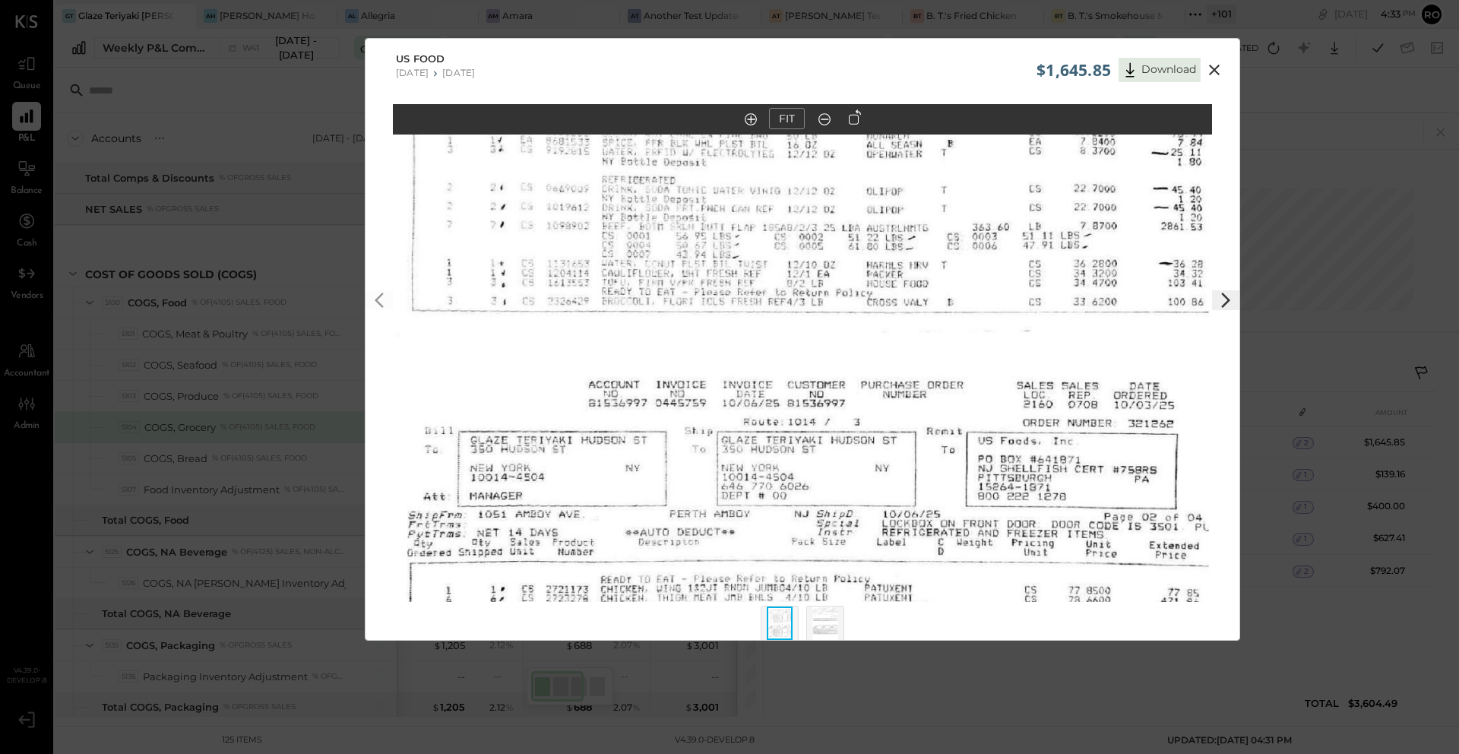
click at [1292, 619] on div "$1,645.85 Download US Food [DATE] [DATE] FIT" at bounding box center [729, 377] width 1459 height 754
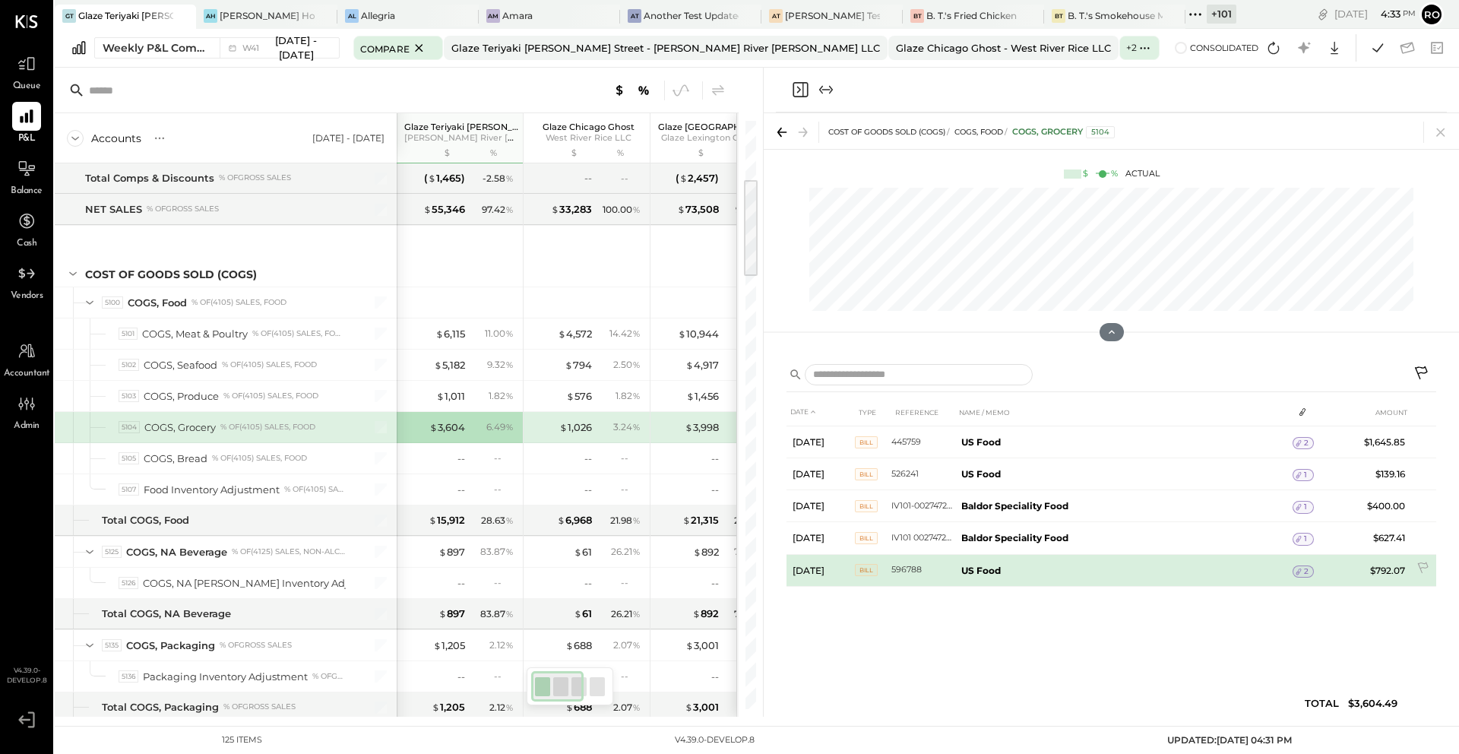
click at [1304, 574] on span "2" at bounding box center [1306, 571] width 5 height 11
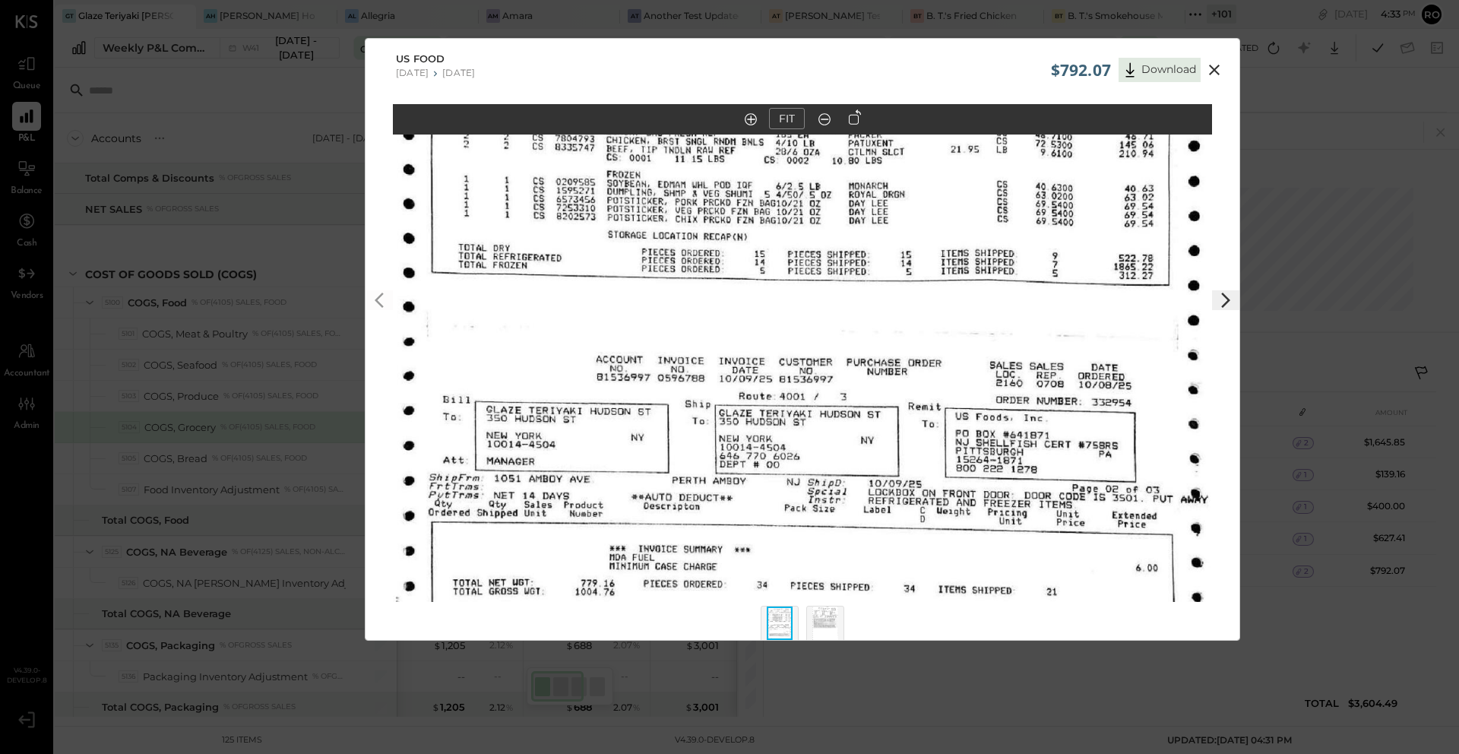
click at [835, 620] on img at bounding box center [825, 622] width 26 height 33
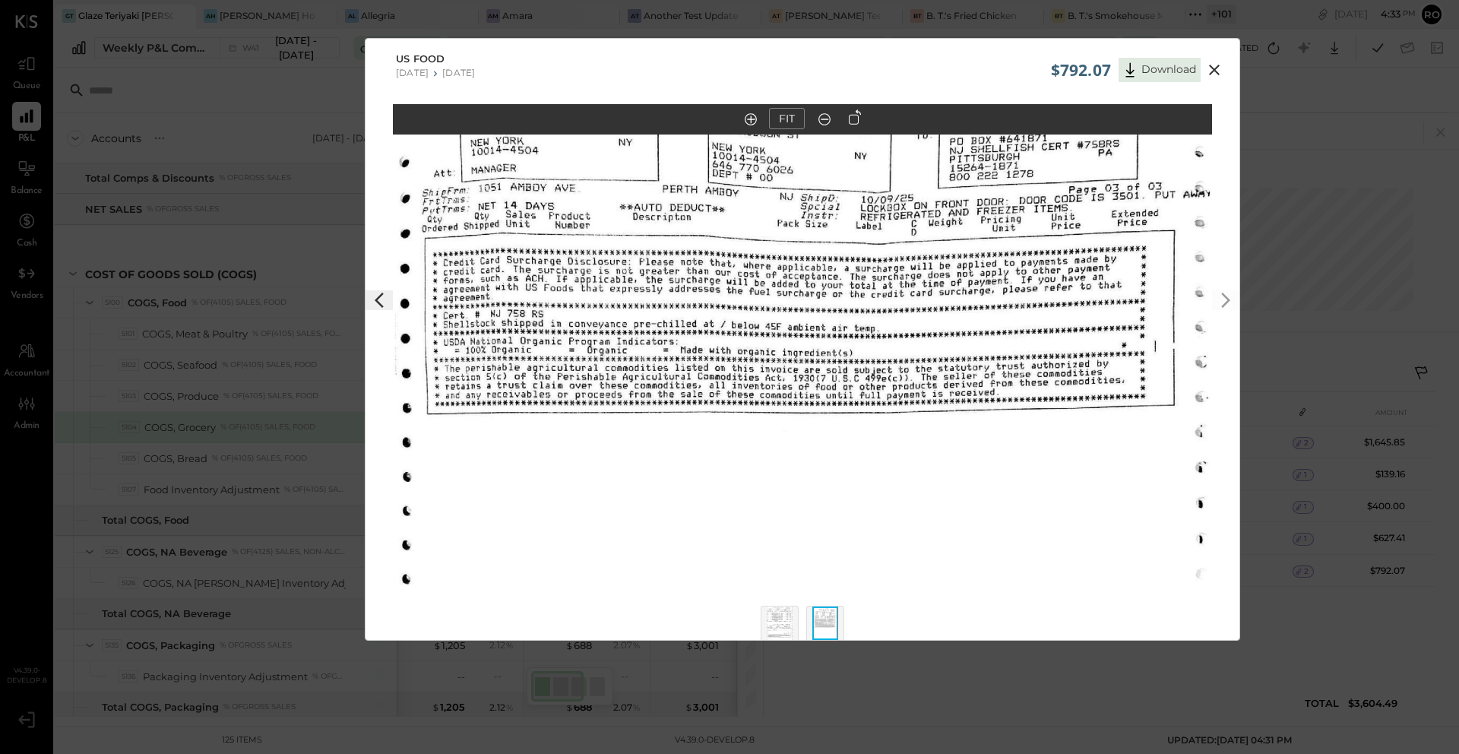
click at [1221, 65] on icon at bounding box center [1214, 70] width 18 height 18
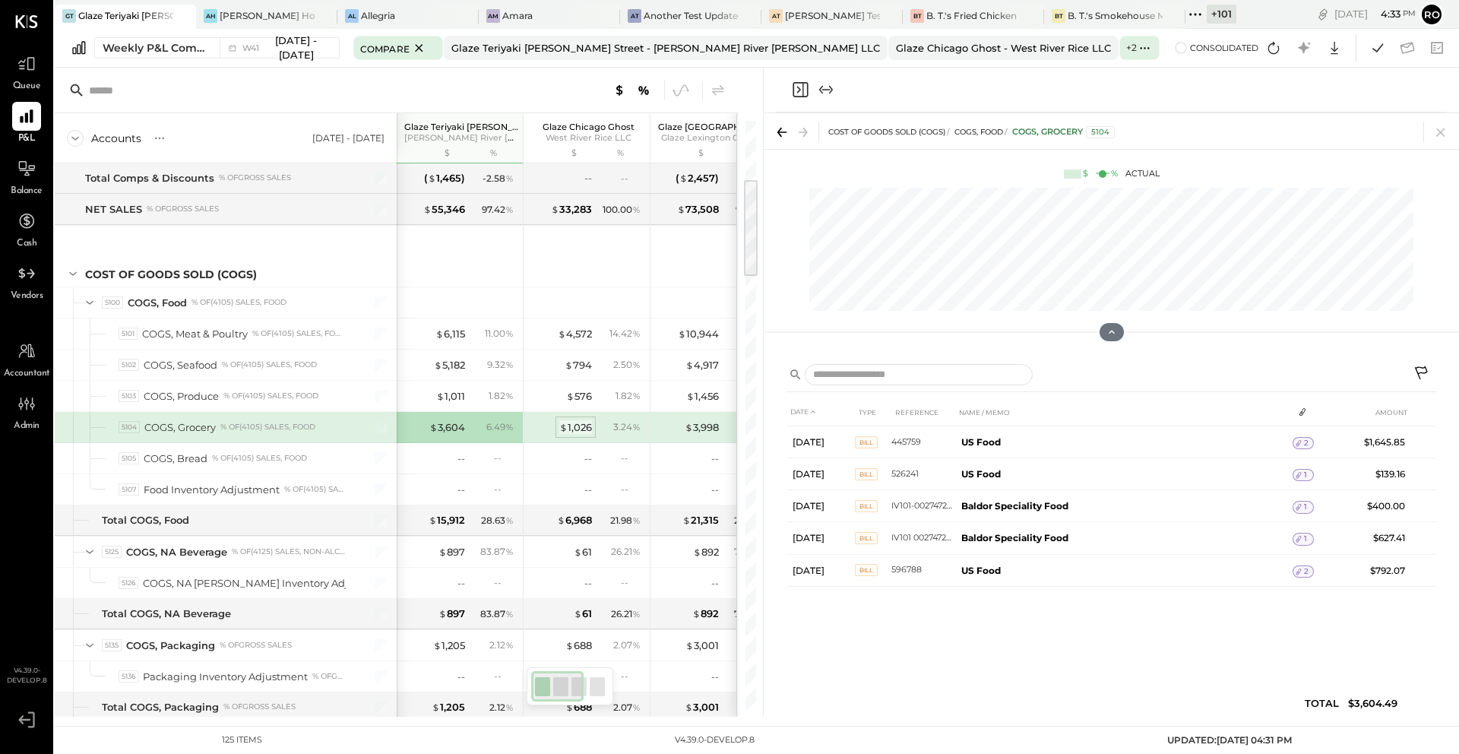
click at [585, 429] on div "$ 1,026" at bounding box center [575, 427] width 33 height 14
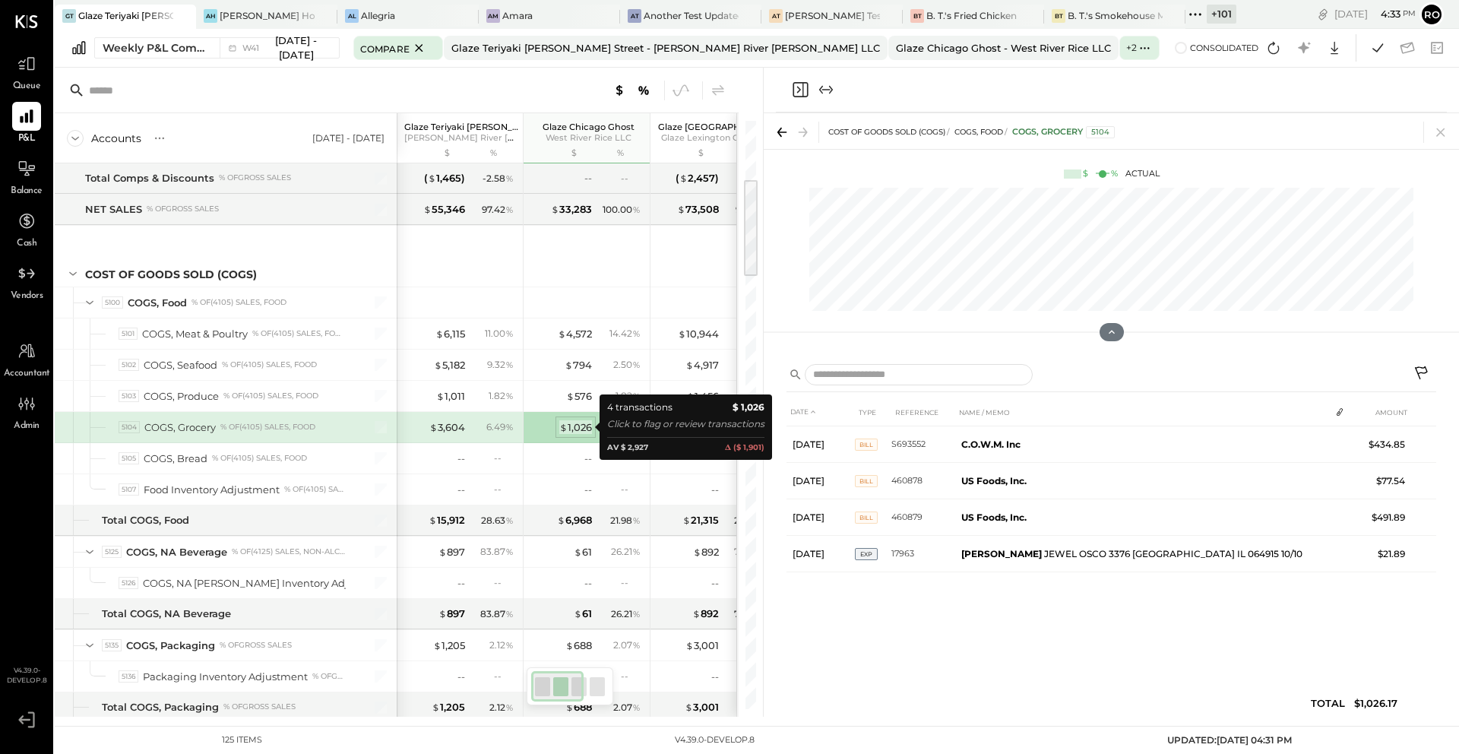
click at [575, 426] on div "$ 1,026" at bounding box center [575, 427] width 33 height 14
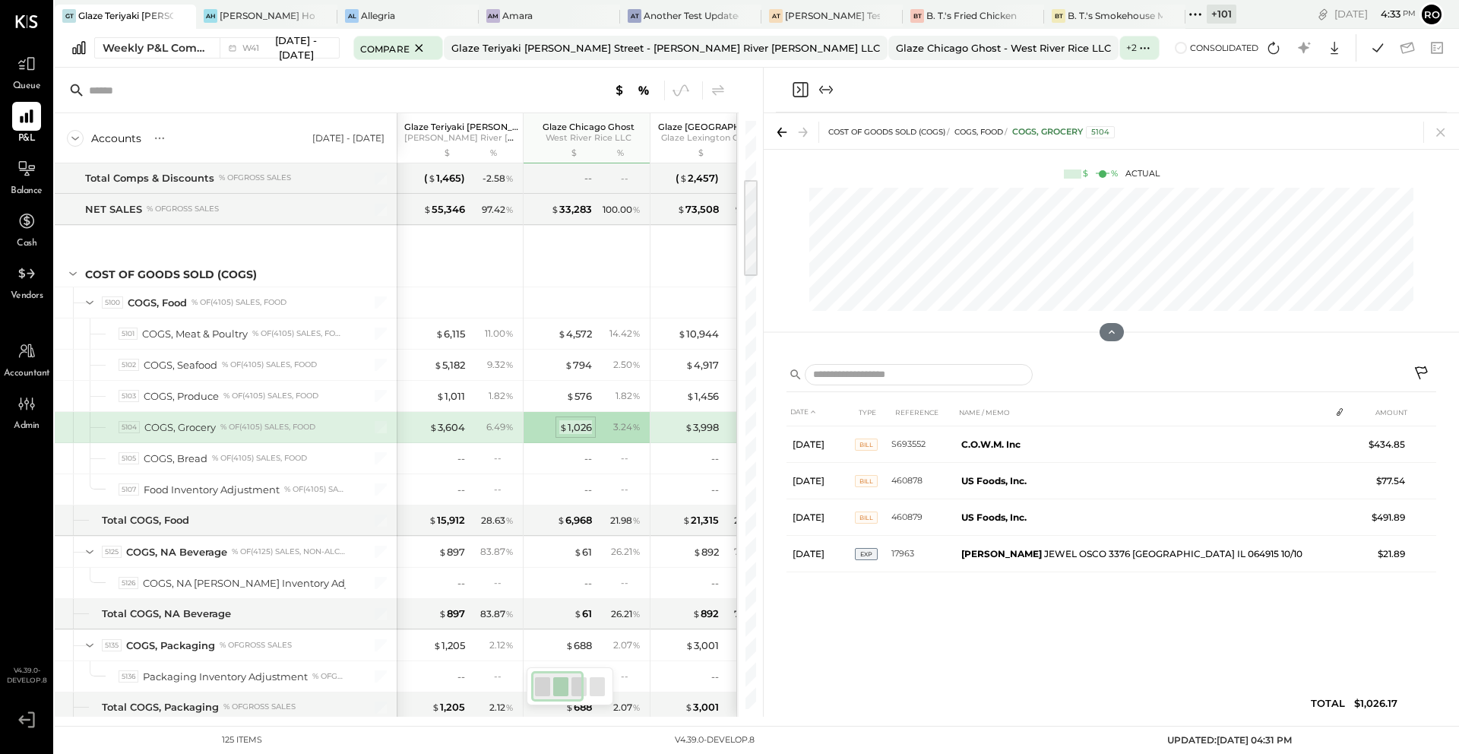
click at [574, 429] on div "$ 1,026" at bounding box center [575, 427] width 33 height 14
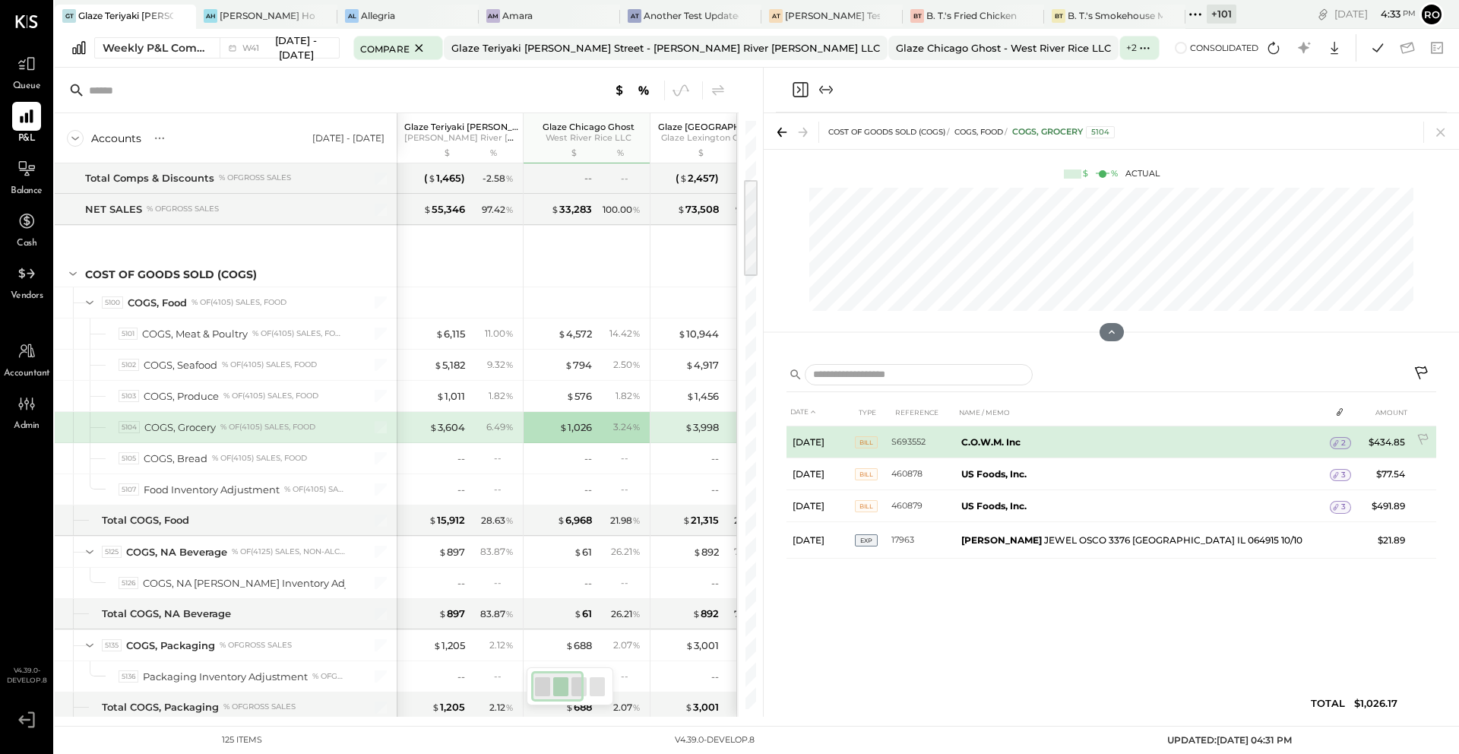
click at [1332, 441] on icon at bounding box center [1335, 443] width 11 height 11
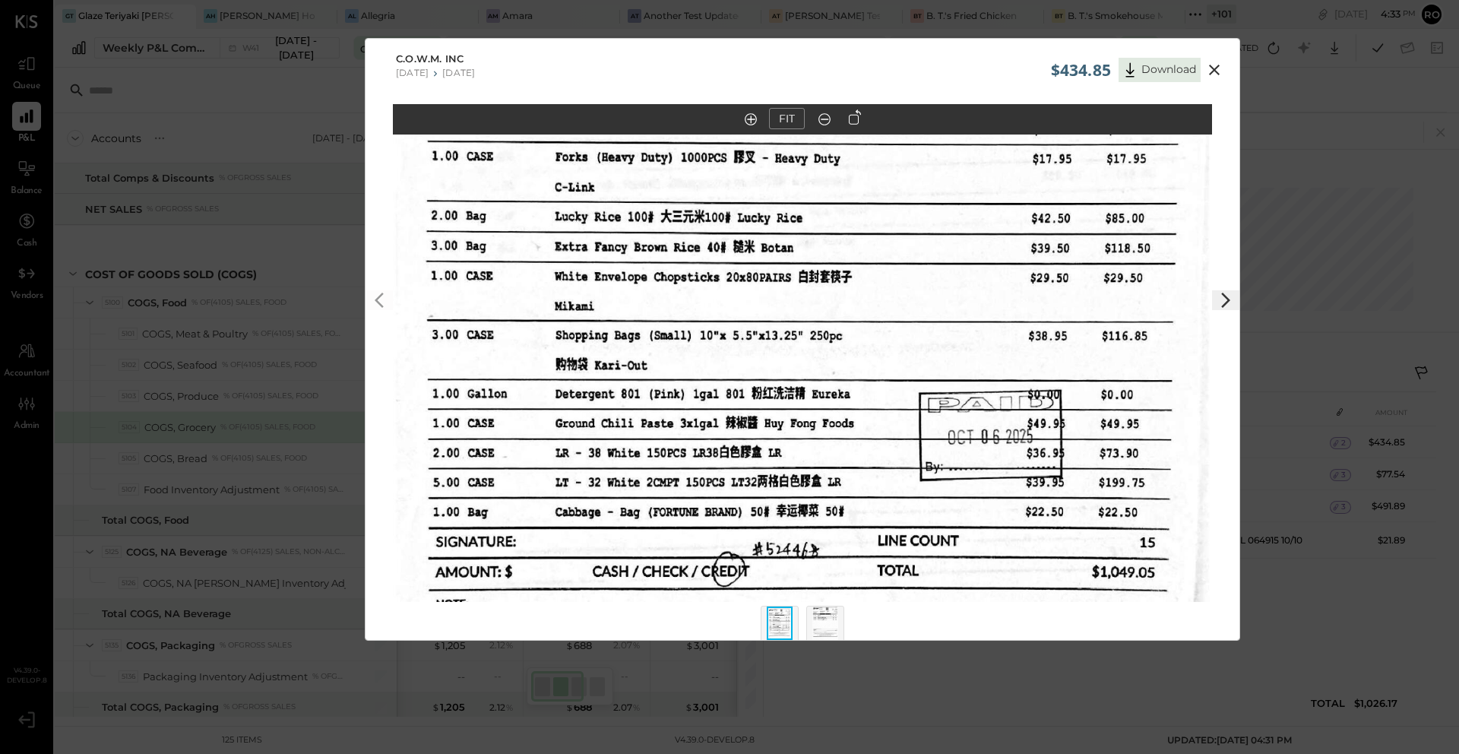
click at [1216, 64] on icon at bounding box center [1214, 70] width 18 height 18
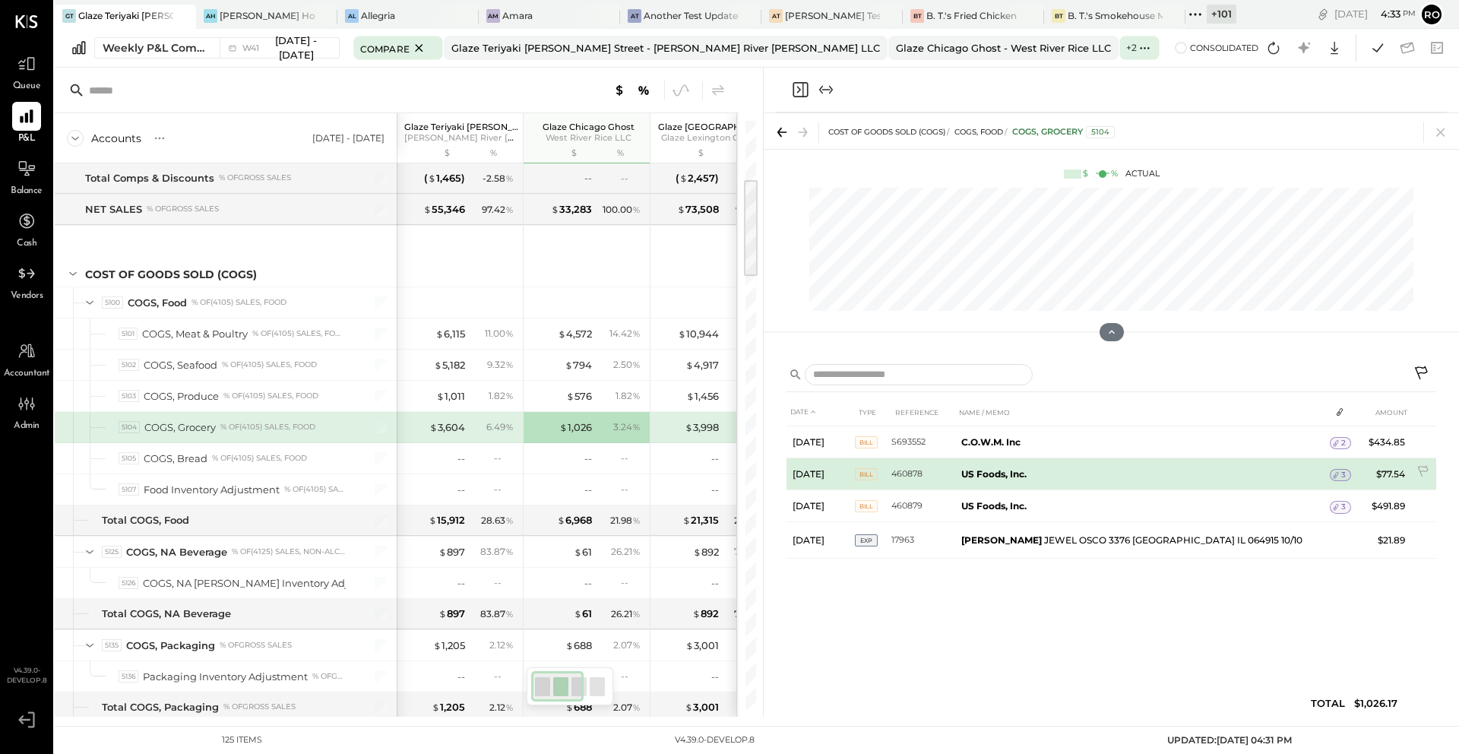
click at [1341, 474] on span "3" at bounding box center [1343, 475] width 5 height 11
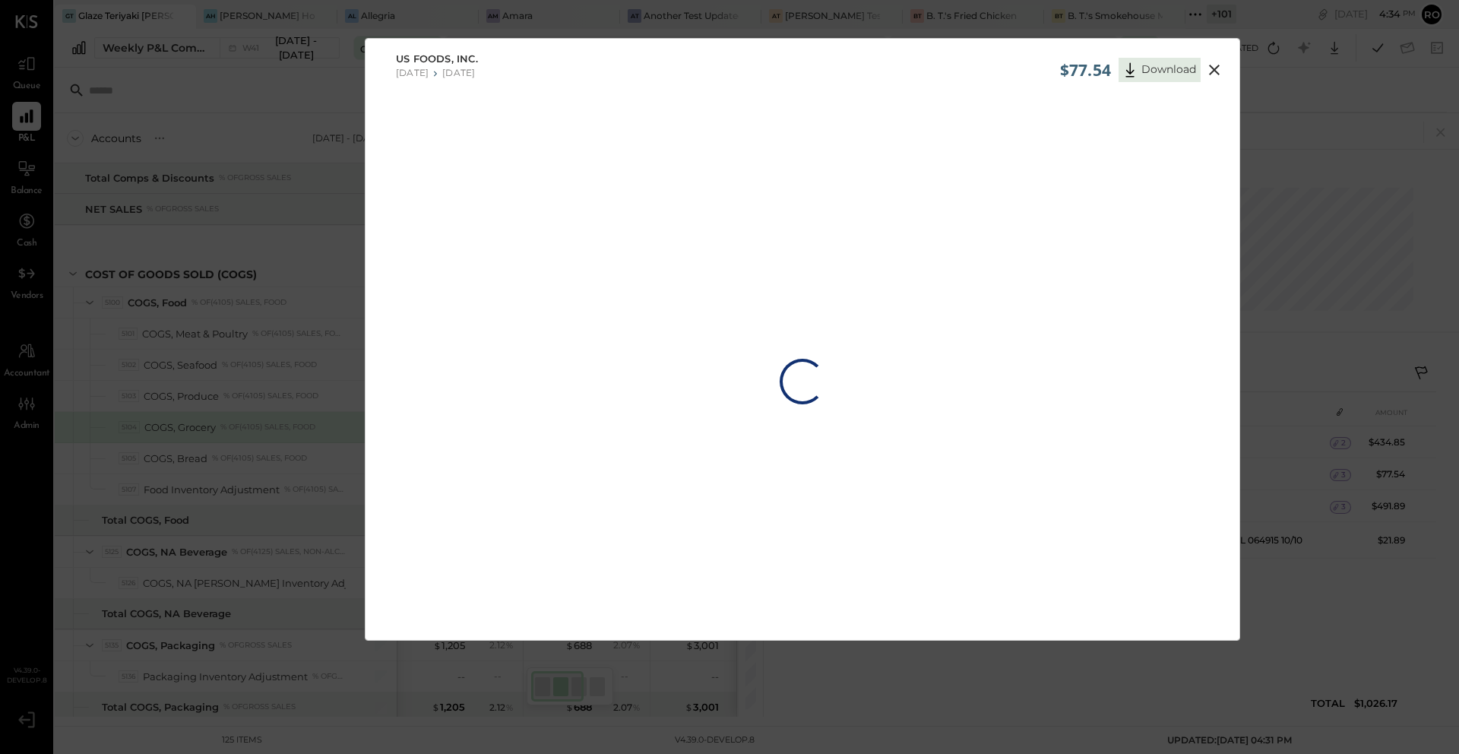
click at [1342, 579] on div "$77.54 Download US Foods, Inc. [DATE] [DATE] Loading…" at bounding box center [729, 377] width 1459 height 754
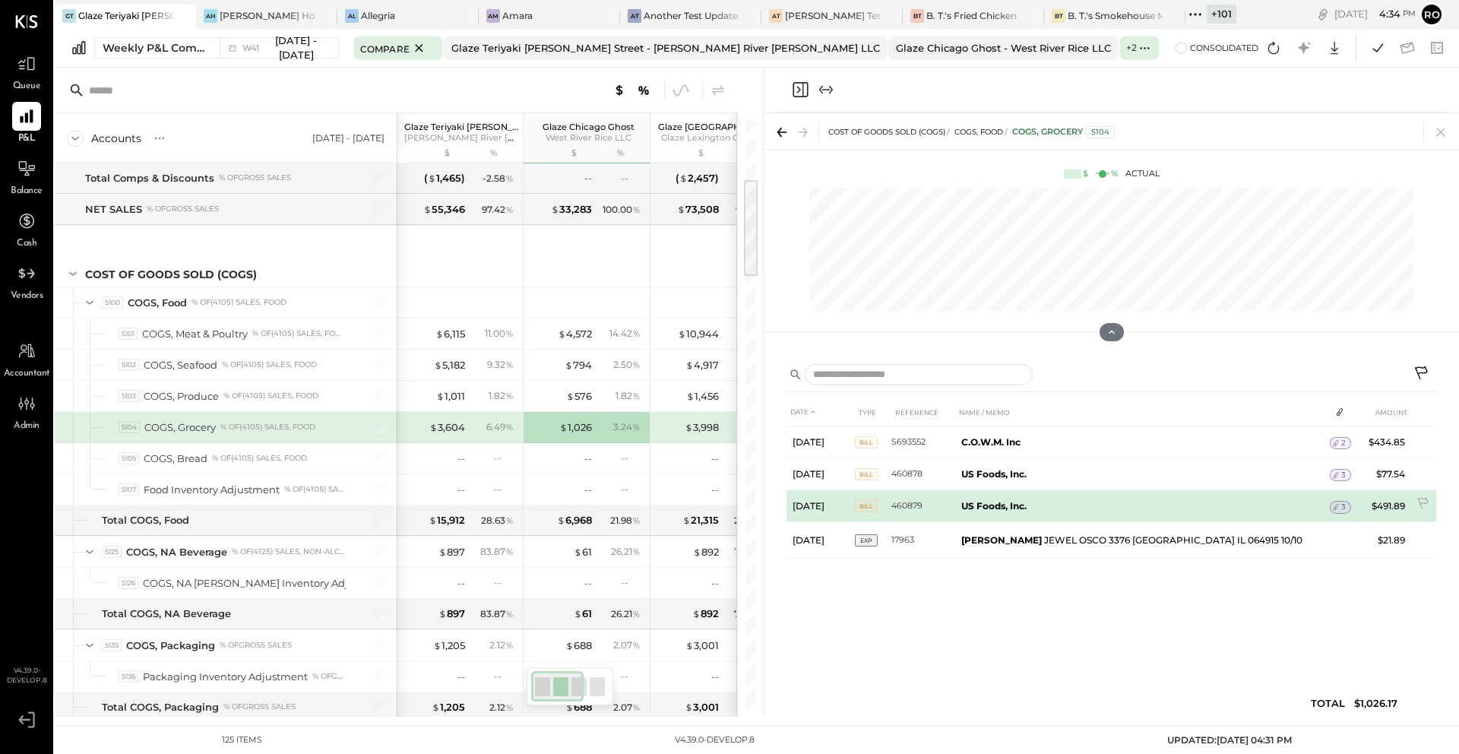
click at [1341, 506] on span "3" at bounding box center [1343, 506] width 5 height 11
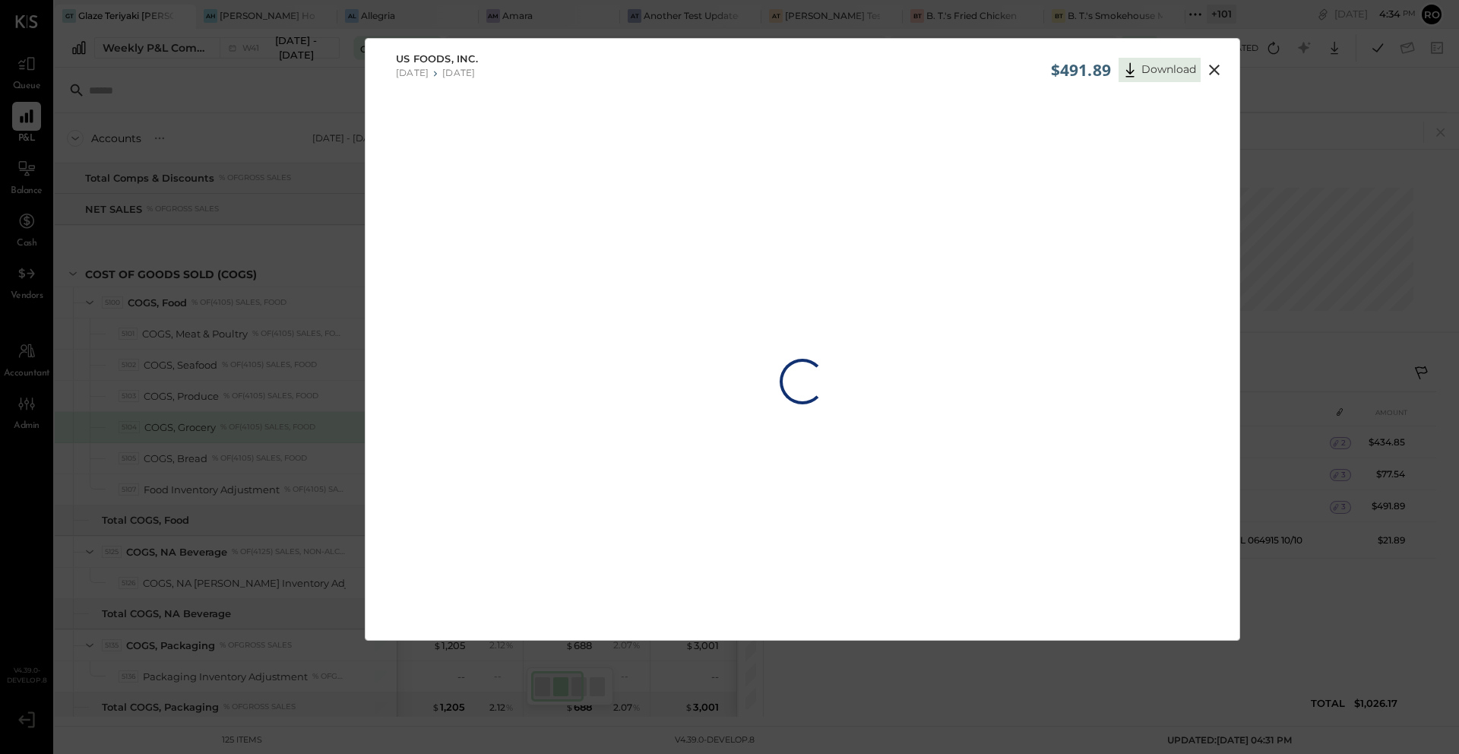
click at [1318, 637] on div "$491.89 Download US Foods, Inc. [DATE] [DATE] Loading…" at bounding box center [729, 377] width 1459 height 754
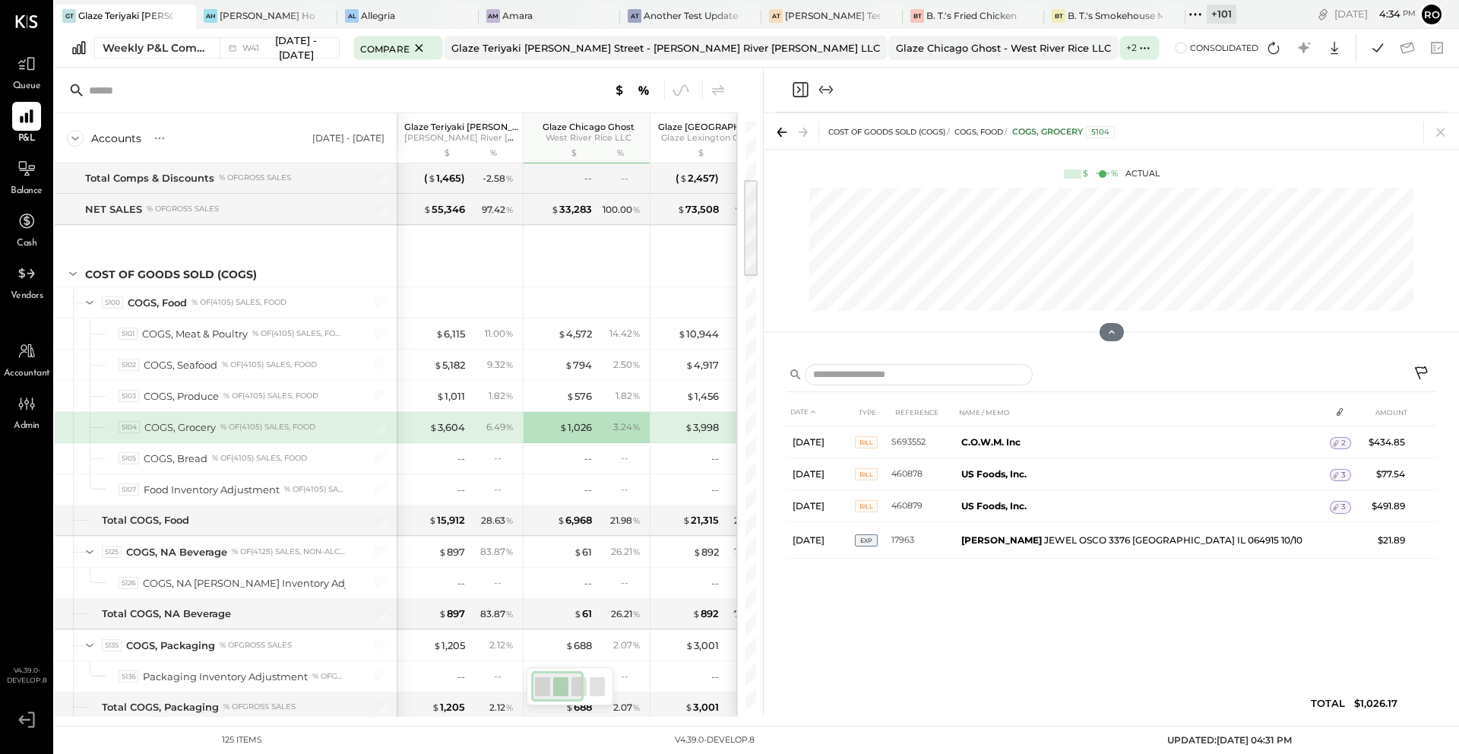
click at [1039, 623] on div "DATE TYPE REFERENCE NAME / MEMO AMOUNT [DATE] BILL S693552 C.O.W.M. Inc 2 $434.…" at bounding box center [1111, 561] width 650 height 326
click at [708, 560] on div "$ 892 70.58 %" at bounding box center [715, 551] width 114 height 30
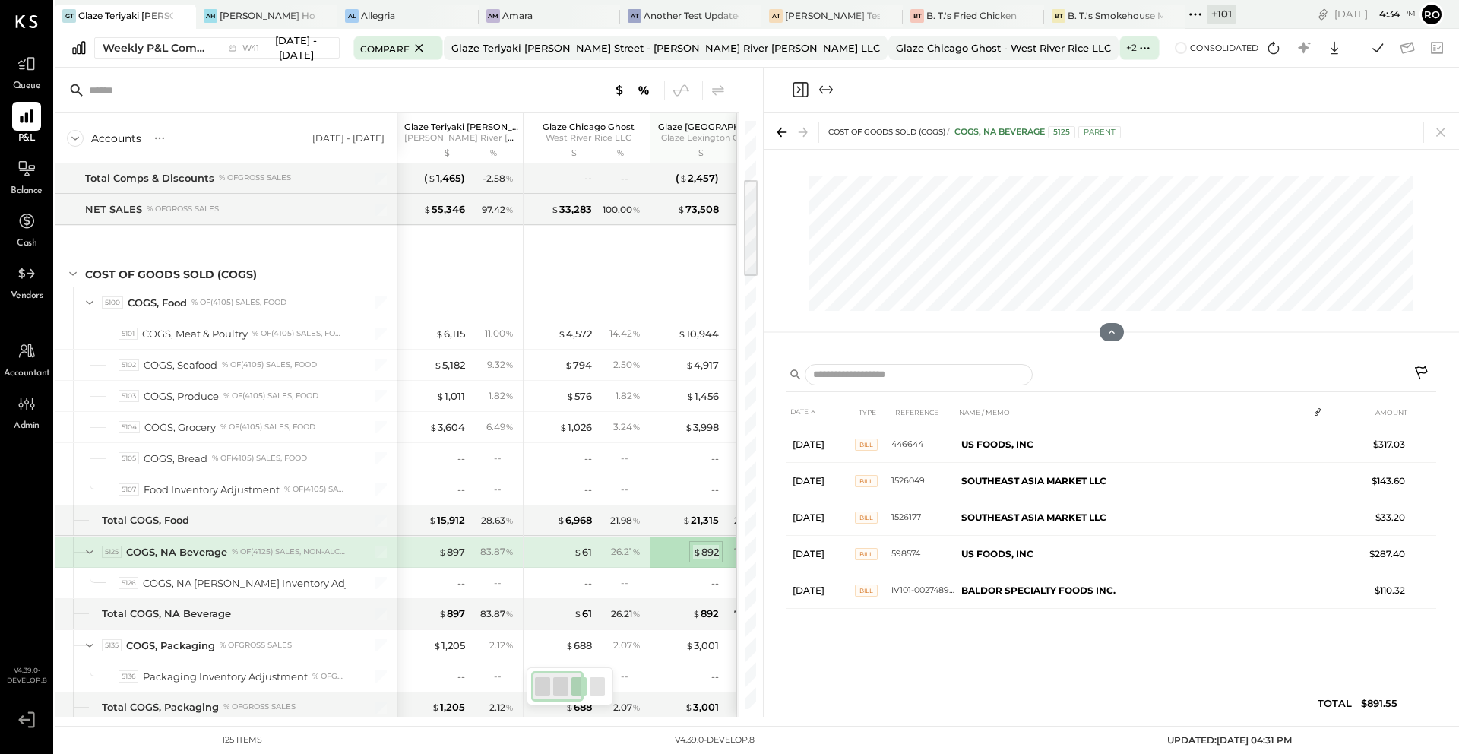
click at [707, 552] on div "$ 892" at bounding box center [706, 552] width 26 height 14
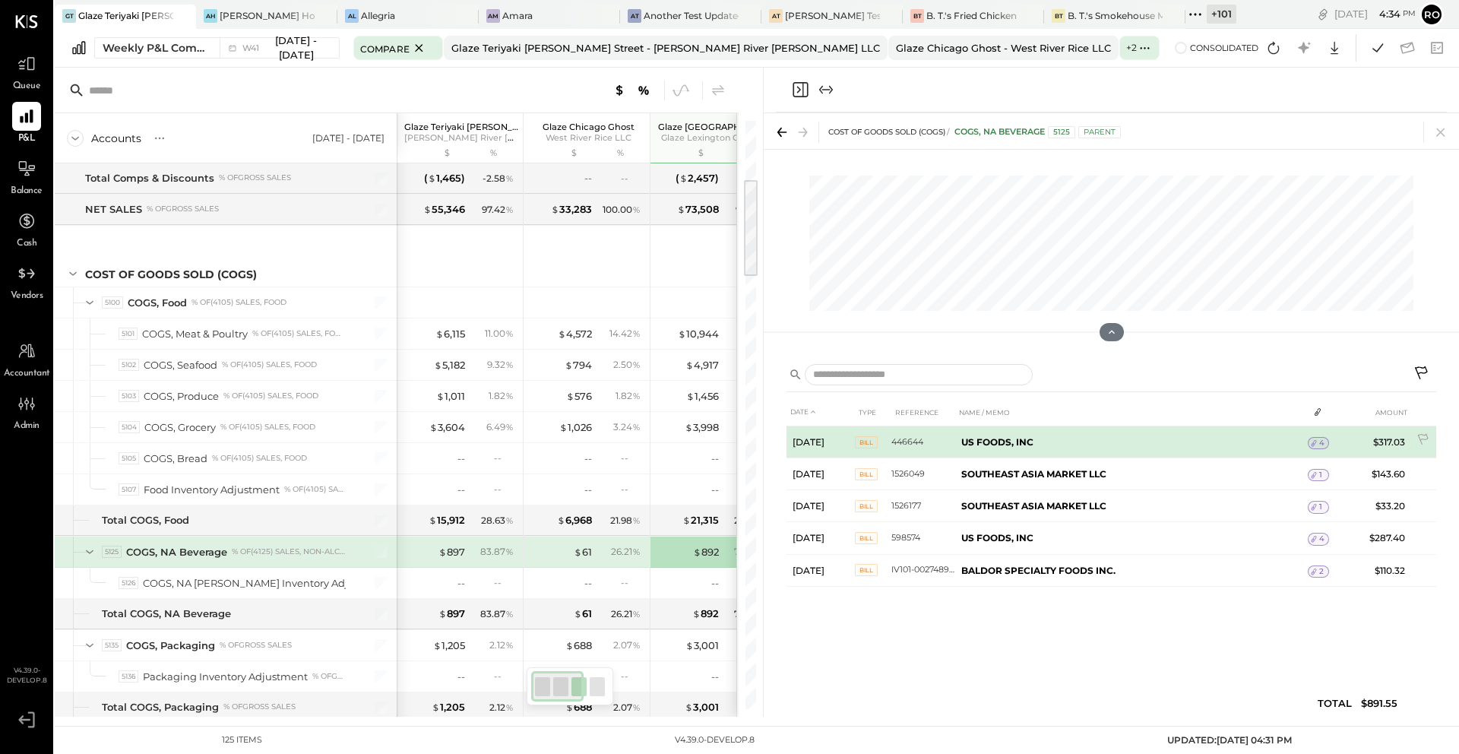
click at [1320, 444] on span "4" at bounding box center [1321, 443] width 5 height 11
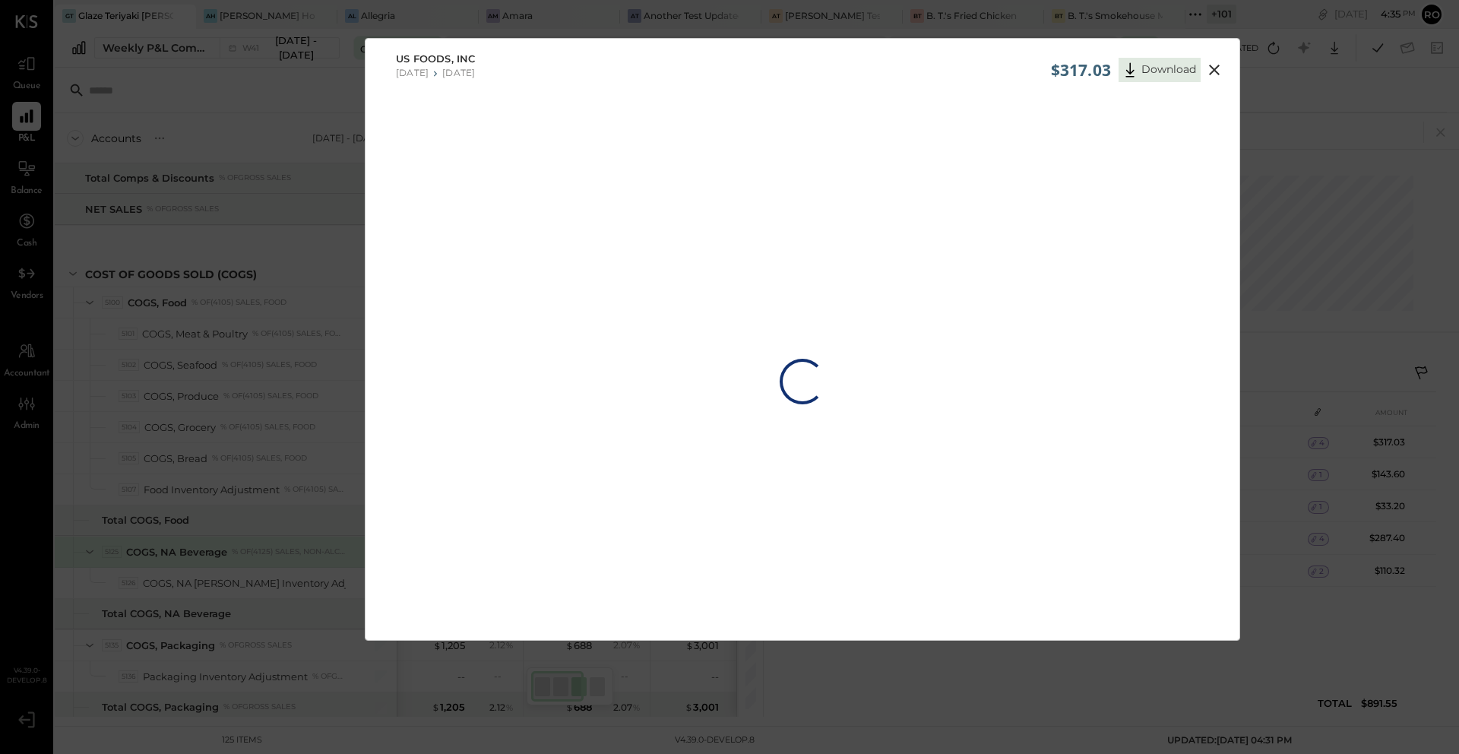
click at [1292, 464] on div "$317.03 Download US FOODS, INC [DATE] [DATE] Loading…" at bounding box center [729, 377] width 1459 height 754
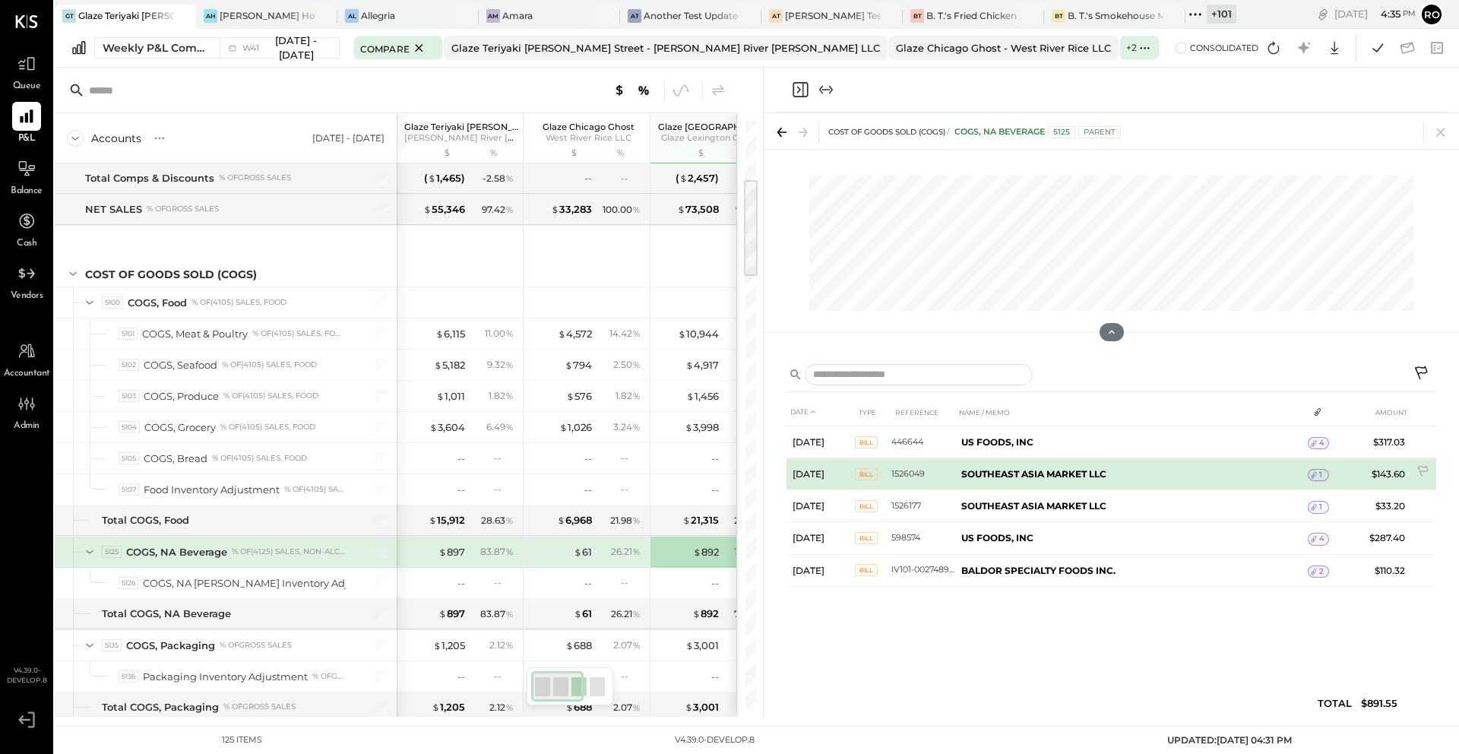
click at [1316, 476] on icon at bounding box center [1313, 475] width 11 height 11
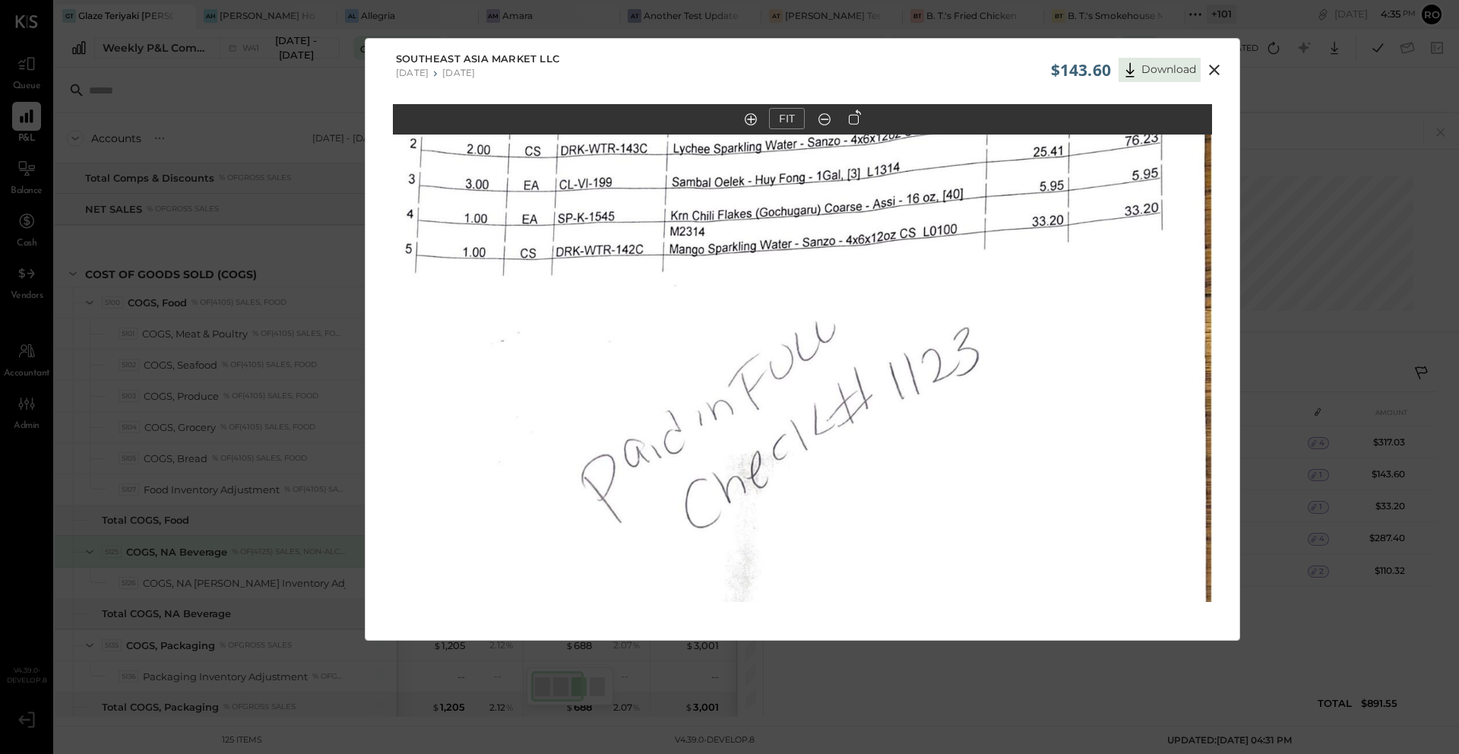
click at [1215, 71] on icon at bounding box center [1214, 70] width 18 height 18
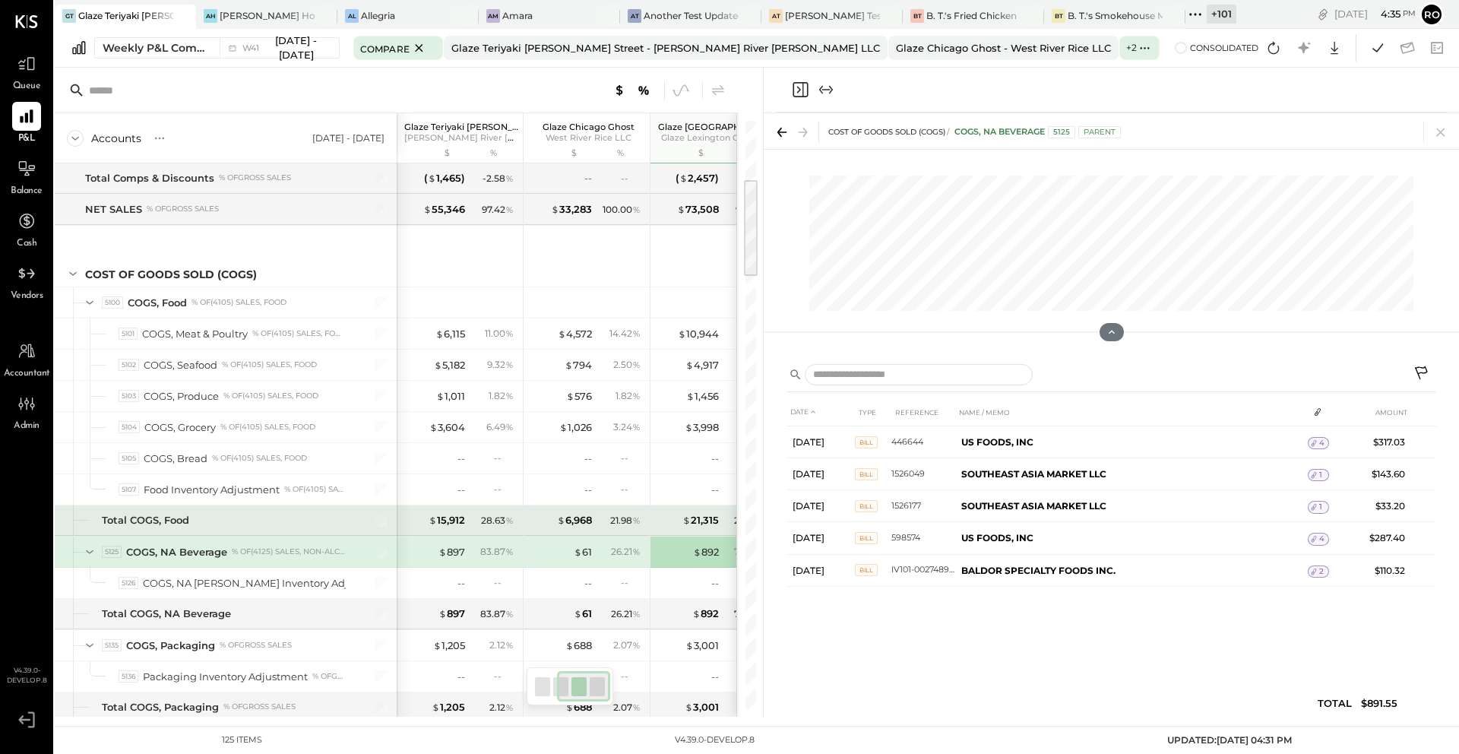
scroll to position [0, 167]
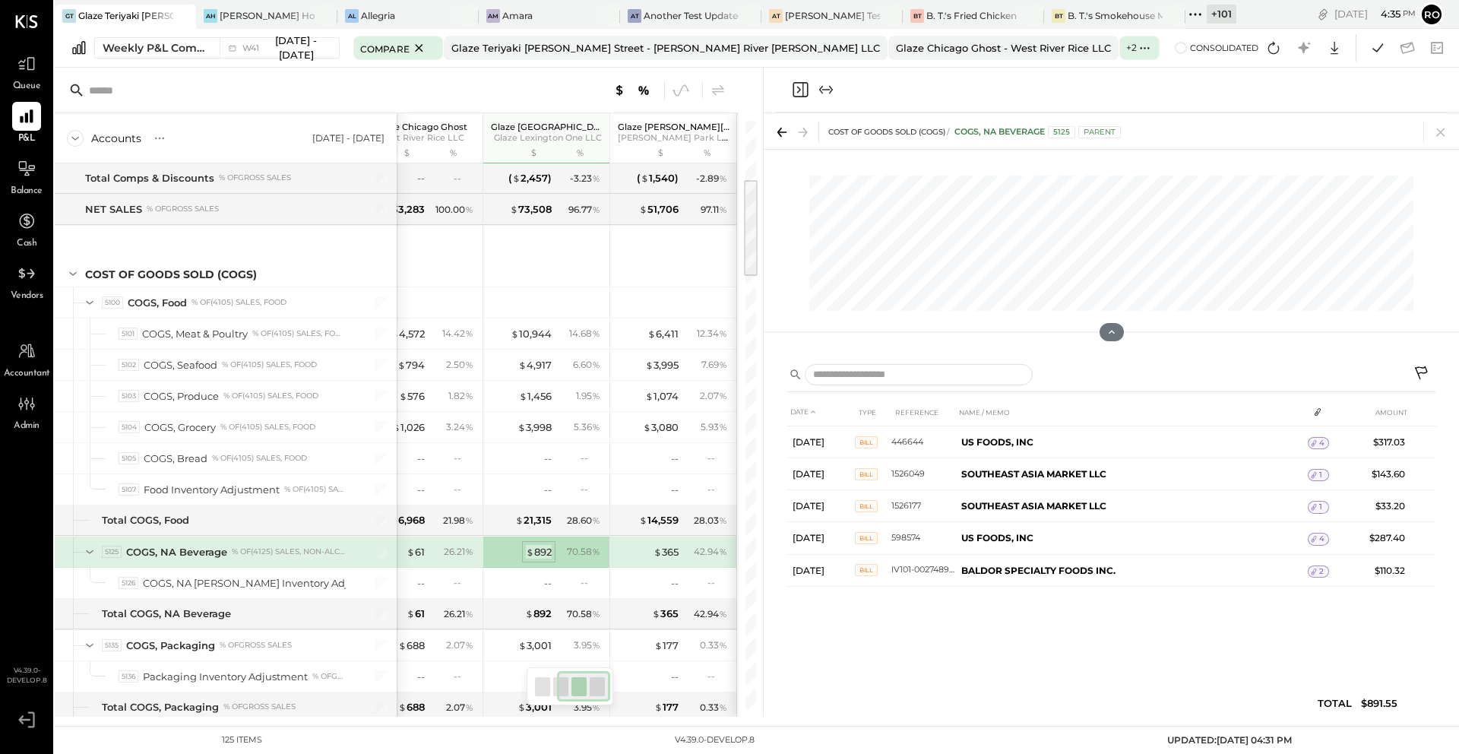
click at [546, 554] on div "$ 892" at bounding box center [539, 552] width 26 height 14
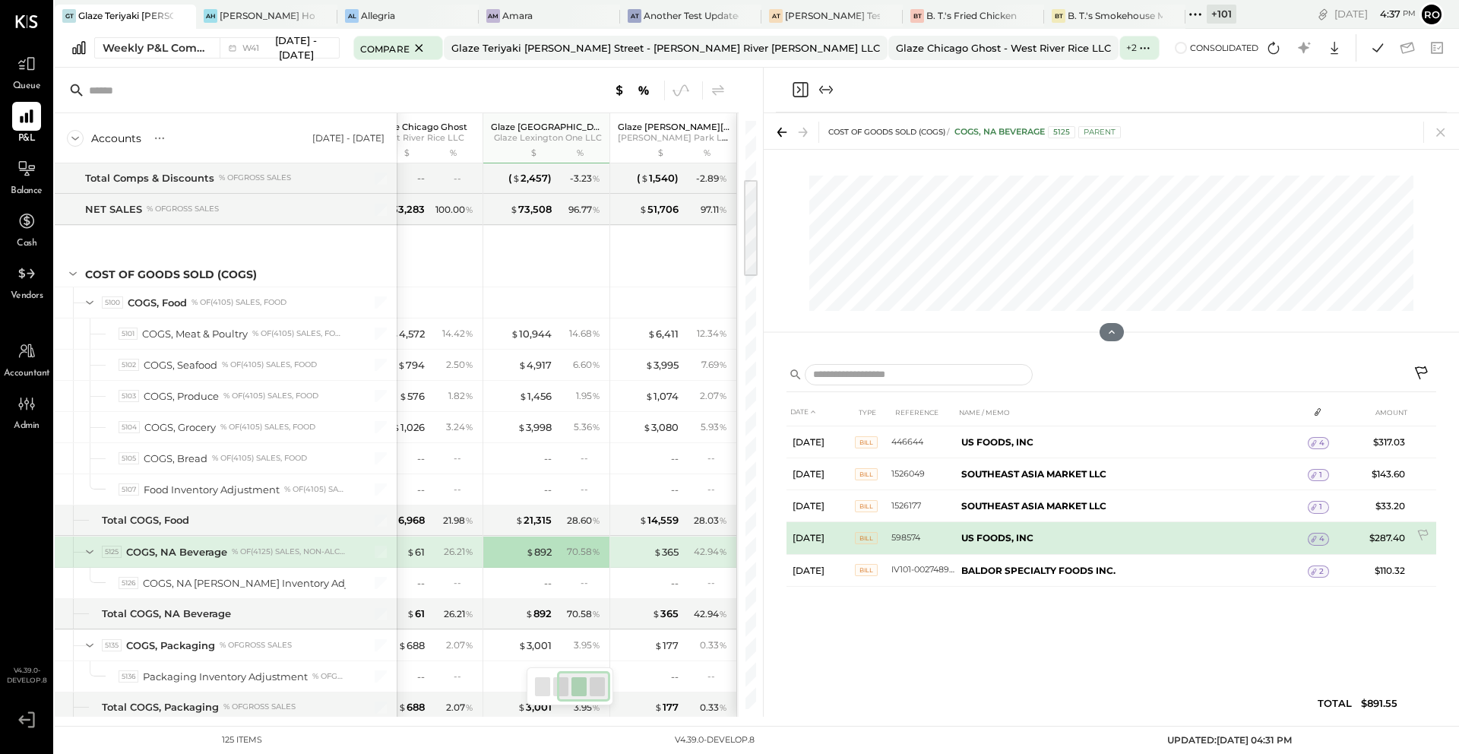
click at [1320, 539] on span "4" at bounding box center [1321, 538] width 5 height 11
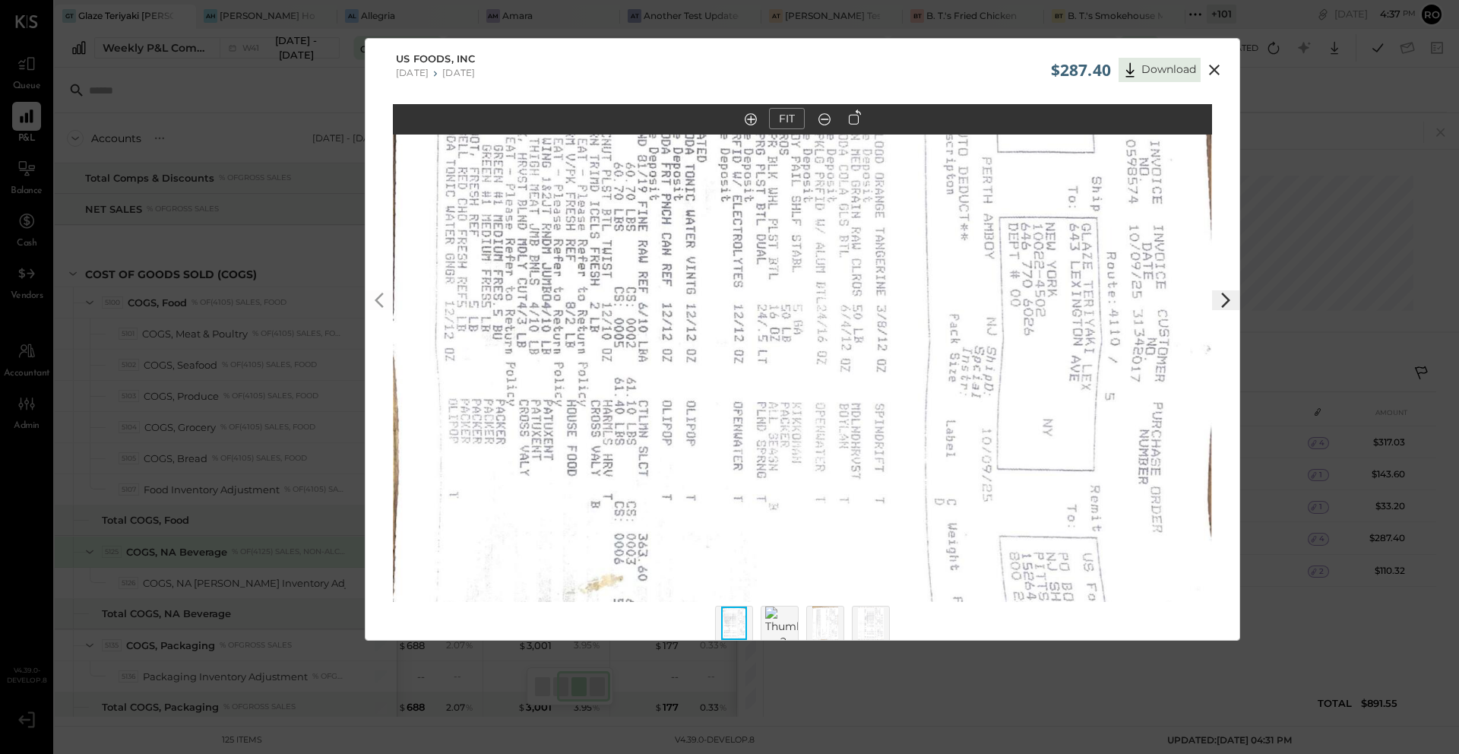
click at [1342, 488] on div "$287.40 Download US FOODS, INC [DATE] [DATE] FIT" at bounding box center [729, 377] width 1459 height 754
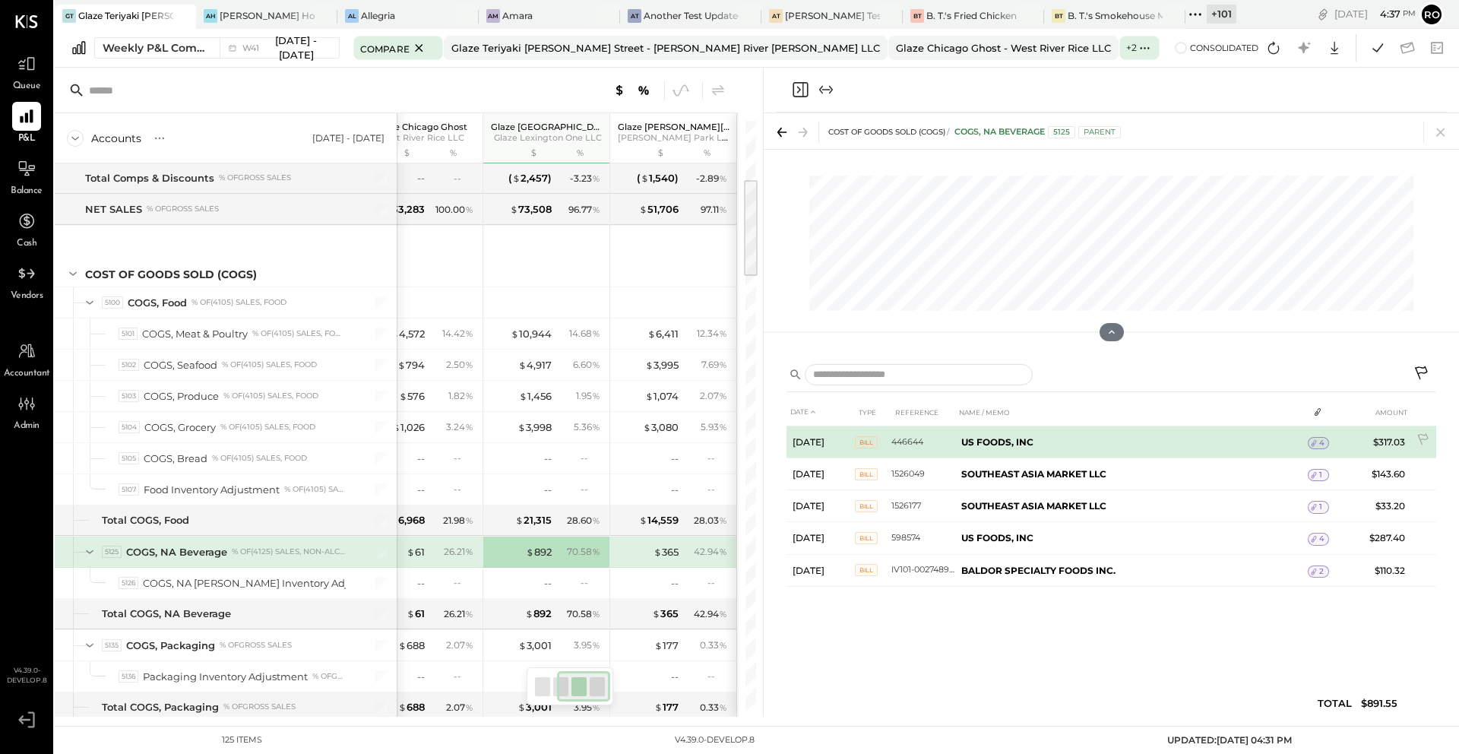
click at [1317, 441] on icon at bounding box center [1313, 443] width 11 height 11
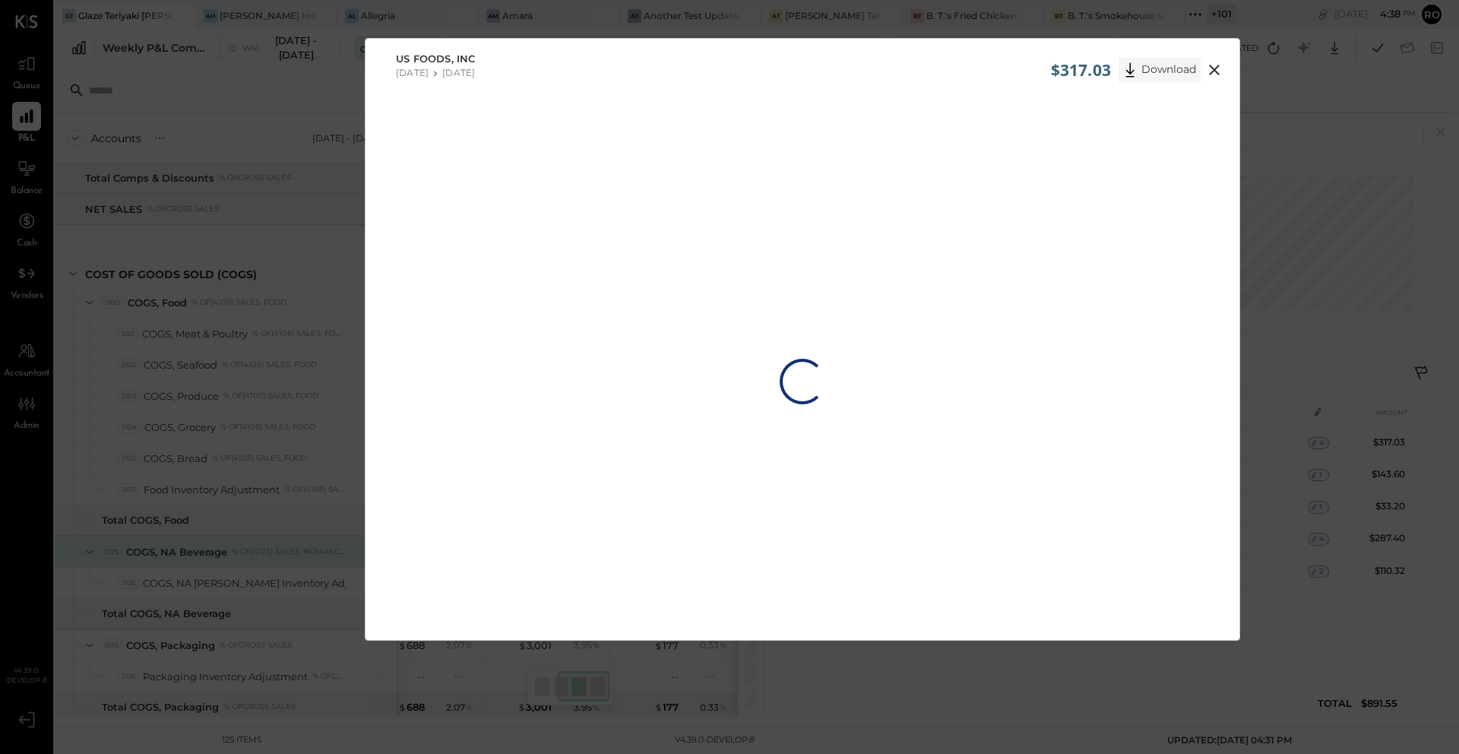
click at [1163, 70] on button "Download" at bounding box center [1159, 70] width 82 height 24
